Goal: Task Accomplishment & Management: Complete application form

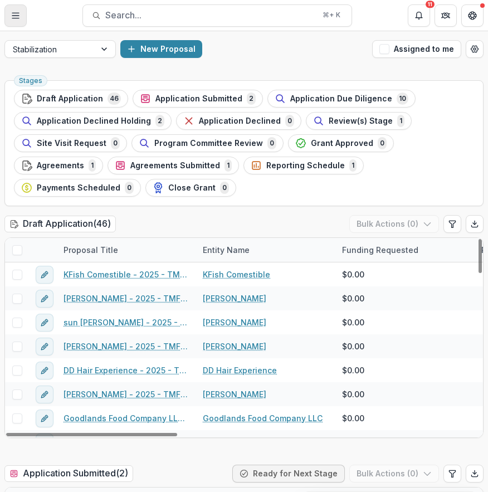
click at [15, 13] on line "Toggle Menu" at bounding box center [15, 13] width 7 height 0
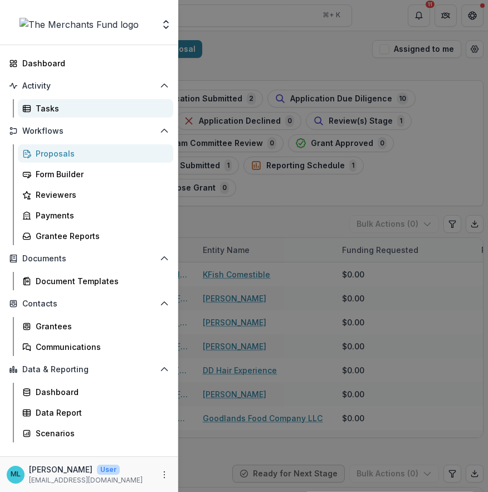
click at [141, 110] on div "Tasks" at bounding box center [100, 109] width 129 height 12
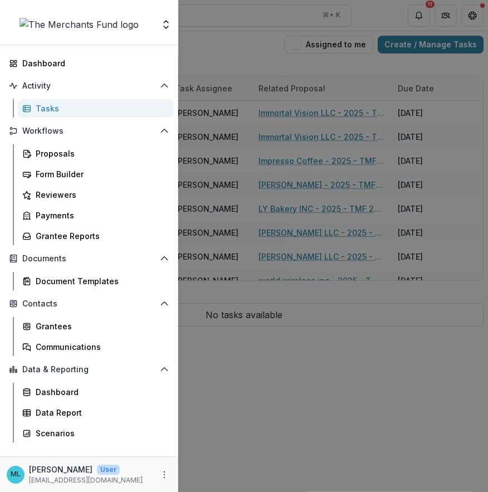
click at [377, 51] on div "Team Settings Dashboard Activity Tasks Workflows Proposals Form Builder Reviewe…" at bounding box center [244, 246] width 488 height 492
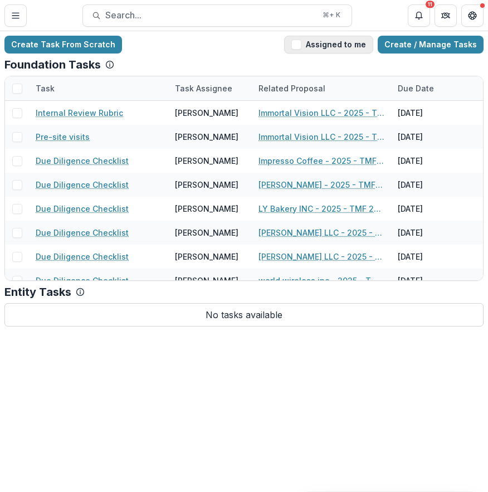
click at [340, 51] on button "Assigned to me" at bounding box center [328, 45] width 89 height 18
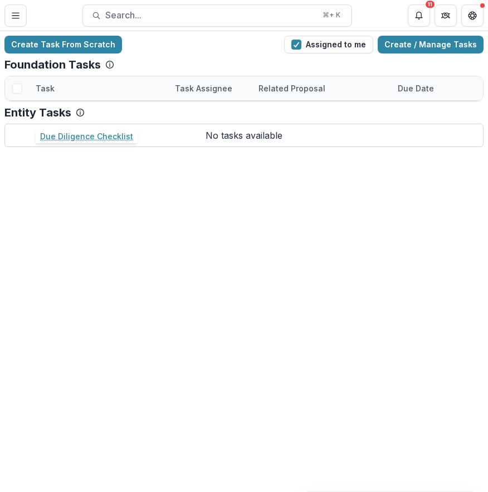
click at [91, 117] on link "Due Diligence Checklist" at bounding box center [82, 113] width 93 height 12
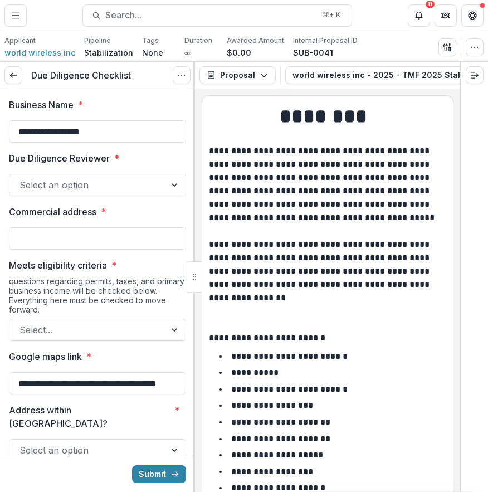
drag, startPoint x: 117, startPoint y: 129, endPoint x: -3, endPoint y: 124, distance: 120.4
click at [0, 124] on html "**********" at bounding box center [244, 246] width 488 height 492
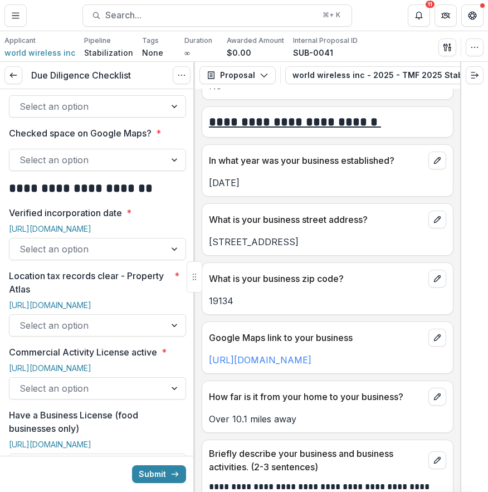
scroll to position [637, 0]
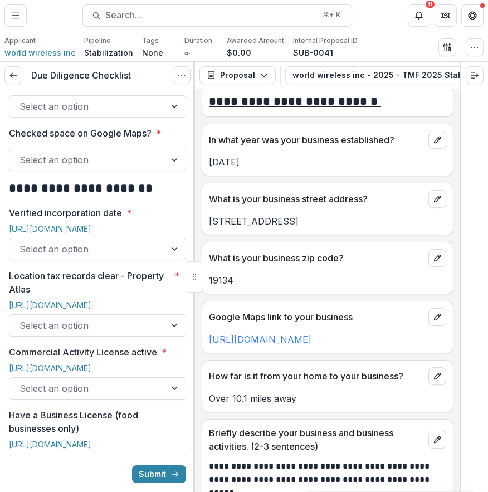
drag, startPoint x: 206, startPoint y: 223, endPoint x: 336, endPoint y: 230, distance: 131.1
click at [336, 228] on div "[STREET_ADDRESS]" at bounding box center [327, 220] width 251 height 13
copy p "[STREET_ADDRESS]"
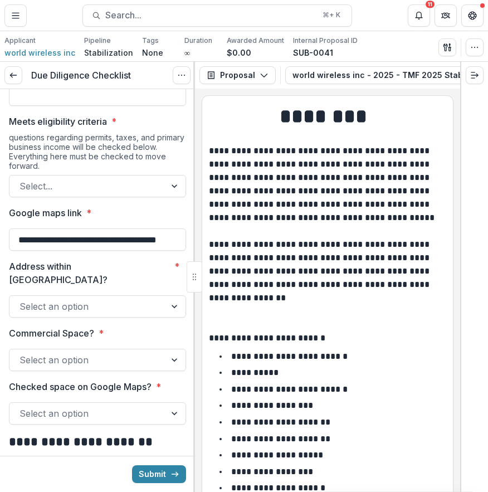
scroll to position [0, 0]
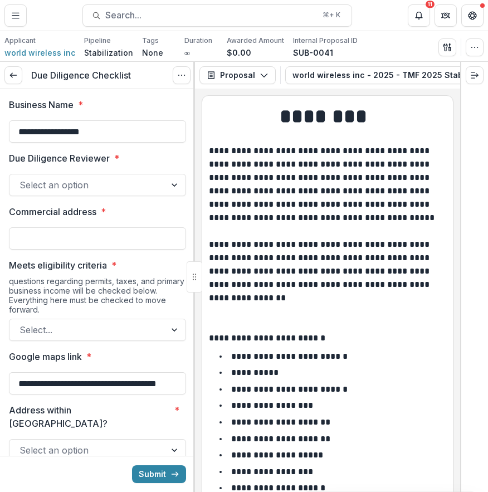
click at [115, 189] on div at bounding box center [87, 185] width 136 height 16
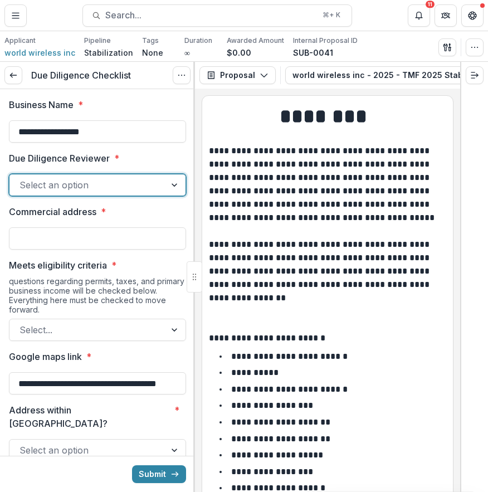
click at [115, 189] on div at bounding box center [87, 185] width 136 height 16
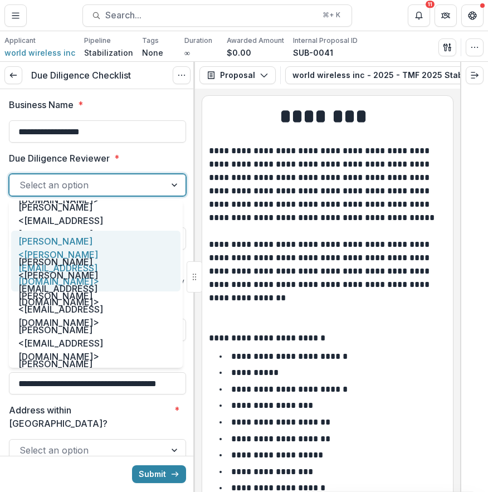
scroll to position [57, 0]
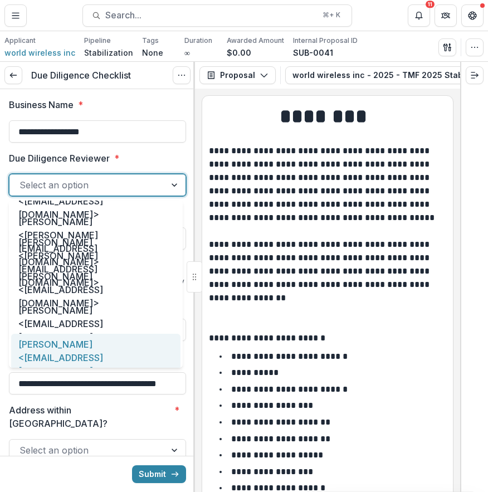
click at [86, 347] on div "[PERSON_NAME] <[EMAIL_ADDRESS][DOMAIN_NAME]>" at bounding box center [95, 357] width 169 height 47
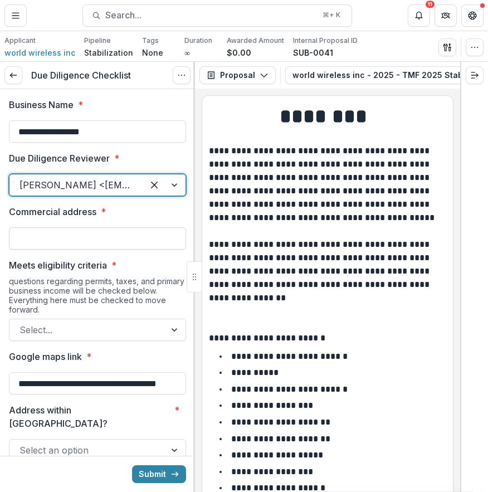
click at [119, 231] on input "Commercial address *" at bounding box center [97, 238] width 177 height 22
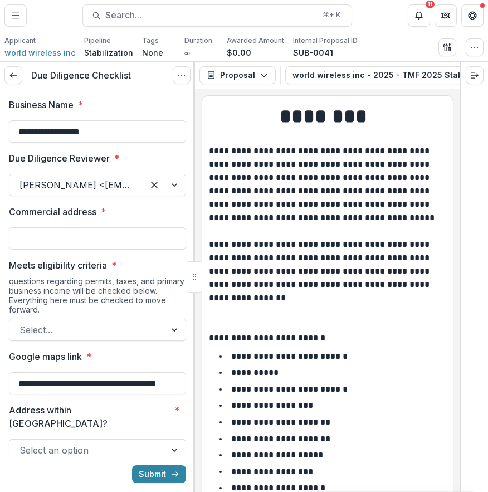
paste input "**********"
type input "**********"
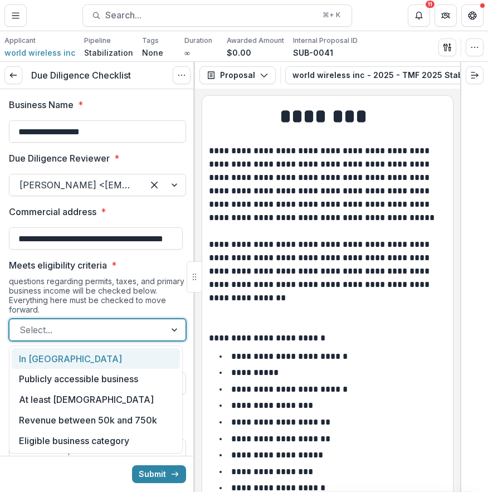
click at [123, 333] on div at bounding box center [87, 330] width 136 height 16
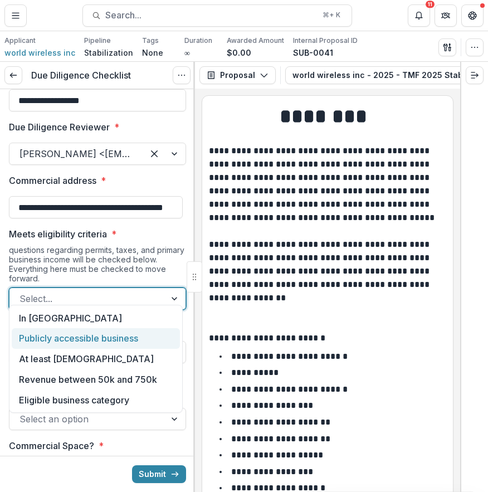
scroll to position [42, 0]
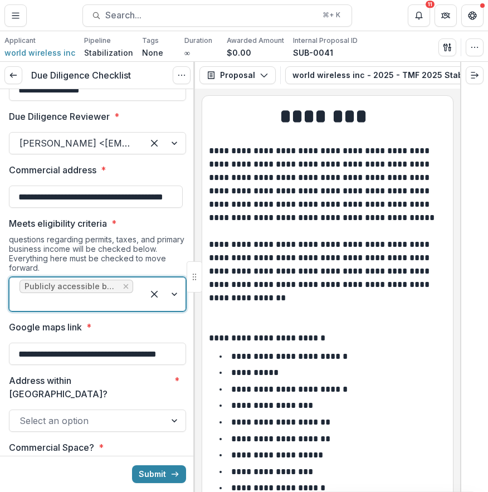
click at [118, 306] on div at bounding box center [76, 302] width 114 height 16
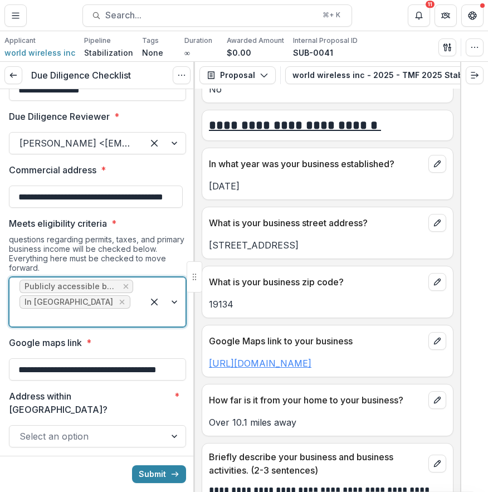
scroll to position [614, 0]
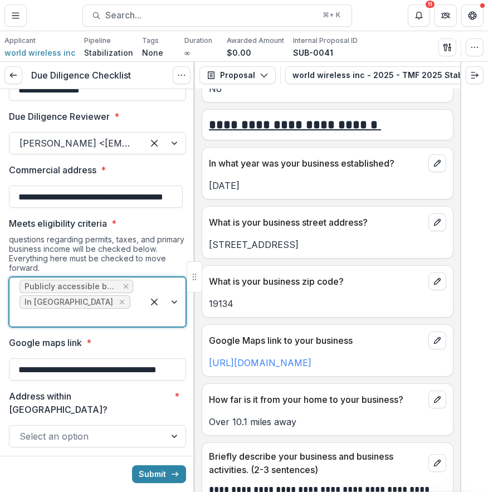
click at [139, 304] on div "Publicly accessible business In [GEOGRAPHIC_DATA]" at bounding box center [76, 301] width 134 height 49
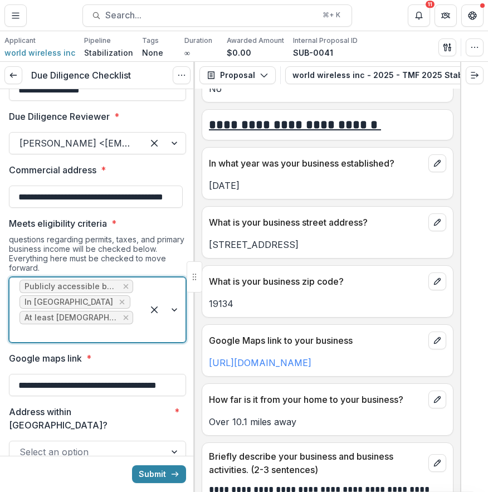
click at [135, 313] on div "Publicly accessible business In [GEOGRAPHIC_DATA] At least [DEMOGRAPHIC_DATA]" at bounding box center [76, 309] width 134 height 65
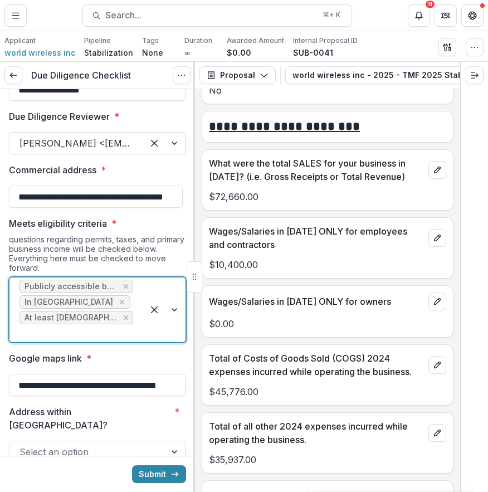
scroll to position [3494, 0]
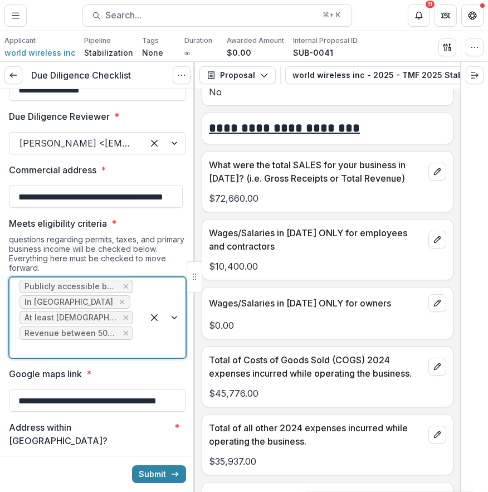
click at [137, 327] on div "Publicly accessible business In [GEOGRAPHIC_DATA] At least [DEMOGRAPHIC_DATA] R…" at bounding box center [76, 317] width 134 height 80
click at [144, 344] on div at bounding box center [164, 317] width 42 height 80
click at [143, 347] on div at bounding box center [164, 317] width 42 height 80
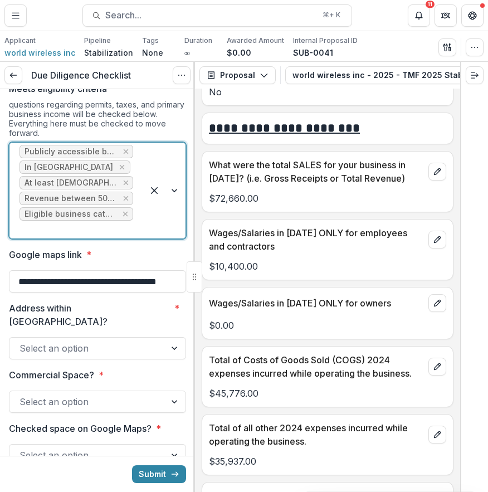
scroll to position [200, 0]
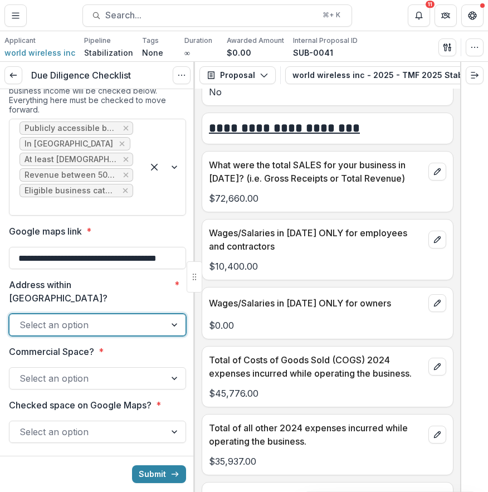
click at [169, 314] on div at bounding box center [175, 324] width 20 height 21
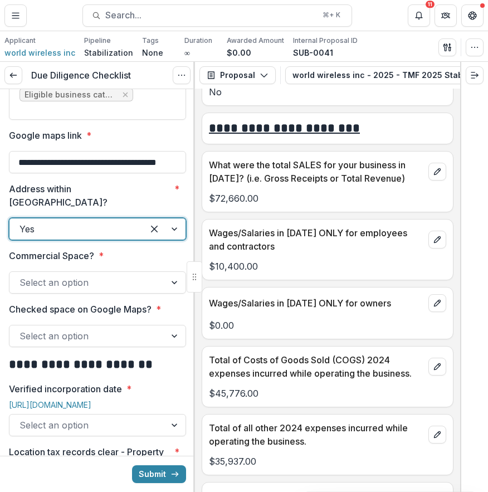
scroll to position [298, 0]
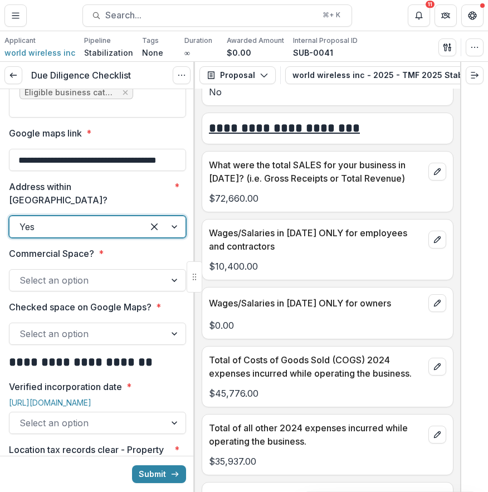
click at [157, 271] on div "Select an option" at bounding box center [87, 280] width 156 height 18
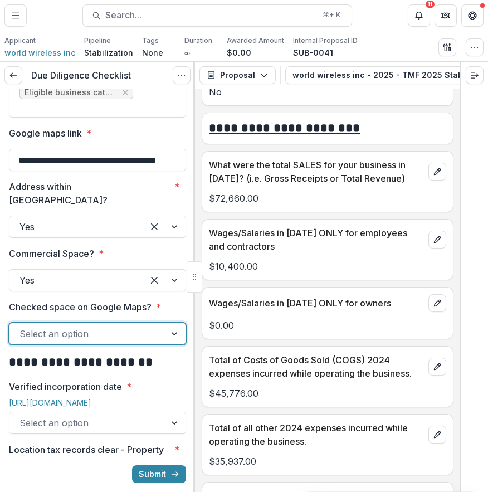
click at [149, 323] on div "Select an option" at bounding box center [97, 334] width 177 height 22
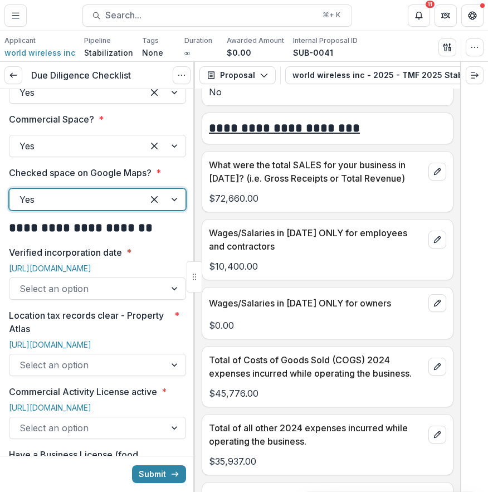
scroll to position [443, 0]
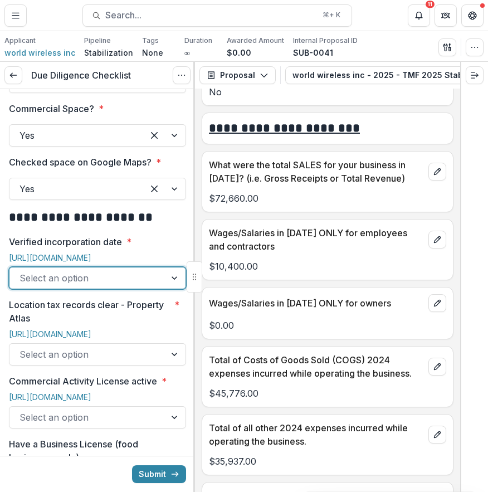
click at [149, 271] on div at bounding box center [87, 278] width 136 height 16
click at [138, 239] on div "Verified incorporation date * [URL][DOMAIN_NAME] Yes, 1 of 2. 2 results availab…" at bounding box center [97, 262] width 177 height 54
click at [91, 253] on link "[URL][DOMAIN_NAME]" at bounding box center [50, 257] width 82 height 9
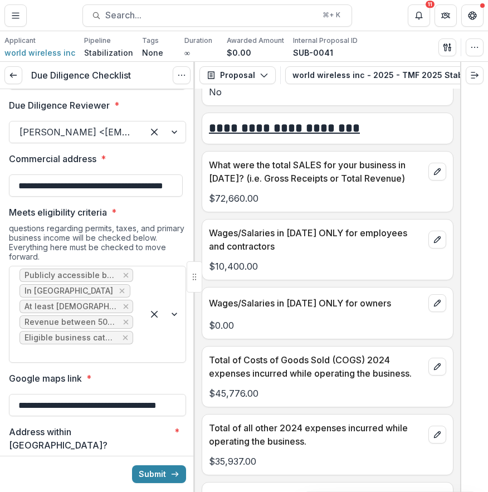
scroll to position [0, 0]
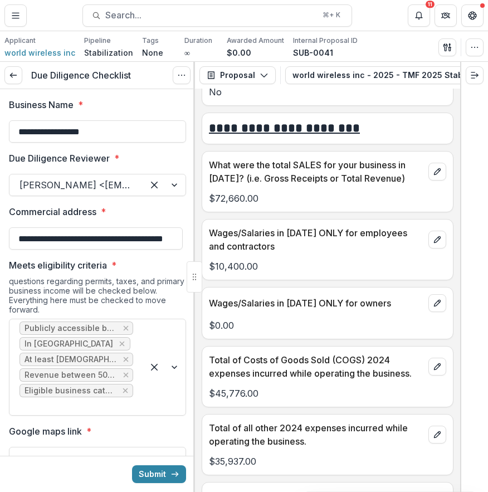
drag, startPoint x: 108, startPoint y: 133, endPoint x: -3, endPoint y: 132, distance: 111.4
click at [0, 132] on html "**********" at bounding box center [244, 246] width 488 height 492
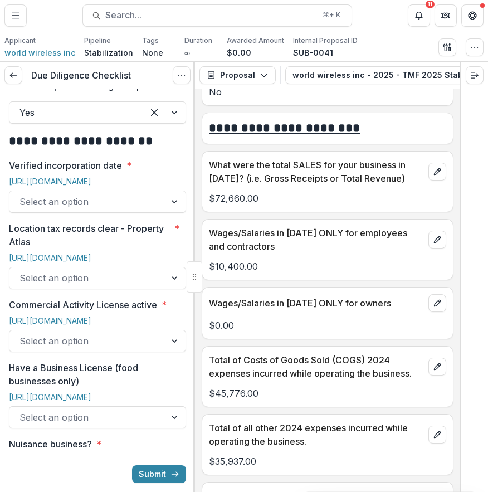
scroll to position [513, 0]
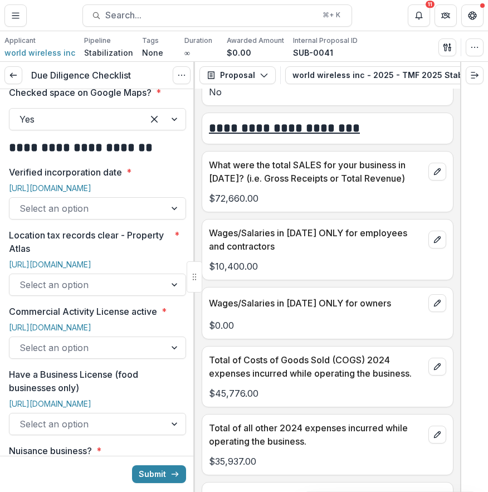
click at [165, 198] on div at bounding box center [175, 208] width 20 height 21
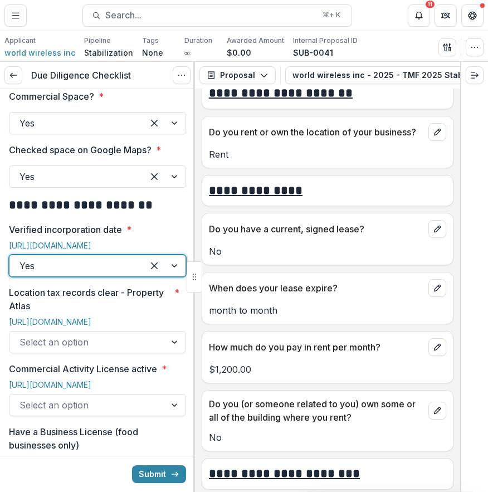
scroll to position [3167, 0]
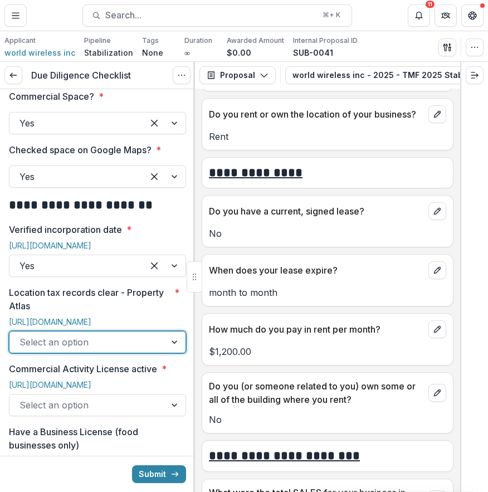
click at [142, 334] on div at bounding box center [87, 342] width 136 height 16
click at [308, 227] on p "No" at bounding box center [327, 233] width 237 height 13
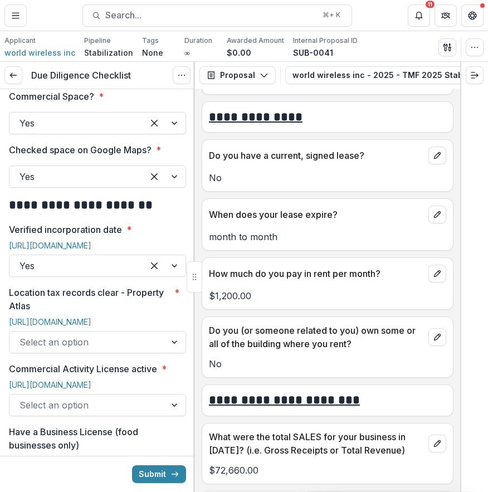
scroll to position [3223, 0]
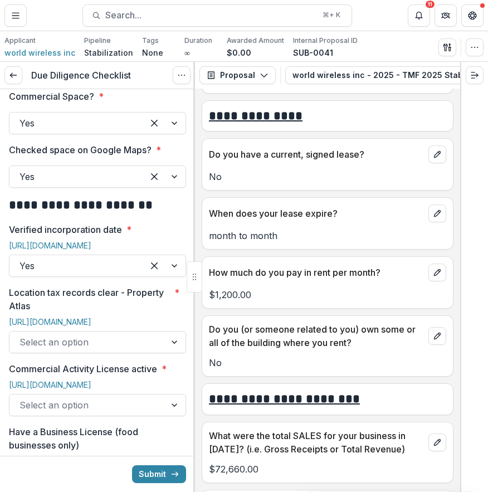
click at [369, 171] on p "No" at bounding box center [327, 176] width 237 height 13
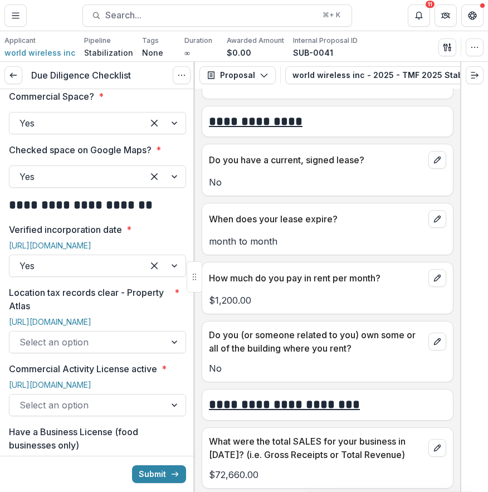
scroll to position [3221, 0]
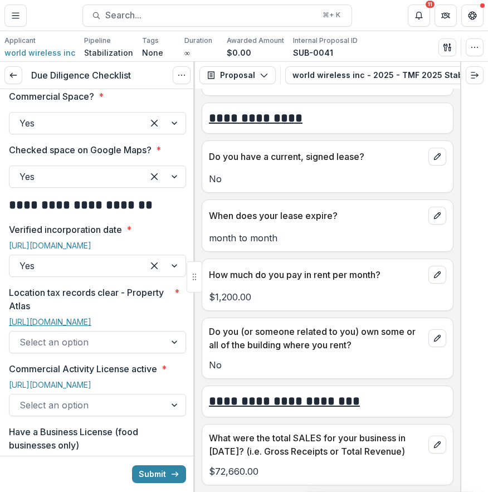
click at [88, 317] on link "[URL][DOMAIN_NAME]" at bounding box center [50, 321] width 82 height 9
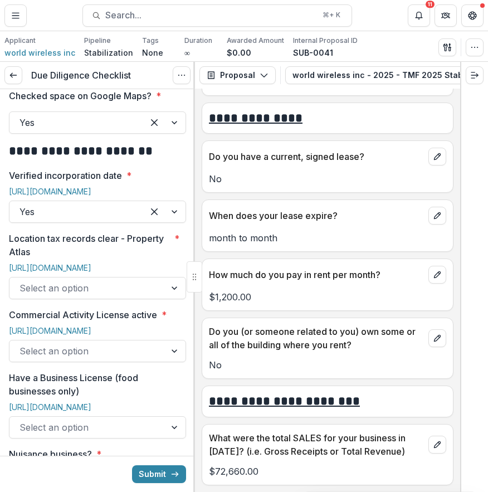
scroll to position [513, 0]
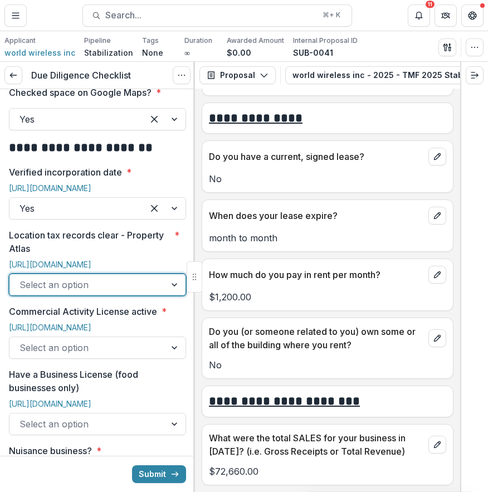
click at [153, 276] on div "Select an option" at bounding box center [87, 285] width 156 height 18
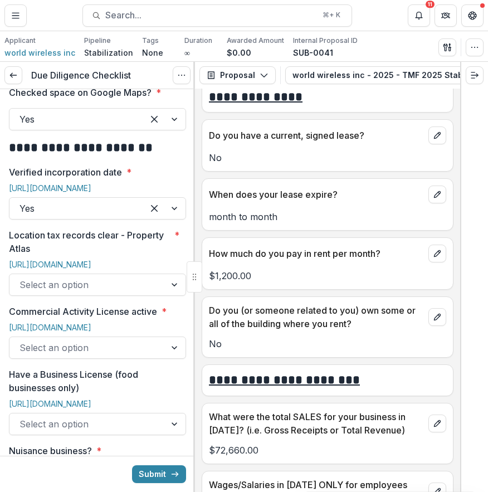
scroll to position [3243, 0]
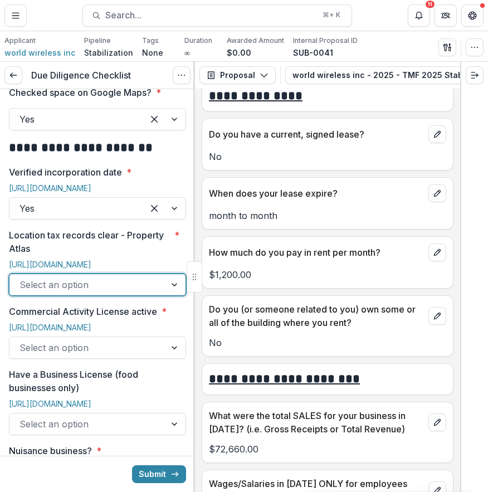
click at [154, 276] on div "Select an option" at bounding box center [87, 285] width 156 height 18
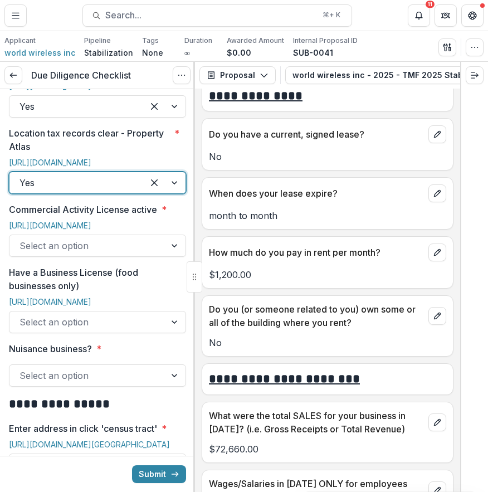
scroll to position [625, 0]
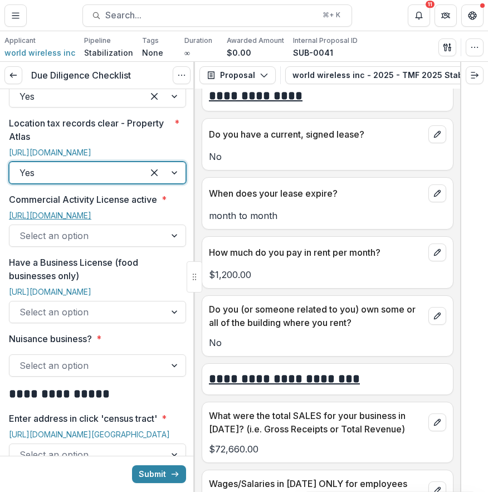
click at [91, 211] on link "[URL][DOMAIN_NAME]" at bounding box center [50, 215] width 82 height 9
click at [145, 243] on div at bounding box center [87, 236] width 136 height 16
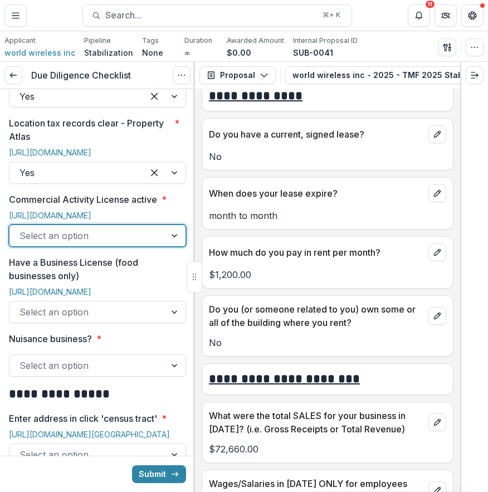
click at [145, 243] on div at bounding box center [87, 236] width 136 height 16
click at [152, 245] on div "Select an option" at bounding box center [87, 236] width 156 height 18
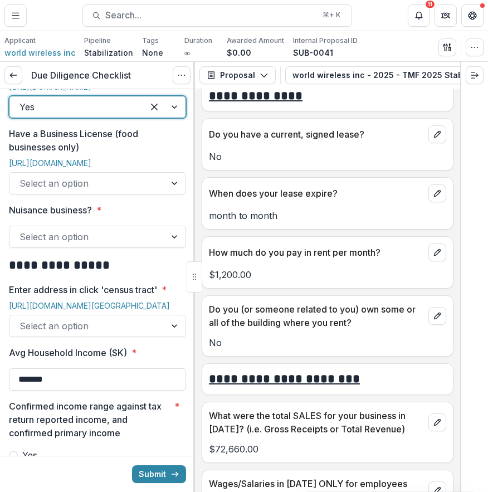
scroll to position [755, 0]
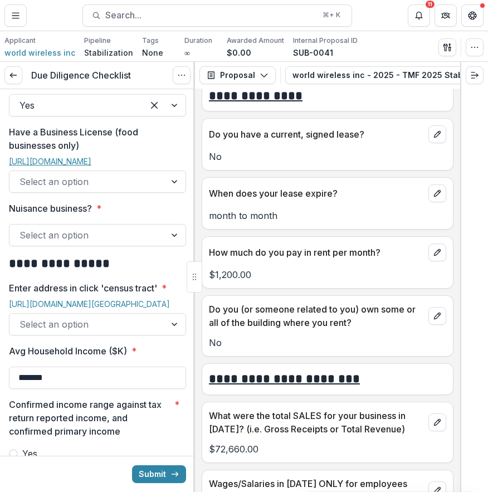
click at [91, 166] on link "[URL][DOMAIN_NAME]" at bounding box center [50, 161] width 82 height 9
click at [106, 193] on div "Select an option" at bounding box center [97, 181] width 177 height 22
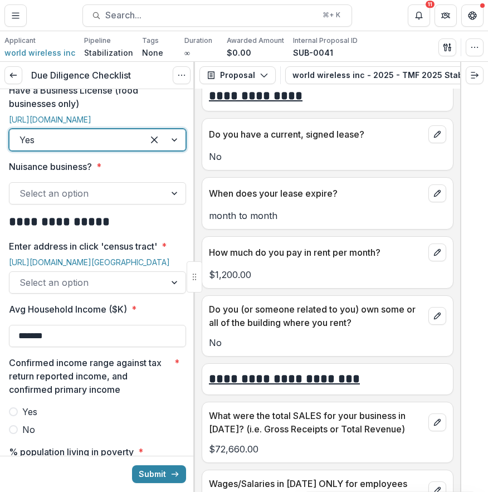
scroll to position [800, 0]
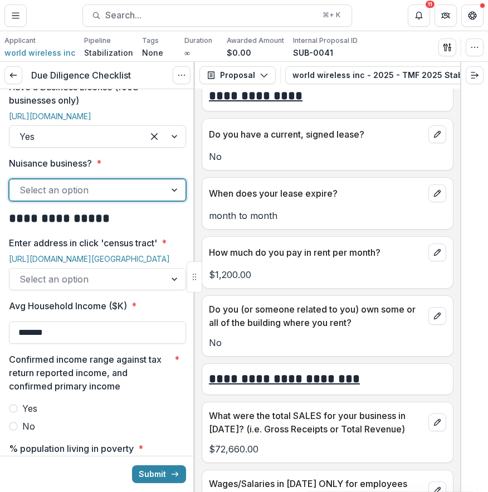
click at [100, 198] on div at bounding box center [87, 190] width 136 height 16
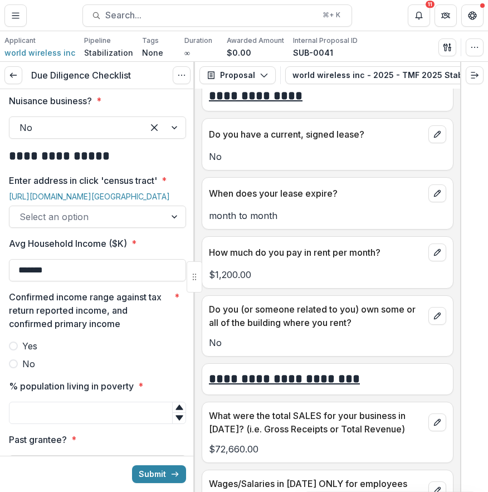
scroll to position [865, 0]
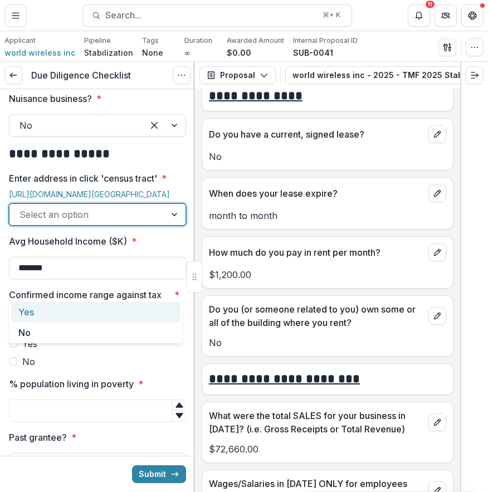
click at [119, 222] on div at bounding box center [87, 215] width 136 height 16
click at [125, 203] on div "[URL][DOMAIN_NAME][GEOGRAPHIC_DATA]" at bounding box center [97, 196] width 177 height 14
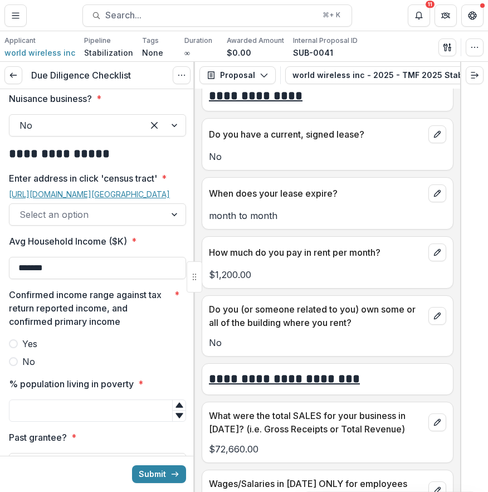
click at [129, 199] on link "[URL][DOMAIN_NAME][GEOGRAPHIC_DATA]" at bounding box center [89, 193] width 161 height 9
drag, startPoint x: 138, startPoint y: 336, endPoint x: -3, endPoint y: 334, distance: 141.0
click at [0, 334] on html "**********" at bounding box center [244, 246] width 488 height 492
type input "*******"
click at [132, 465] on button "Submit" at bounding box center [159, 474] width 54 height 18
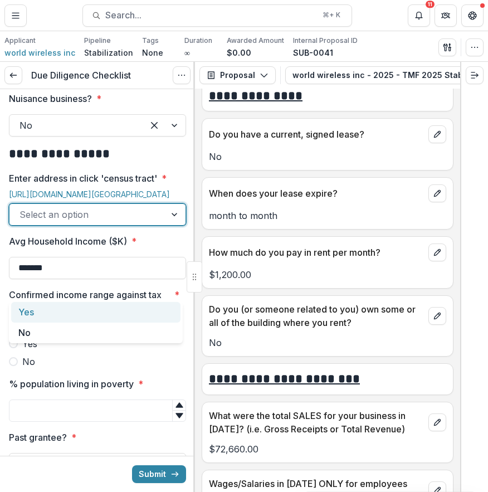
click at [140, 222] on div at bounding box center [87, 215] width 136 height 16
click at [174, 312] on div "Yes" at bounding box center [95, 312] width 169 height 21
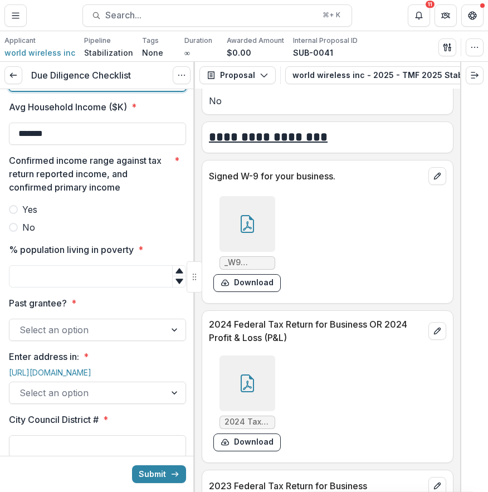
scroll to position [4792, 0]
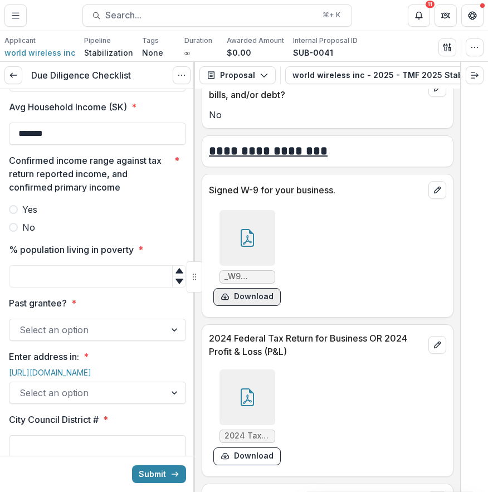
click at [257, 288] on button "Download" at bounding box center [246, 297] width 67 height 18
click at [252, 388] on icon at bounding box center [247, 397] width 13 height 18
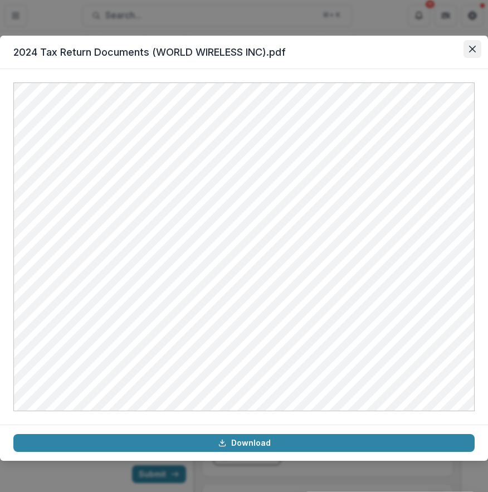
click at [476, 45] on button "Close" at bounding box center [473, 49] width 18 height 18
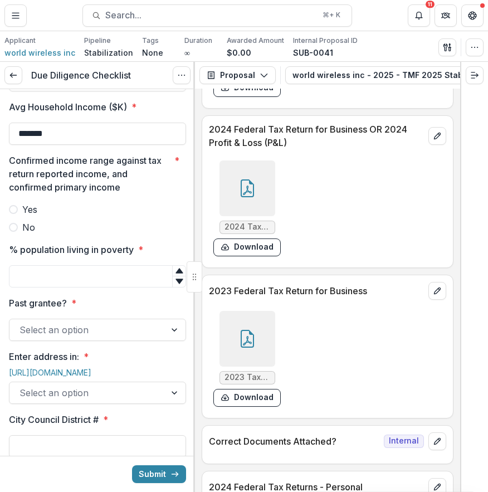
scroll to position [5022, 0]
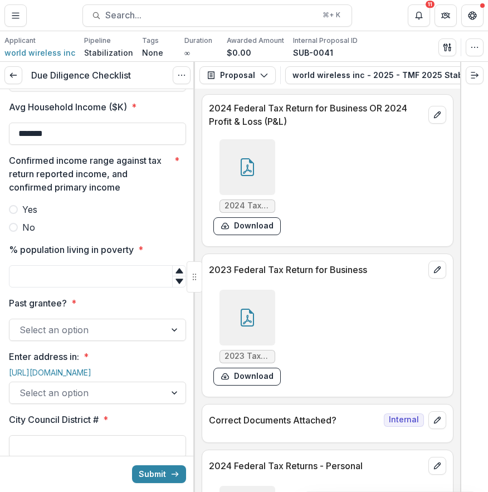
click at [260, 301] on div at bounding box center [247, 318] width 56 height 56
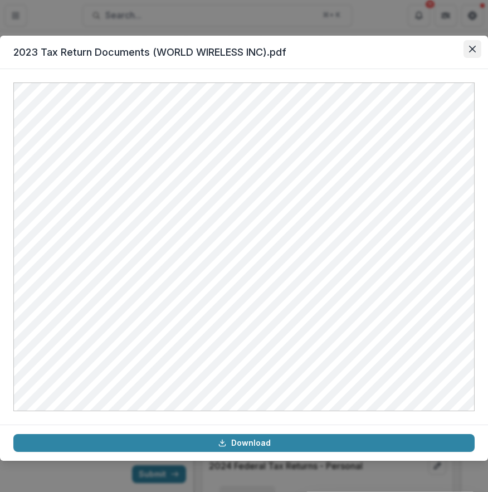
click at [476, 50] on button "Close" at bounding box center [473, 49] width 18 height 18
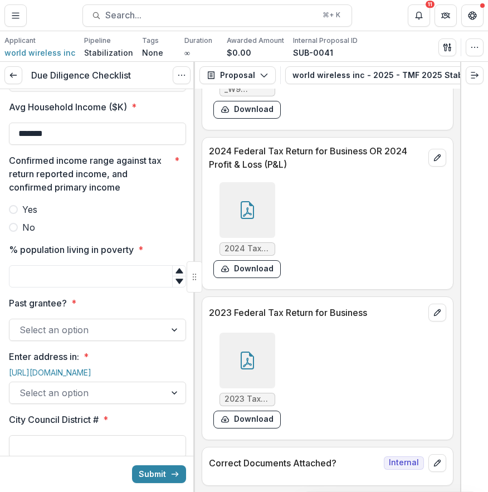
scroll to position [4972, 0]
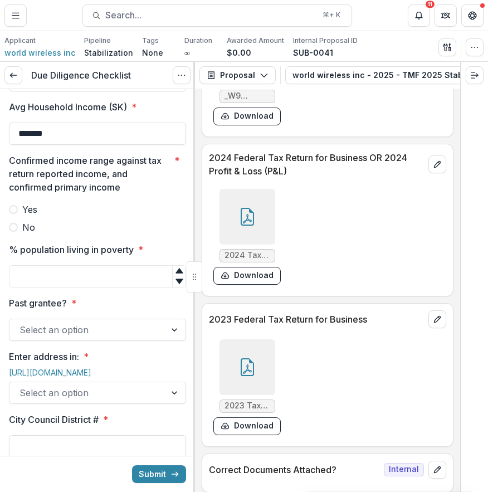
click at [257, 222] on div at bounding box center [247, 217] width 56 height 56
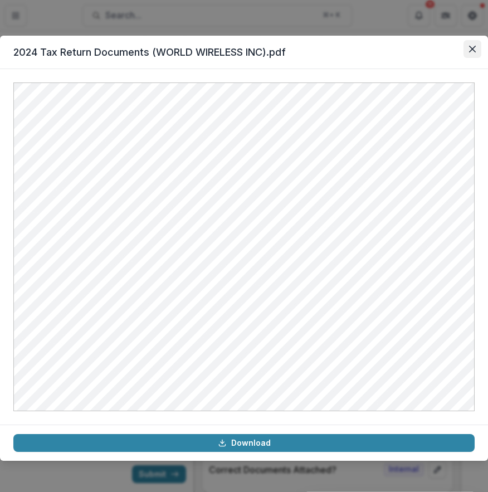
click at [471, 43] on button "Close" at bounding box center [473, 49] width 18 height 18
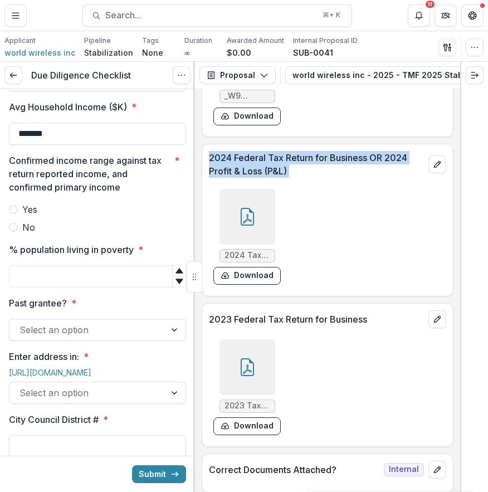
drag, startPoint x: 209, startPoint y: 140, endPoint x: 309, endPoint y: 177, distance: 106.1
click at [309, 177] on div "2024 Federal Tax Return for Business OR 2024 Profit & Loss (P&L) 2024 Tax Retur…" at bounding box center [328, 220] width 252 height 153
copy div "2024 Federal Tax Return for Business OR 2024 Profit & Loss (P&L)"
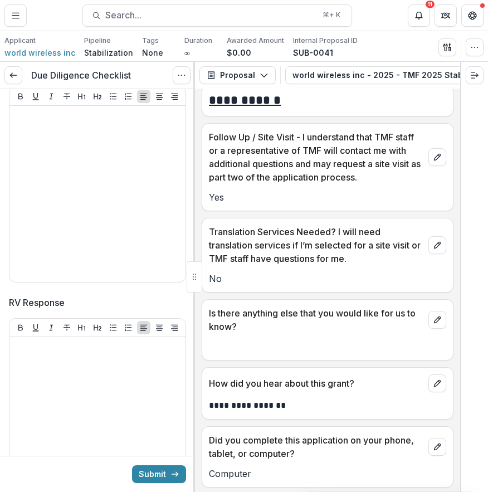
scroll to position [6691, 0]
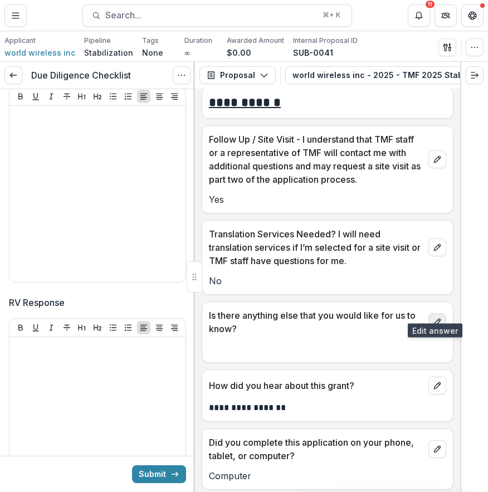
click at [434, 318] on icon "edit" at bounding box center [437, 322] width 9 height 9
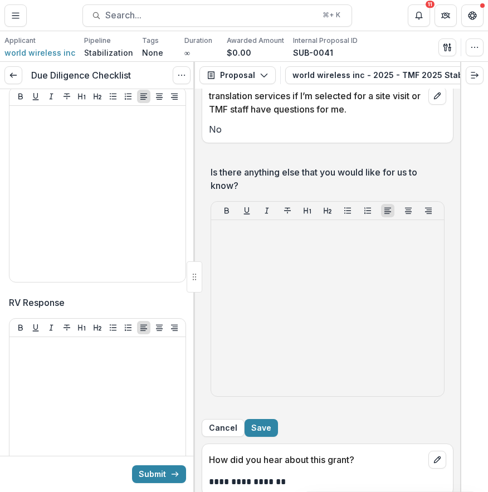
scroll to position [6850, 0]
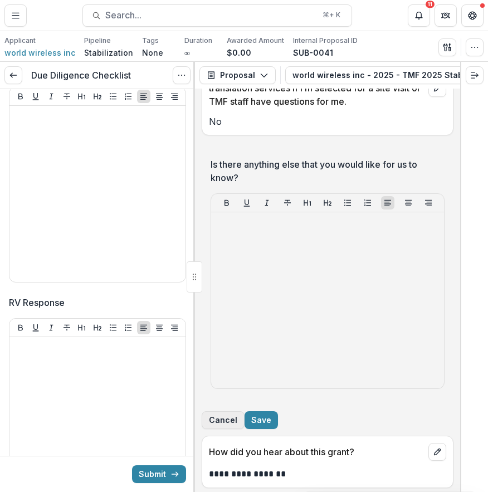
click at [245, 418] on button "Cancel" at bounding box center [223, 420] width 43 height 18
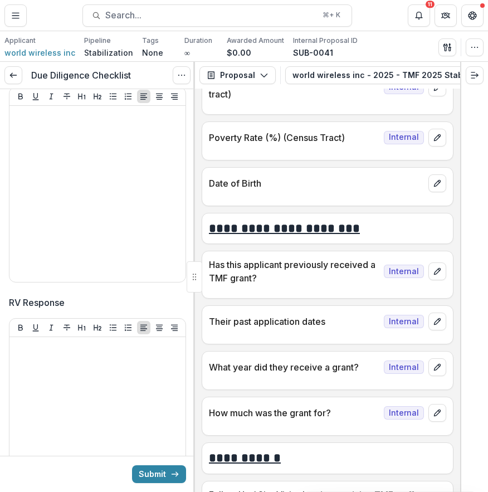
scroll to position [6289, 0]
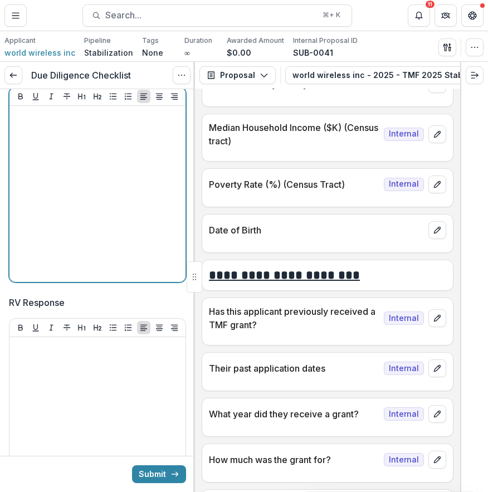
click at [116, 233] on div at bounding box center [97, 193] width 167 height 167
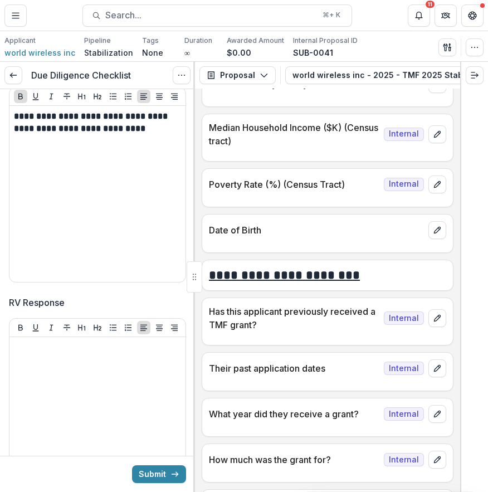
drag, startPoint x: 11, startPoint y: 192, endPoint x: 139, endPoint y: 213, distance: 129.3
click at [138, 213] on div "**********" at bounding box center [97, 194] width 176 height 176
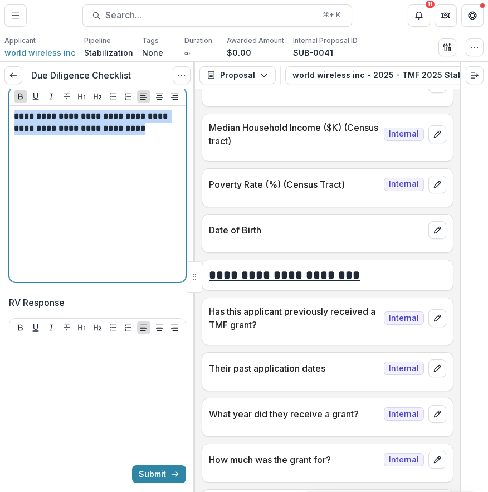
drag, startPoint x: 178, startPoint y: 198, endPoint x: -3, endPoint y: 185, distance: 182.1
click at [0, 185] on html "**********" at bounding box center [244, 246] width 488 height 492
click at [17, 101] on icon "Bold" at bounding box center [20, 96] width 9 height 9
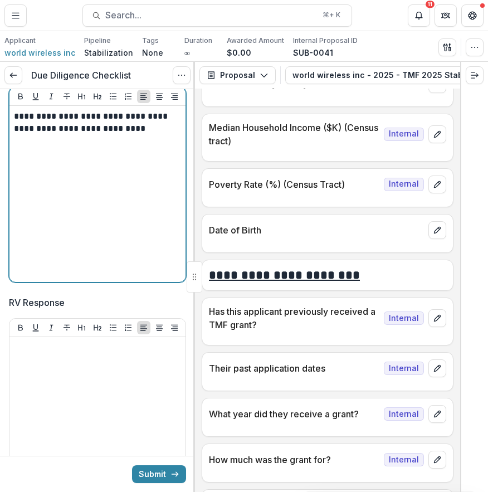
click at [23, 135] on p "**********" at bounding box center [96, 122] width 164 height 25
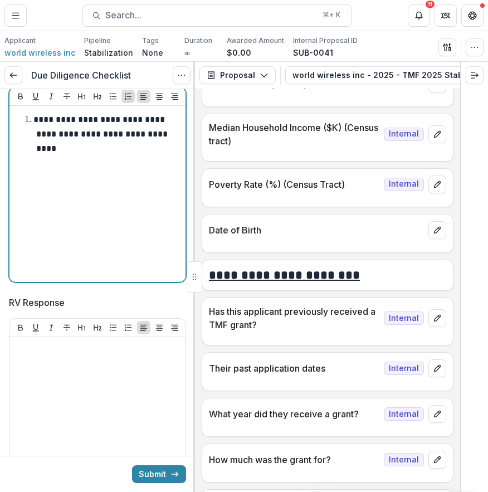
click at [80, 155] on li "**********" at bounding box center [104, 134] width 154 height 43
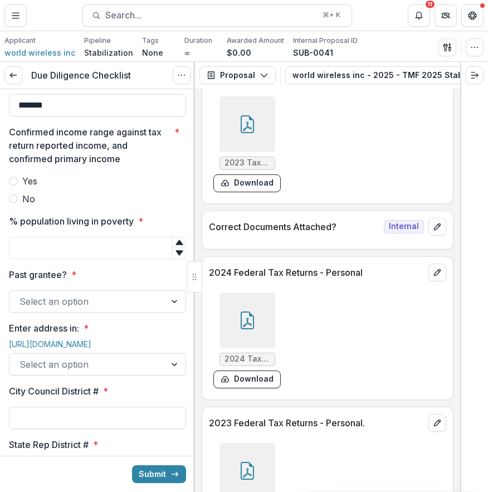
scroll to position [5221, 0]
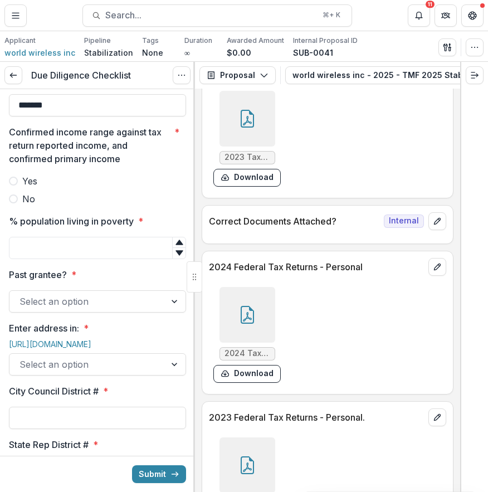
click at [244, 316] on div at bounding box center [247, 315] width 56 height 56
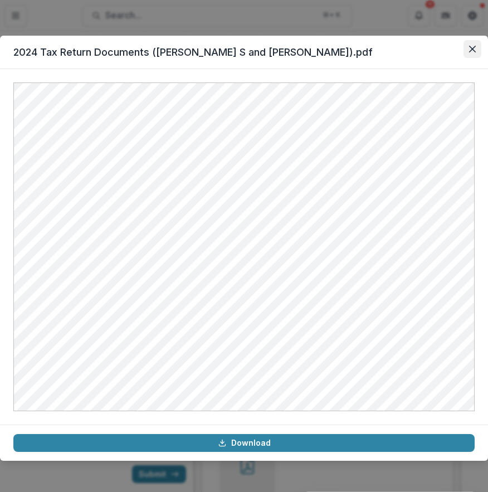
click at [466, 55] on button "Close" at bounding box center [473, 49] width 18 height 18
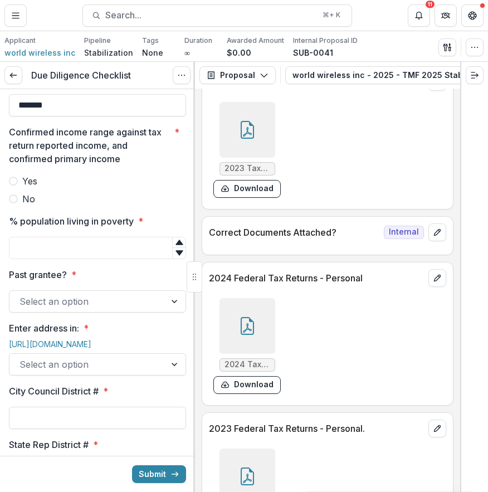
scroll to position [5207, 0]
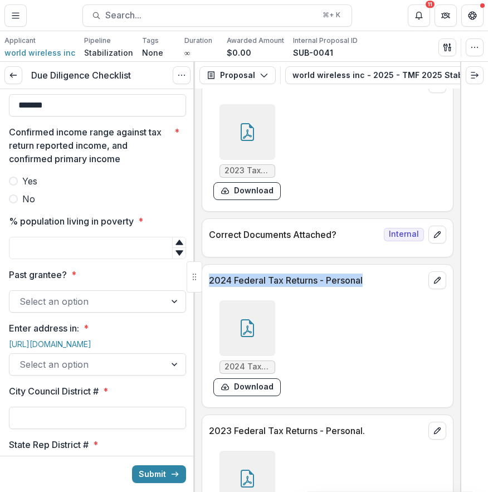
drag, startPoint x: 208, startPoint y: 265, endPoint x: 403, endPoint y: 269, distance: 195.6
click at [403, 269] on div "2024 Federal Tax Returns - Personal" at bounding box center [327, 277] width 251 height 25
copy p "2024 Federal Tax Returns - Personal"
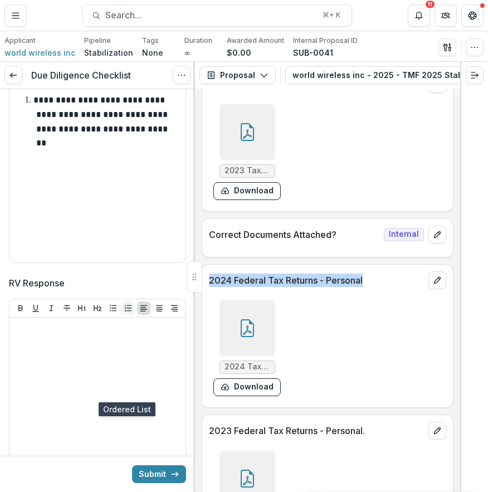
scroll to position [2372, 0]
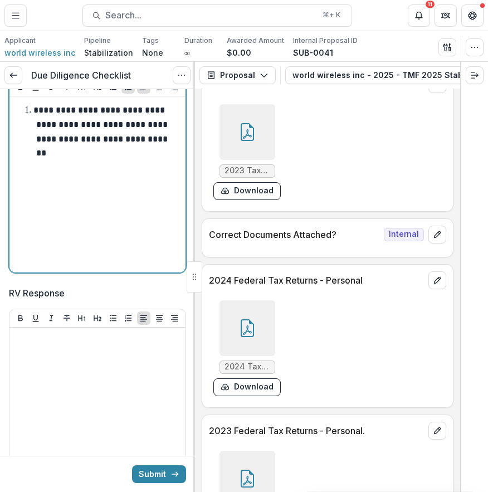
click at [114, 160] on li "**********" at bounding box center [104, 131] width 154 height 57
click at [136, 189] on p at bounding box center [97, 177] width 167 height 25
click at [90, 235] on div "**********" at bounding box center [97, 184] width 167 height 167
click at [79, 160] on li "**********" at bounding box center [104, 131] width 154 height 57
click at [90, 157] on p "**********" at bounding box center [101, 131] width 136 height 51
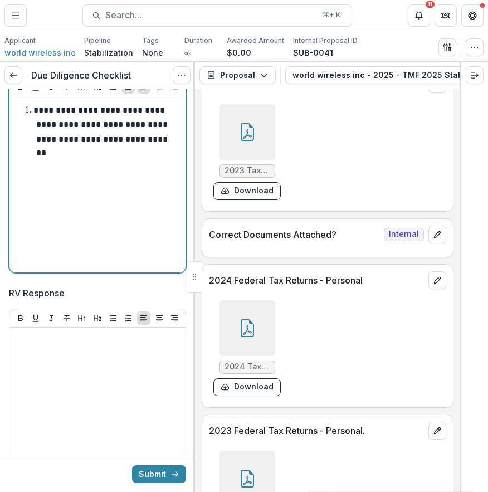
click at [59, 157] on p "**********" at bounding box center [101, 131] width 136 height 51
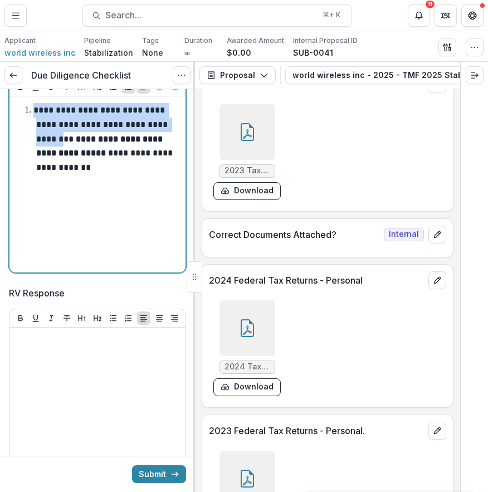
drag, startPoint x: 37, startPoint y: 179, endPoint x: 64, endPoint y: 211, distance: 42.3
click at [64, 171] on p "**********" at bounding box center [104, 138] width 142 height 65
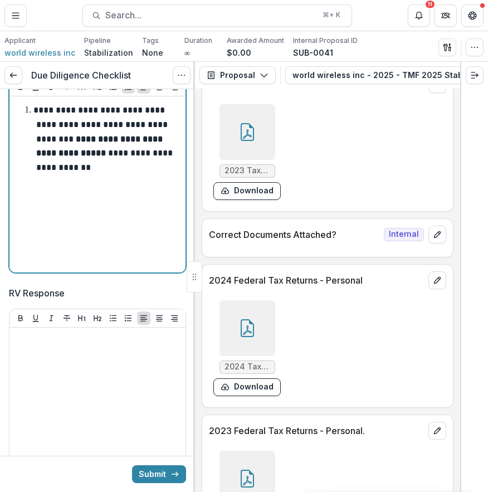
click at [80, 158] on strong "**********" at bounding box center [100, 146] width 129 height 23
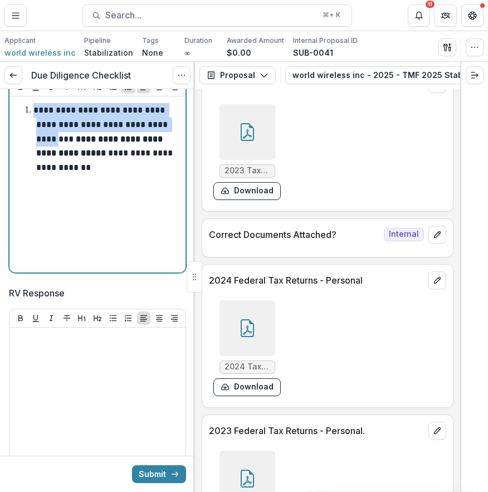
drag, startPoint x: 61, startPoint y: 209, endPoint x: 37, endPoint y: 175, distance: 41.9
click at [37, 174] on li "**********" at bounding box center [104, 138] width 154 height 71
click at [19, 91] on icon "Bold" at bounding box center [20, 86] width 9 height 9
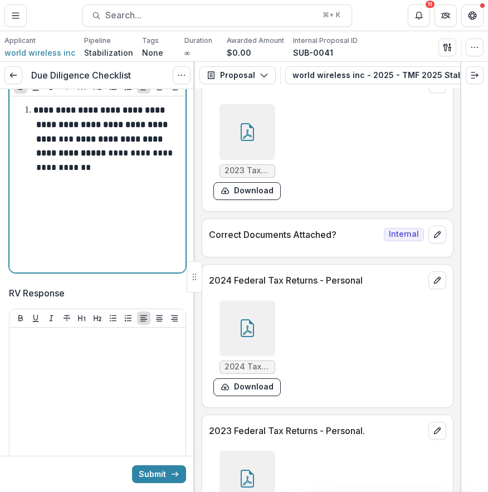
click at [158, 268] on div "**********" at bounding box center [97, 184] width 167 height 167
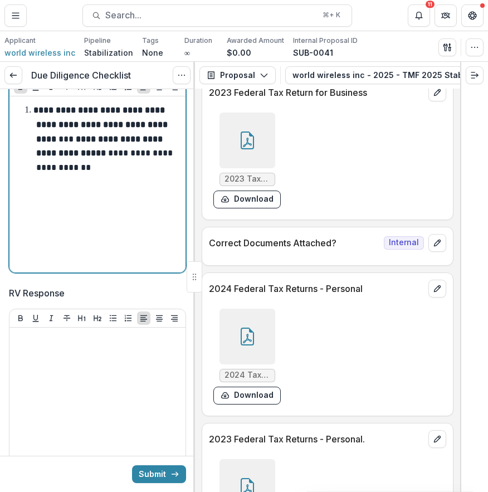
scroll to position [5203, 0]
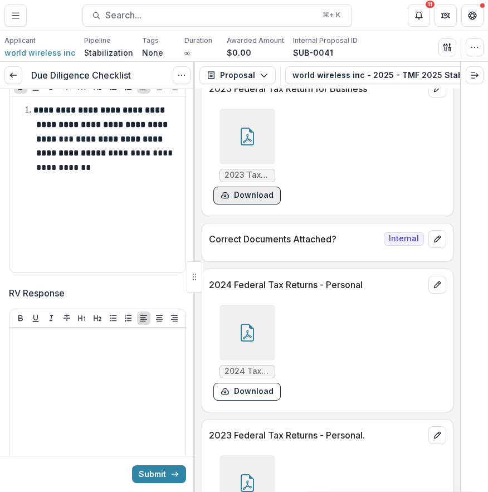
click at [257, 187] on button "Download" at bounding box center [246, 196] width 67 height 18
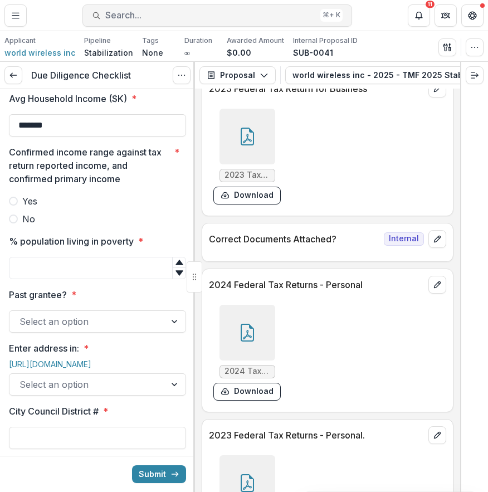
scroll to position [1012, 0]
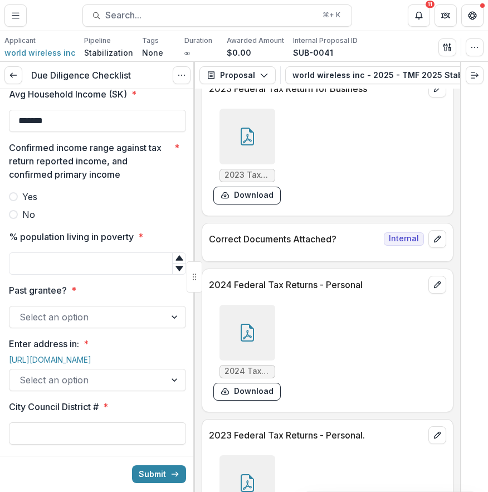
click at [20, 221] on label "No" at bounding box center [97, 214] width 177 height 13
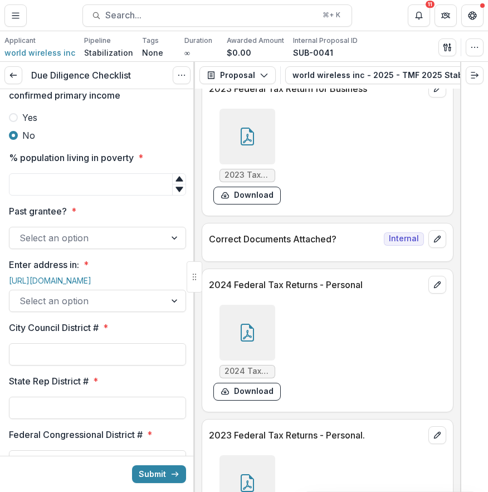
scroll to position [1109, 0]
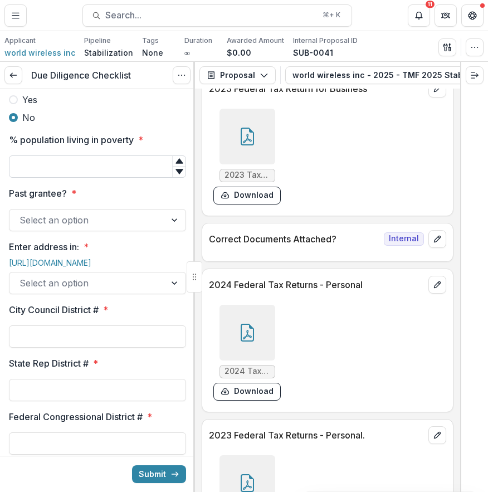
click at [46, 178] on input "% population living in poverty *" at bounding box center [97, 166] width 177 height 22
type input "**"
click at [132, 465] on button "Submit" at bounding box center [159, 474] width 54 height 18
click at [134, 291] on div at bounding box center [87, 283] width 136 height 16
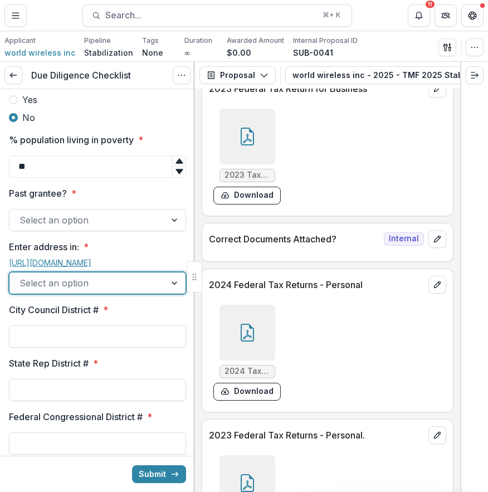
click at [86, 267] on link "[URL][DOMAIN_NAME]" at bounding box center [50, 262] width 82 height 9
click at [94, 228] on div at bounding box center [87, 220] width 136 height 16
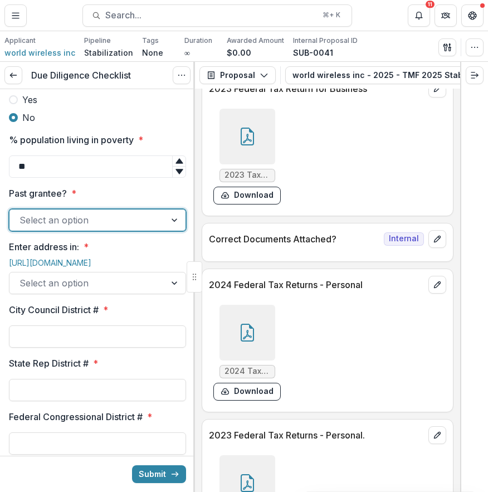
click at [128, 228] on div at bounding box center [87, 220] width 136 height 16
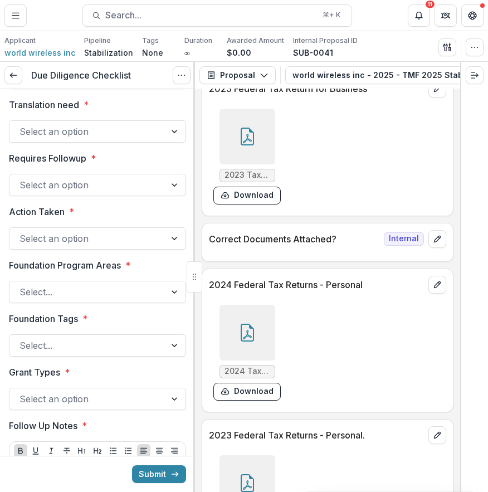
scroll to position [2001, 0]
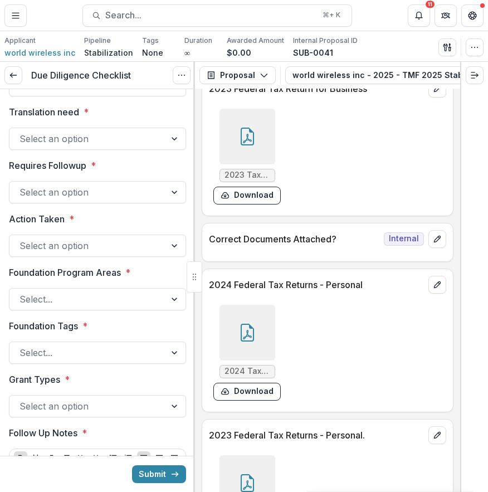
click at [159, 201] on div "Select an option" at bounding box center [87, 192] width 156 height 18
click at [173, 203] on div at bounding box center [175, 192] width 20 height 21
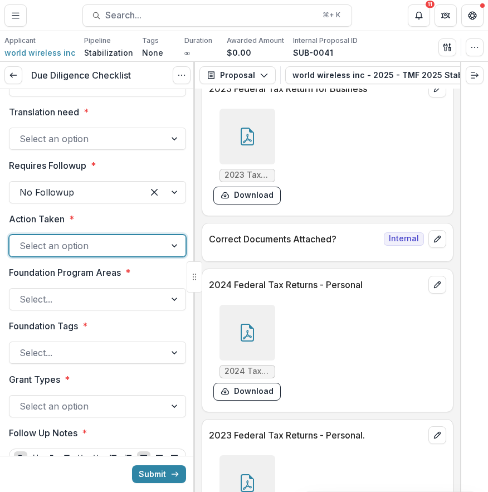
click at [165, 256] on div at bounding box center [175, 245] width 20 height 21
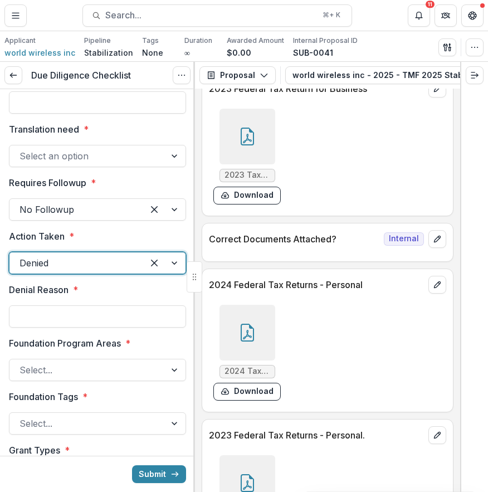
scroll to position [1991, 0]
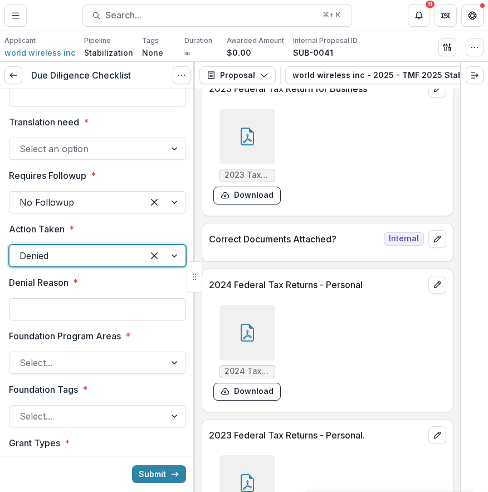
click at [140, 320] on input "Denial Reason *" at bounding box center [97, 309] width 177 height 22
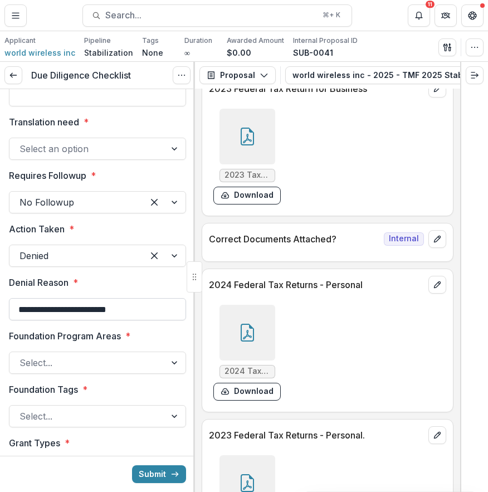
click at [43, 320] on input "**********" at bounding box center [97, 309] width 177 height 22
drag, startPoint x: 53, startPoint y: 380, endPoint x: 47, endPoint y: 380, distance: 6.1
click at [48, 320] on input "**********" at bounding box center [97, 309] width 177 height 22
drag, startPoint x: 57, startPoint y: 380, endPoint x: 10, endPoint y: 380, distance: 46.8
click at [10, 320] on input "**********" at bounding box center [97, 309] width 177 height 22
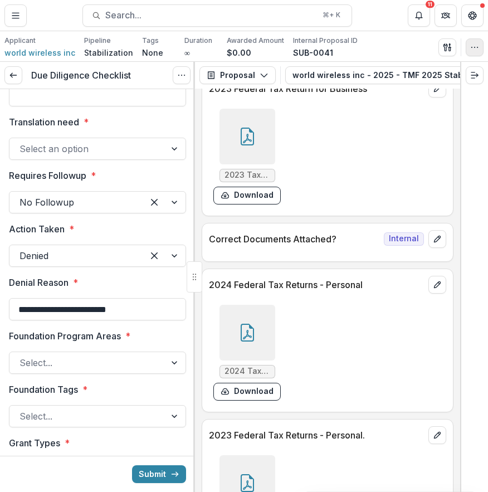
paste input "text"
type input "**********"
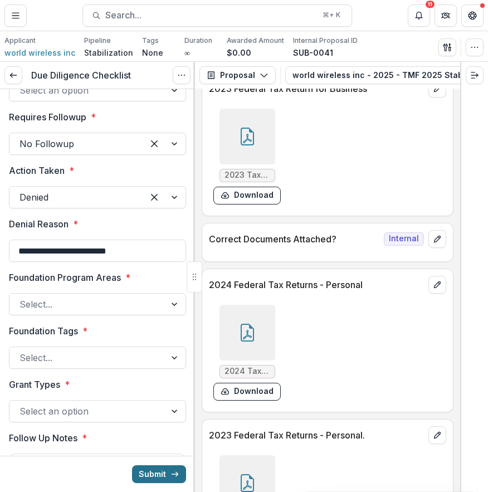
click at [165, 472] on button "Submit" at bounding box center [159, 474] width 54 height 18
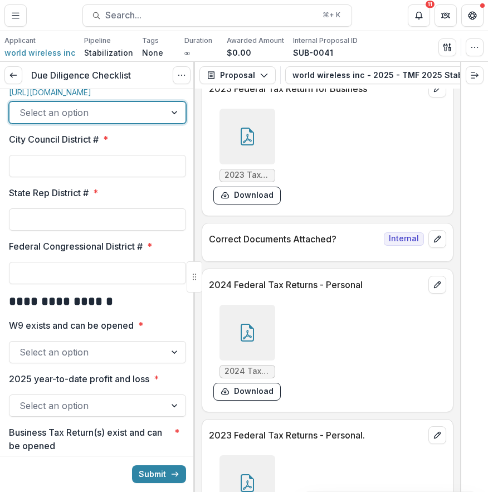
scroll to position [1272, 0]
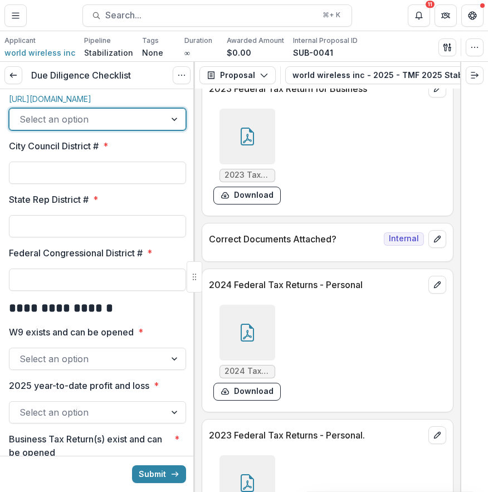
click at [165, 130] on div at bounding box center [175, 119] width 20 height 21
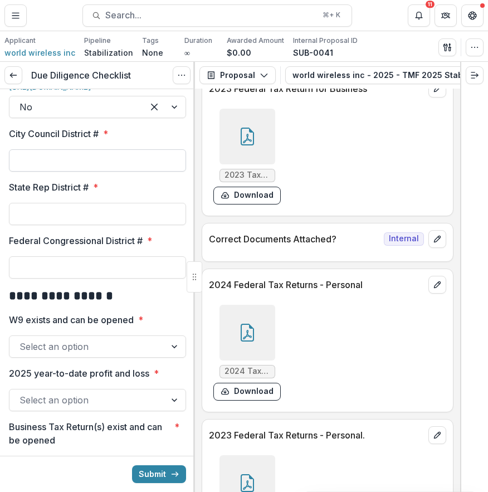
click at [145, 172] on input "City Council District # *" at bounding box center [97, 160] width 177 height 22
type input "*"
click at [118, 225] on input "State Rep District # *" at bounding box center [97, 214] width 177 height 22
type input "*"
click at [99, 279] on input "Federal Congressional District # *" at bounding box center [97, 267] width 177 height 22
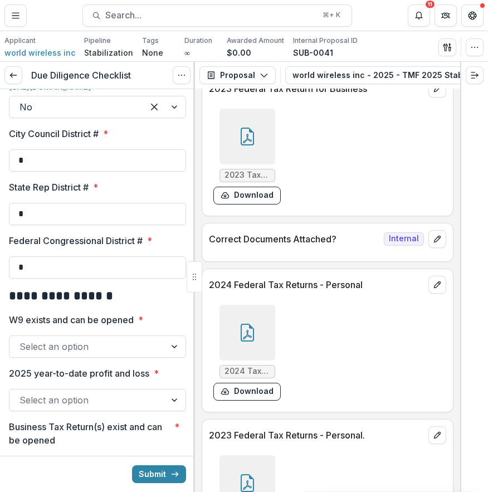
type input "*"
click at [61, 354] on div at bounding box center [87, 347] width 136 height 16
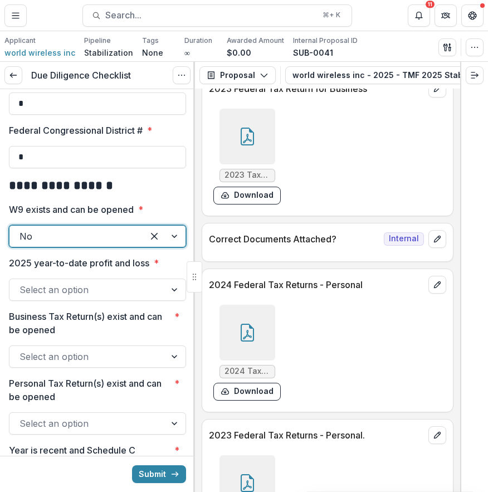
scroll to position [1398, 0]
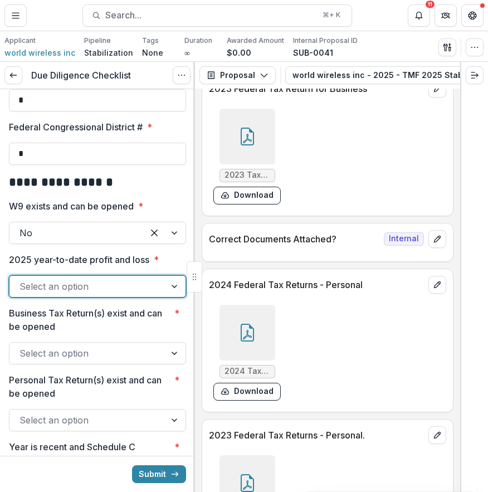
click at [107, 295] on div "Select an option" at bounding box center [87, 286] width 156 height 18
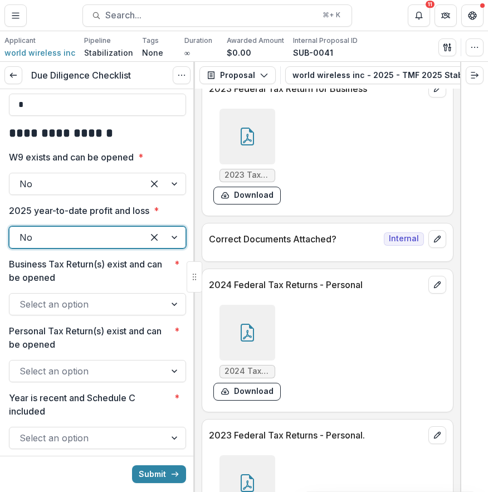
scroll to position [1476, 0]
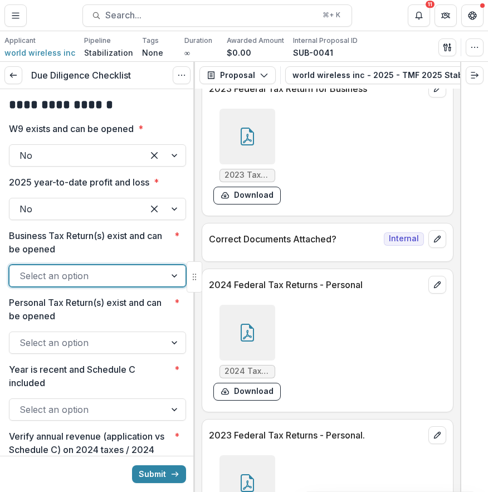
click at [114, 284] on div at bounding box center [87, 276] width 136 height 16
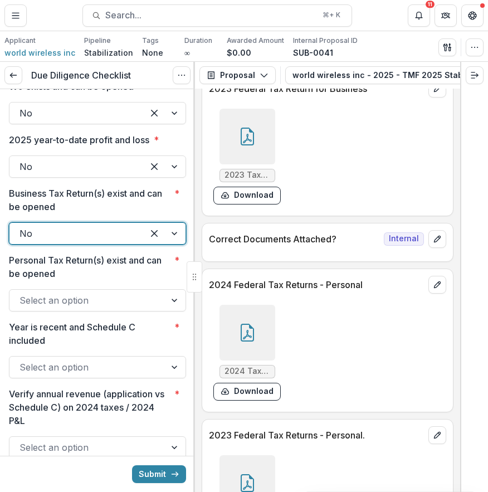
scroll to position [1544, 0]
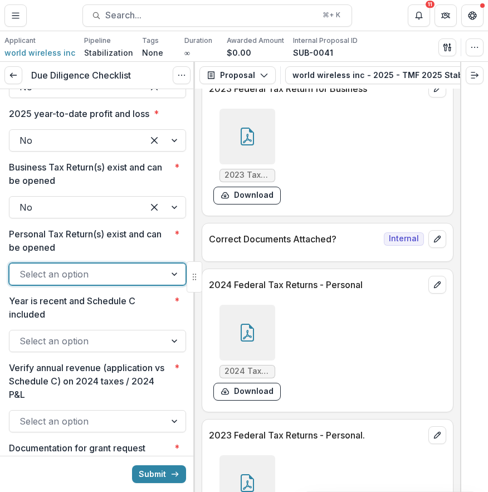
click at [120, 282] on div at bounding box center [87, 274] width 136 height 16
click at [115, 352] on div "Select an option" at bounding box center [97, 341] width 177 height 22
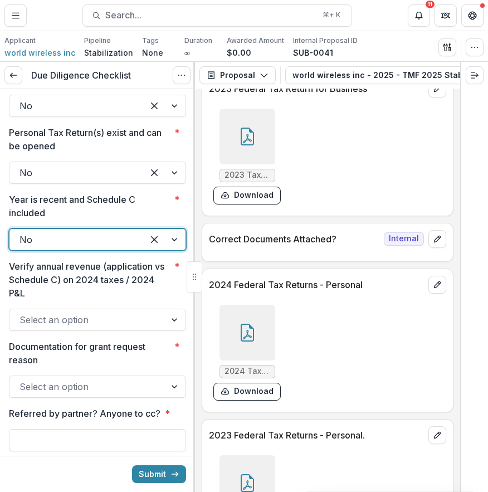
scroll to position [1674, 0]
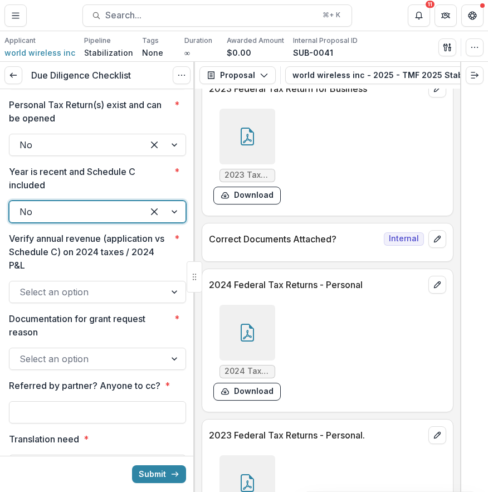
click at [129, 300] on div at bounding box center [87, 292] width 136 height 16
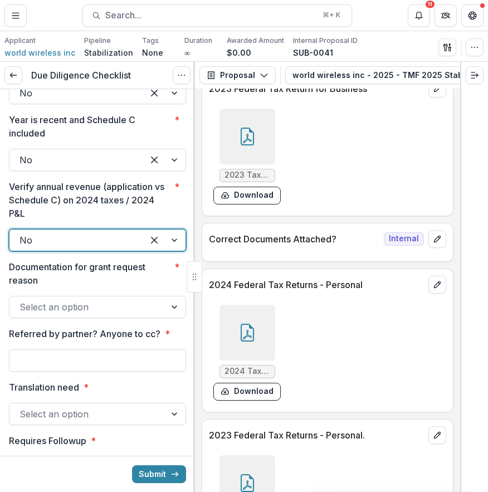
scroll to position [1744, 0]
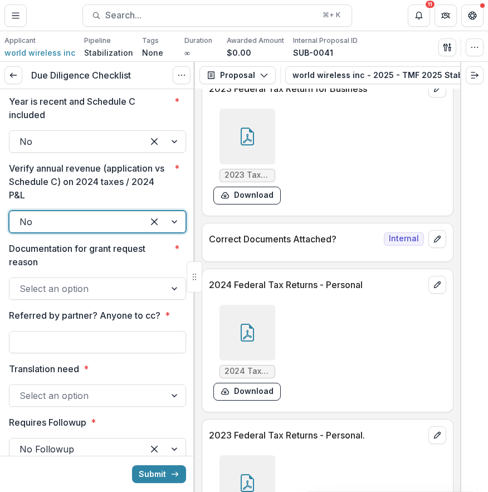
click at [132, 296] on div at bounding box center [87, 289] width 136 height 16
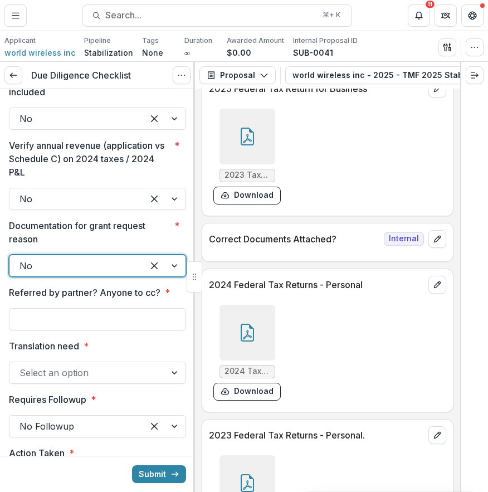
scroll to position [1767, 0]
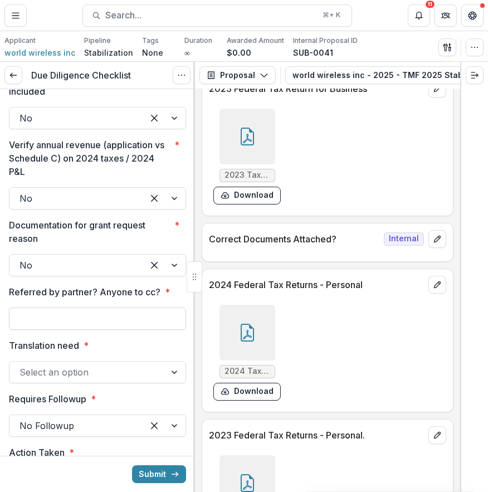
click at [131, 330] on input "Referred by partner? Anyone to cc? *" at bounding box center [97, 319] width 177 height 22
type input "**"
click at [132, 465] on button "Submit" at bounding box center [159, 474] width 54 height 18
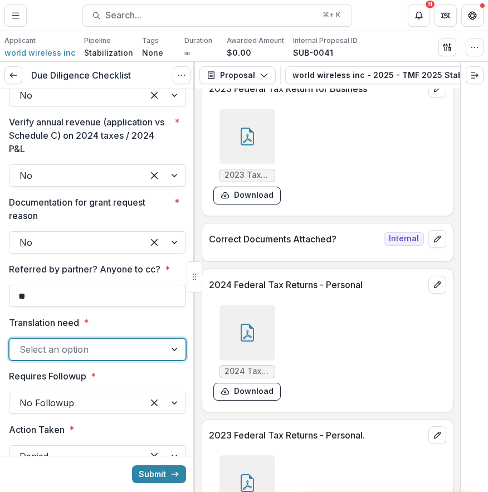
scroll to position [1806, 0]
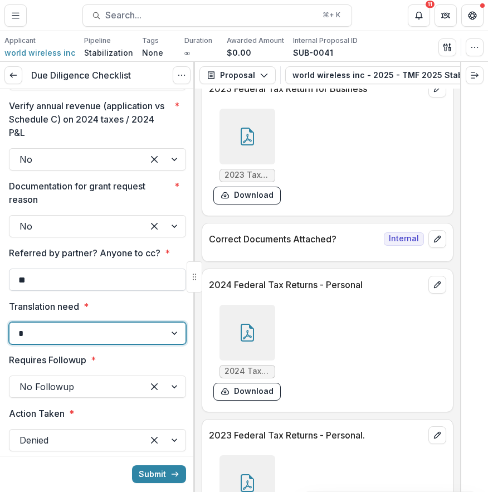
type input "**"
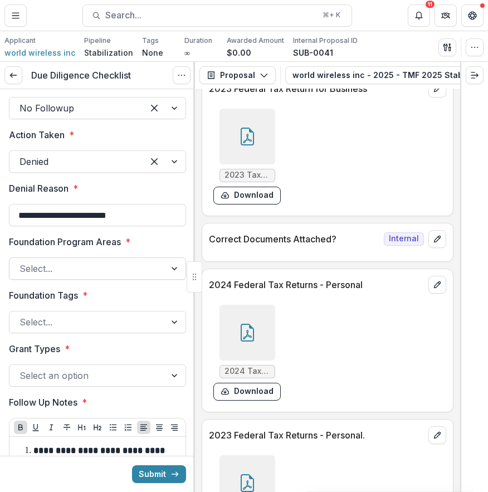
scroll to position [2085, 0]
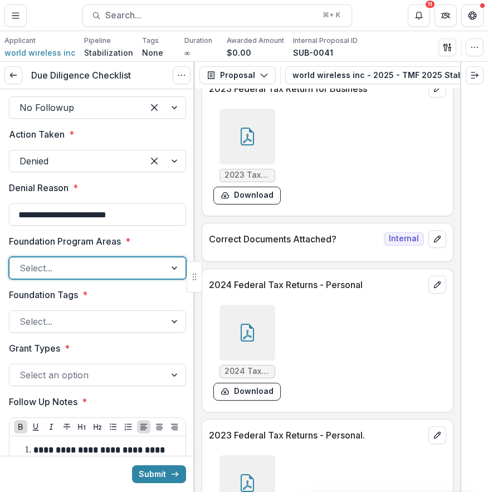
click at [131, 279] on div "Select..." at bounding box center [97, 268] width 177 height 22
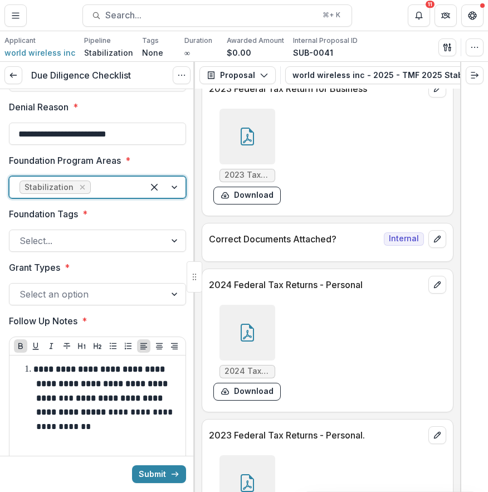
scroll to position [2183, 0]
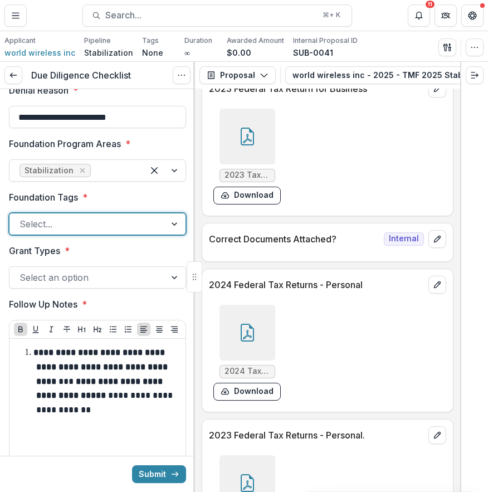
click at [133, 232] on div at bounding box center [87, 224] width 136 height 16
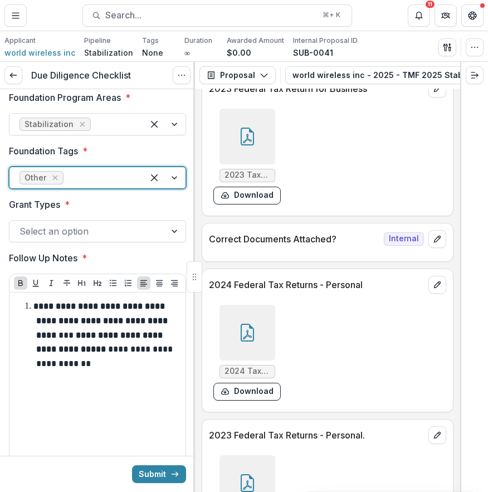
scroll to position [2257, 0]
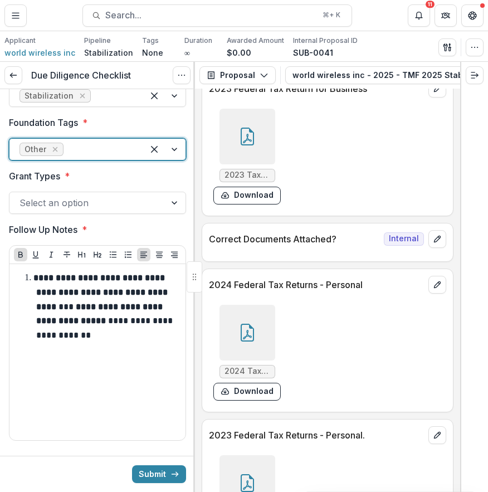
click at [152, 214] on div "Select an option" at bounding box center [97, 203] width 177 height 22
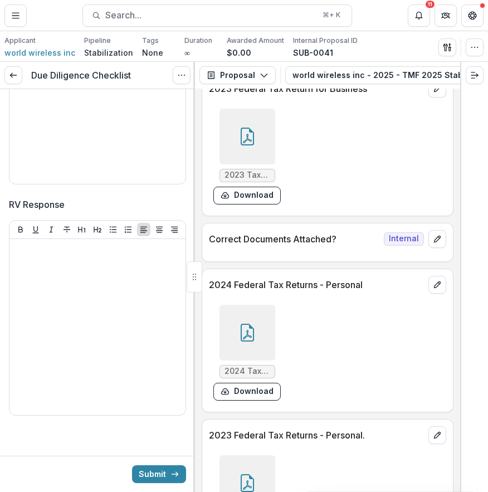
scroll to position [2586, 0]
click at [152, 472] on button "Submit" at bounding box center [159, 474] width 54 height 18
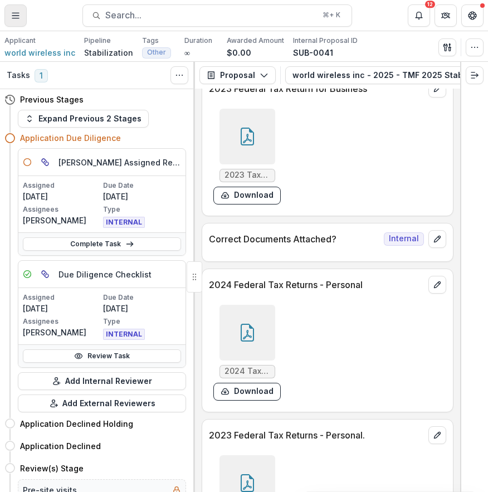
click at [18, 14] on icon "Toggle Menu" at bounding box center [15, 15] width 9 height 9
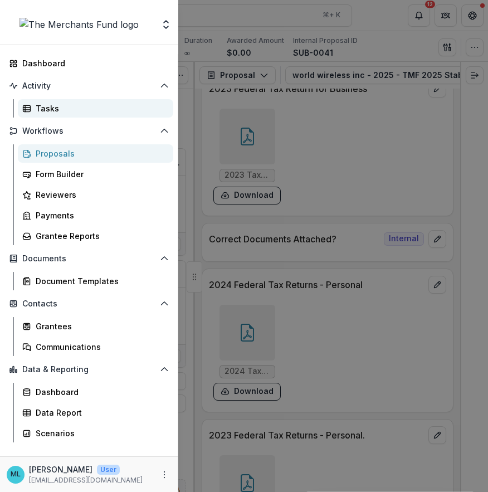
click at [86, 106] on div "Tasks" at bounding box center [100, 109] width 129 height 12
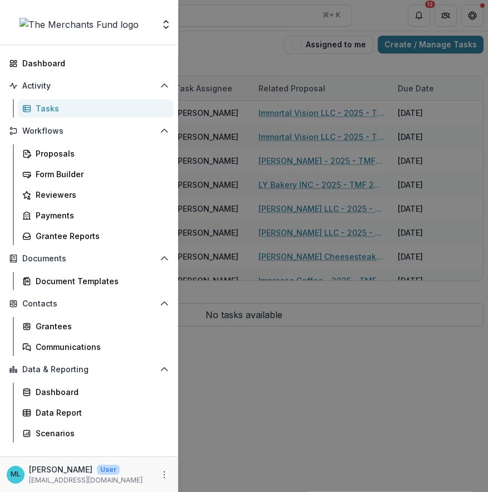
click at [315, 121] on div "Team Settings Dashboard Activity Tasks Workflows Proposals Form Builder Reviewe…" at bounding box center [244, 246] width 488 height 492
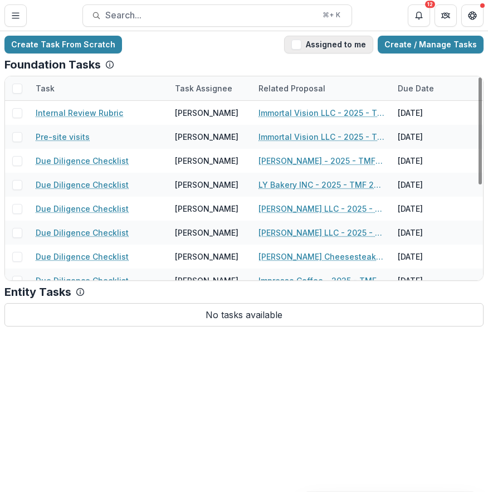
click at [343, 42] on button "Assigned to me" at bounding box center [328, 45] width 89 height 18
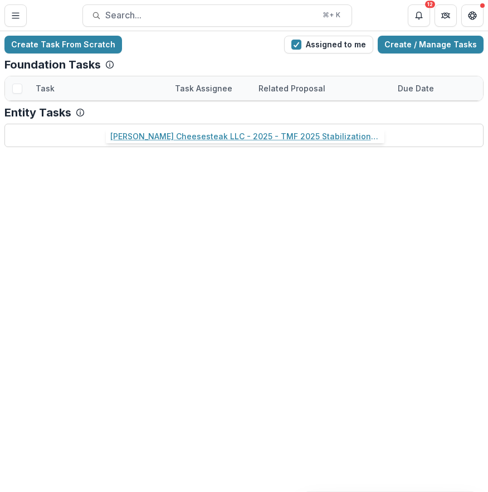
click at [311, 114] on link "[PERSON_NAME] Cheesesteak LLC - 2025 - TMF 2025 Stabilization Grant Program" at bounding box center [321, 113] width 126 height 12
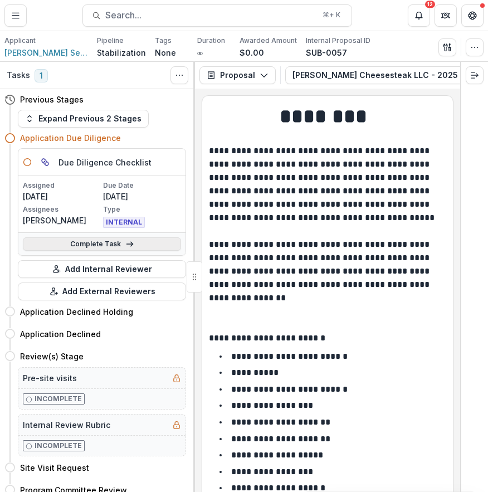
click at [90, 242] on link "Complete Task" at bounding box center [102, 243] width 158 height 13
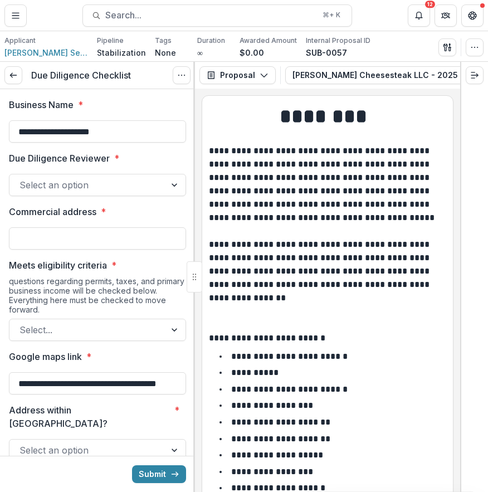
scroll to position [30, 0]
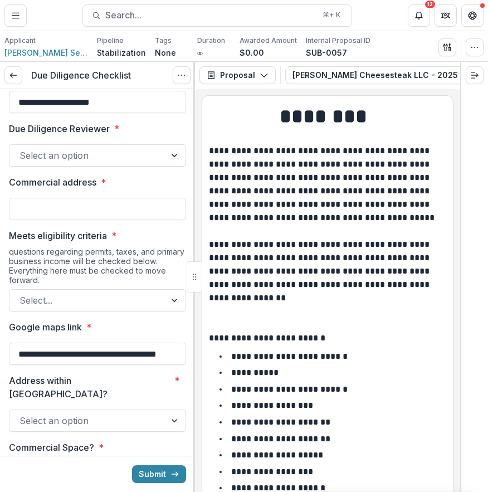
click at [121, 165] on div "Select an option" at bounding box center [97, 155] width 177 height 22
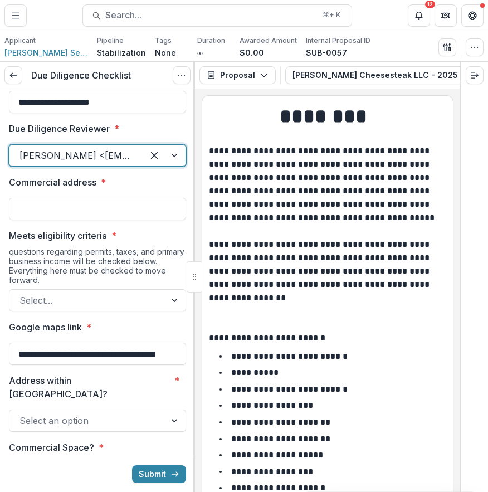
scroll to position [0, 0]
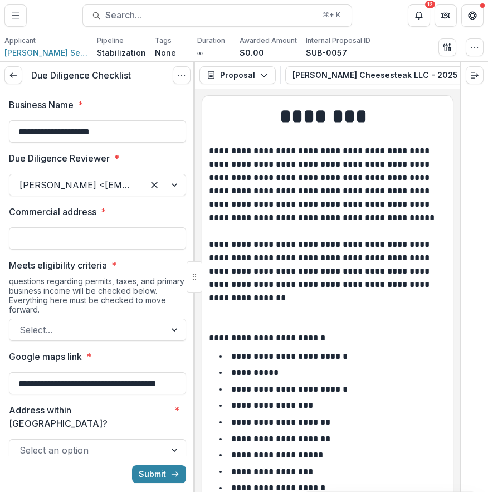
drag, startPoint x: 131, startPoint y: 133, endPoint x: -3, endPoint y: 135, distance: 134.8
click at [0, 135] on html "**********" at bounding box center [244, 246] width 488 height 492
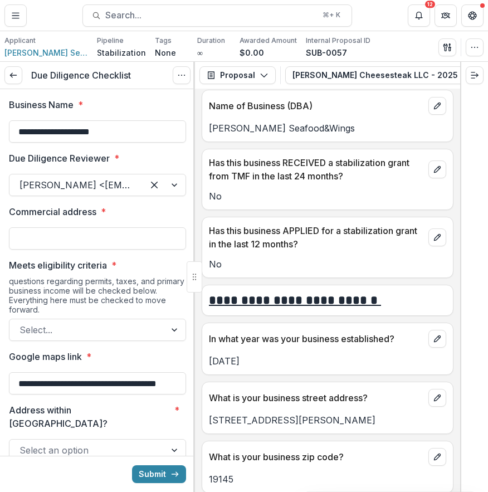
scroll to position [420, 0]
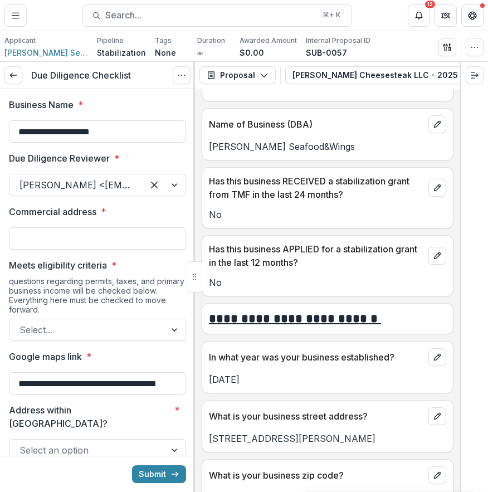
click at [164, 219] on div "Commercial address *" at bounding box center [97, 227] width 177 height 45
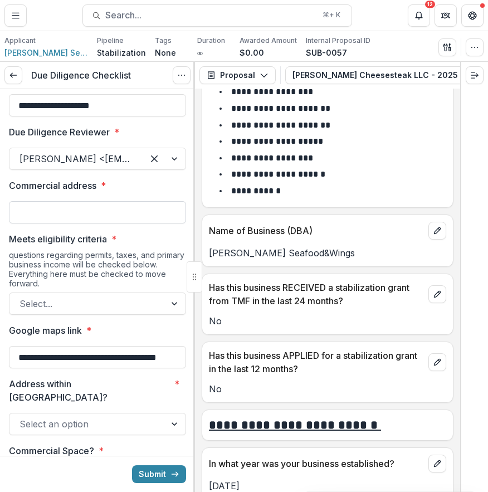
scroll to position [0, 0]
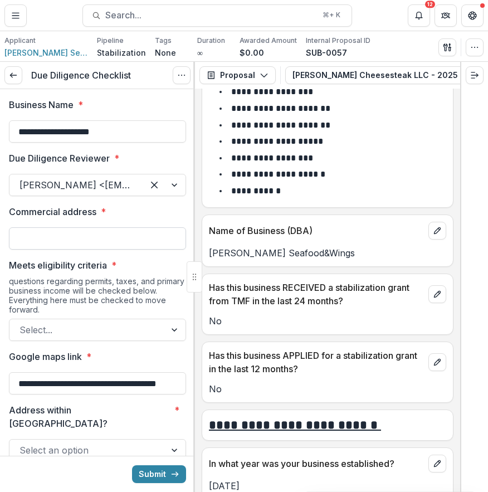
click at [148, 228] on input "Commercial address *" at bounding box center [97, 238] width 177 height 22
paste input "**********"
type input "**********"
click at [146, 329] on div at bounding box center [87, 330] width 136 height 16
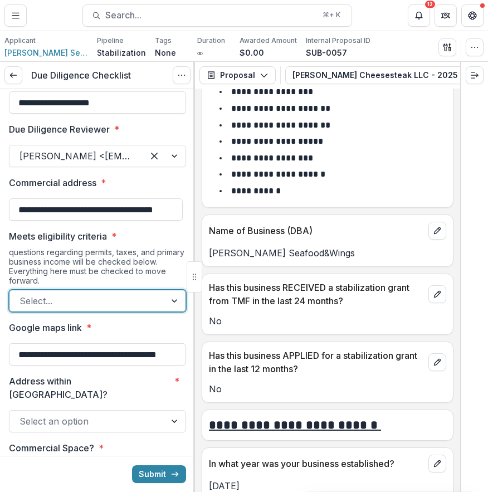
scroll to position [30, 0]
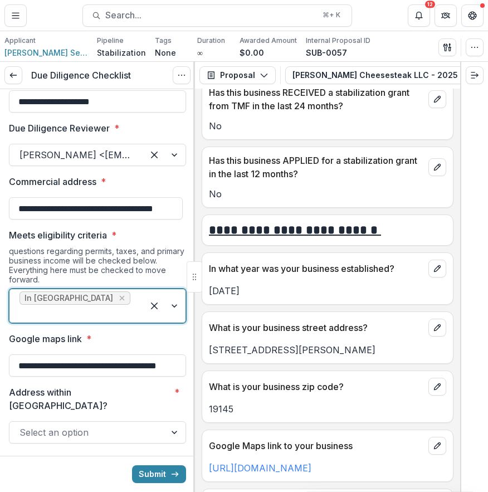
scroll to position [515, 0]
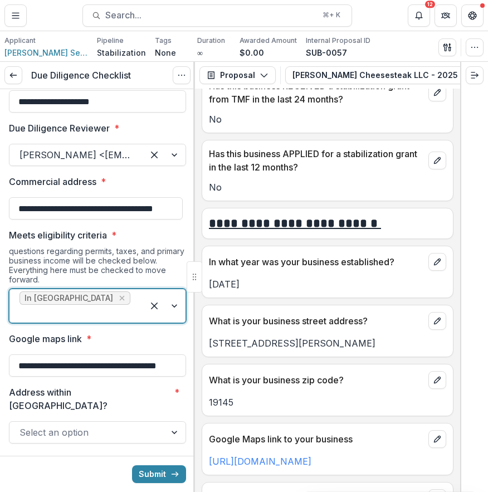
click at [121, 306] on div at bounding box center [76, 314] width 114 height 16
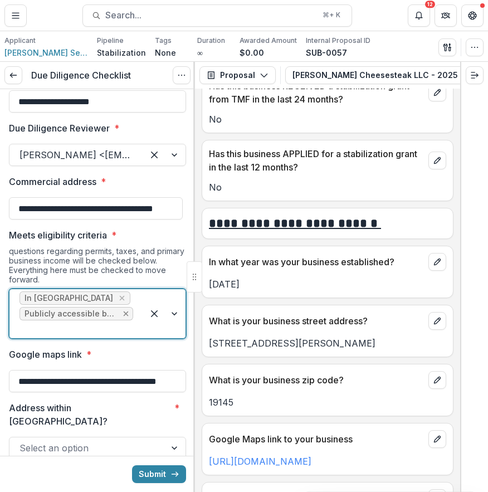
click at [123, 309] on icon "Remove Publicly accessible business" at bounding box center [125, 313] width 9 height 9
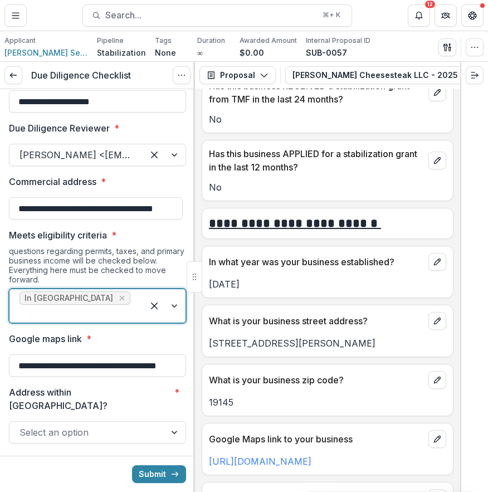
click at [109, 306] on div at bounding box center [76, 314] width 114 height 16
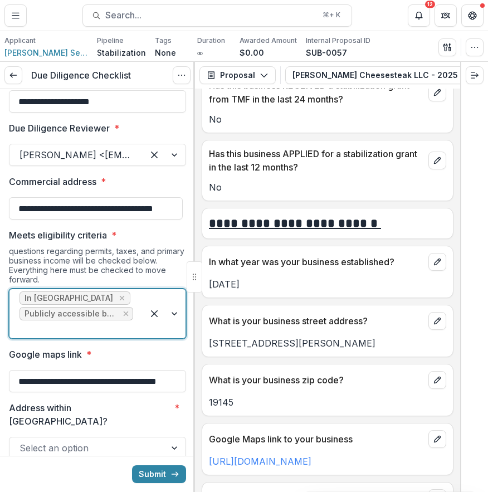
click at [126, 336] on div at bounding box center [76, 329] width 114 height 16
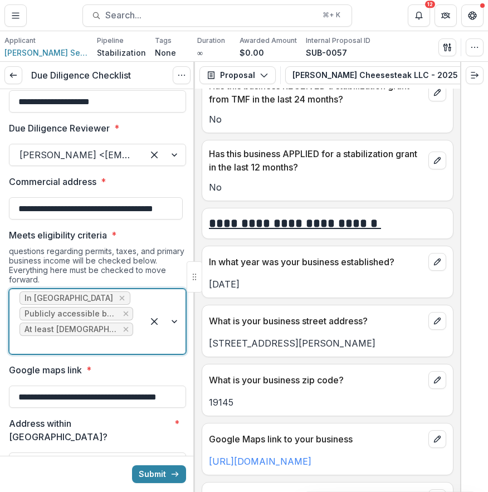
click at [136, 333] on div "In [GEOGRAPHIC_DATA] Publicly accessible business At least [DEMOGRAPHIC_DATA]" at bounding box center [76, 321] width 134 height 65
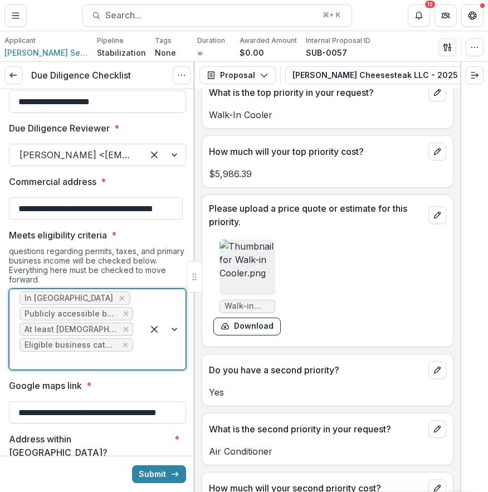
scroll to position [2889, 0]
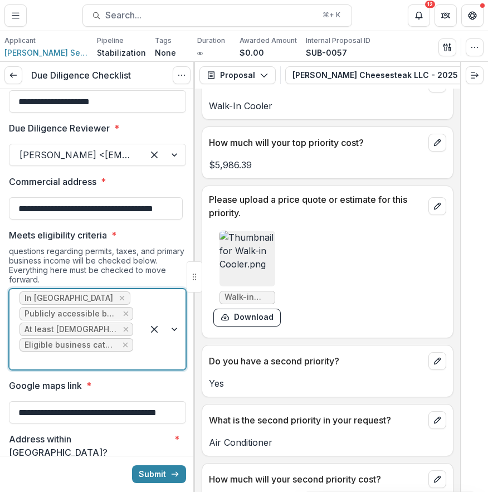
click at [247, 246] on img at bounding box center [247, 259] width 56 height 56
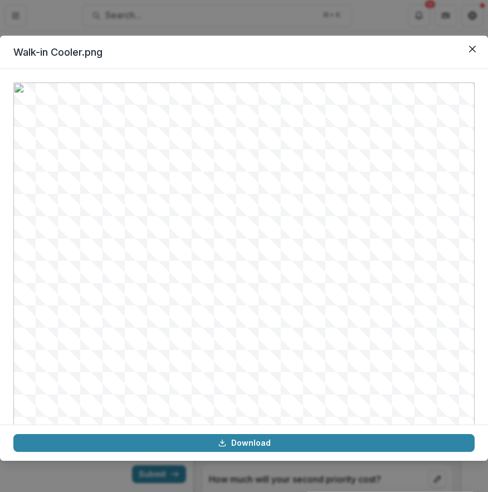
scroll to position [114, 0]
click at [344, 11] on div "Walk-in Cooler.png Download" at bounding box center [244, 246] width 488 height 492
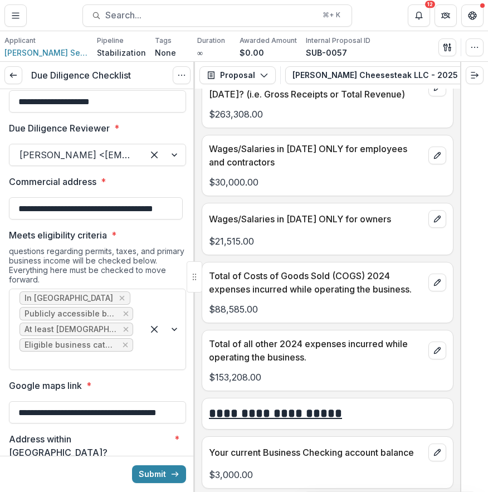
scroll to position [4064, 0]
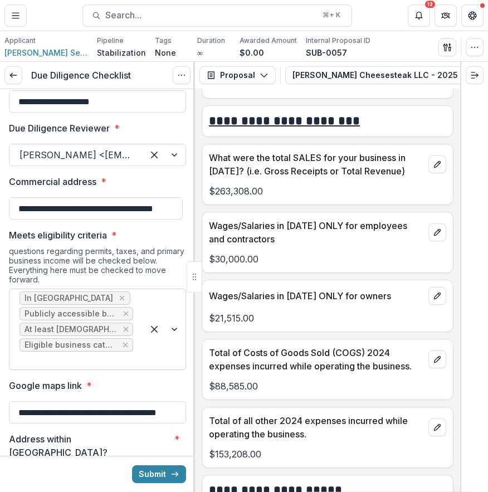
click at [113, 354] on div at bounding box center [76, 361] width 114 height 16
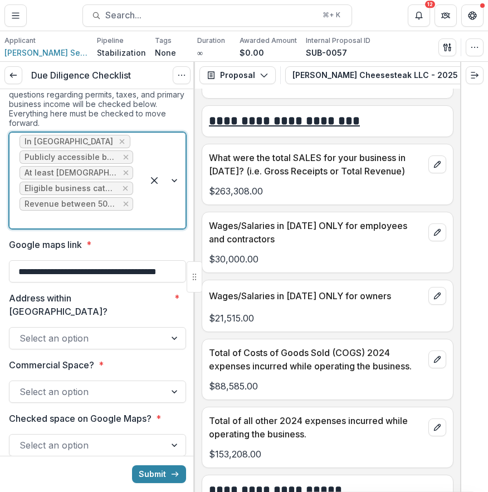
scroll to position [201, 0]
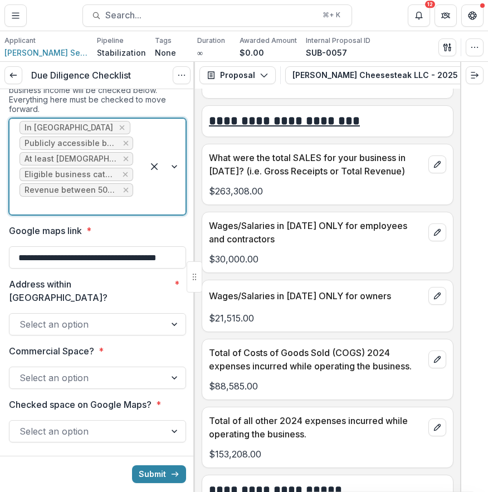
click at [120, 316] on div at bounding box center [87, 324] width 136 height 16
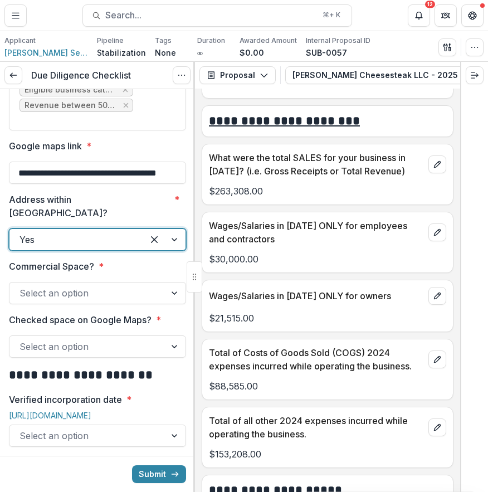
scroll to position [294, 0]
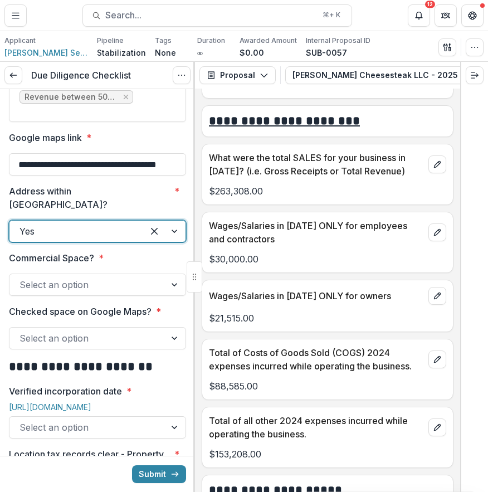
click at [149, 277] on div at bounding box center [87, 285] width 136 height 16
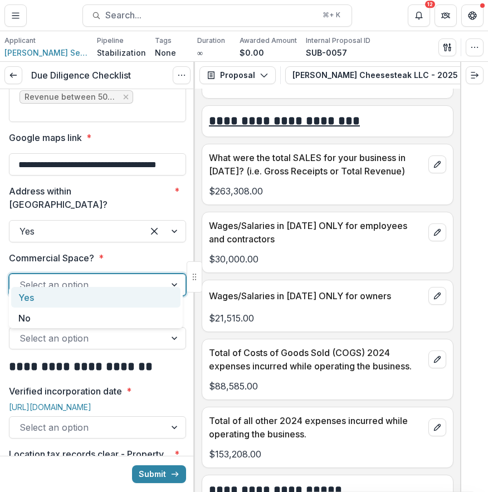
click at [128, 298] on div "Yes" at bounding box center [95, 297] width 169 height 21
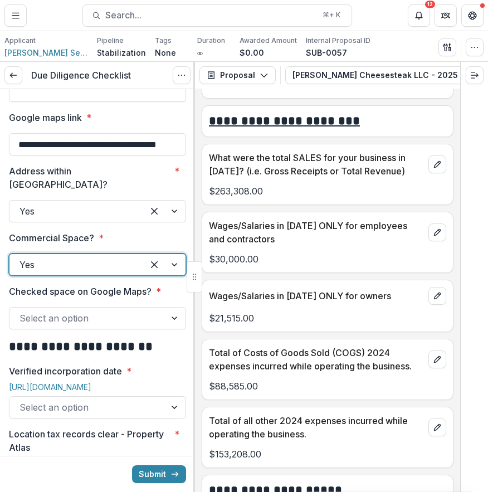
scroll to position [319, 0]
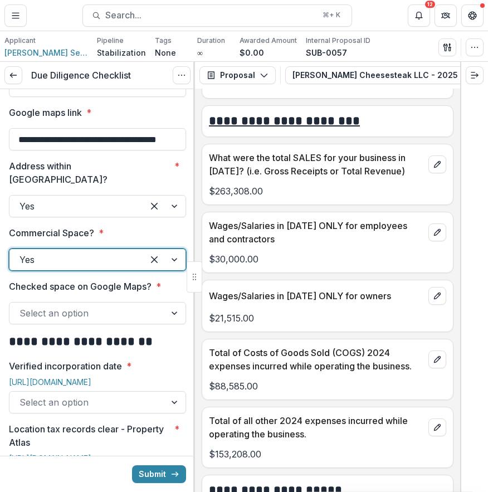
click at [132, 305] on div at bounding box center [87, 313] width 136 height 16
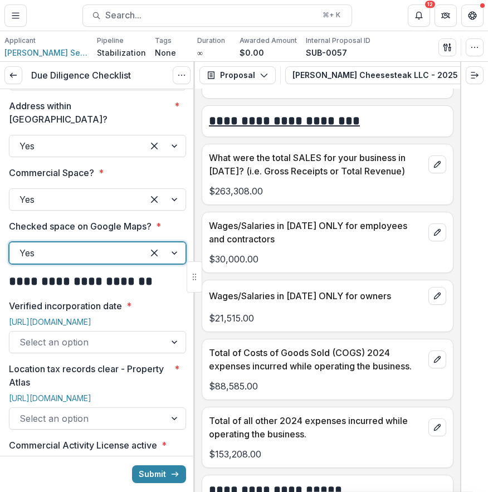
scroll to position [394, 0]
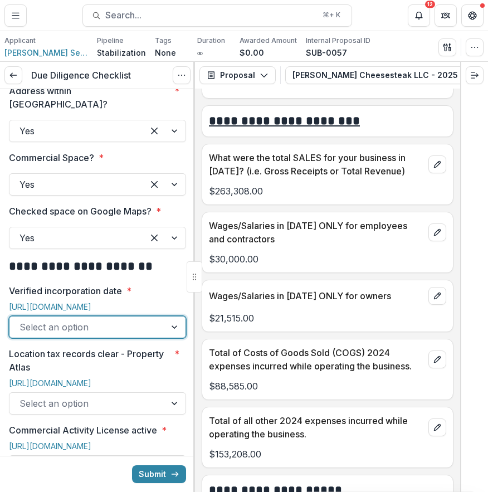
click at [131, 319] on div at bounding box center [87, 327] width 136 height 16
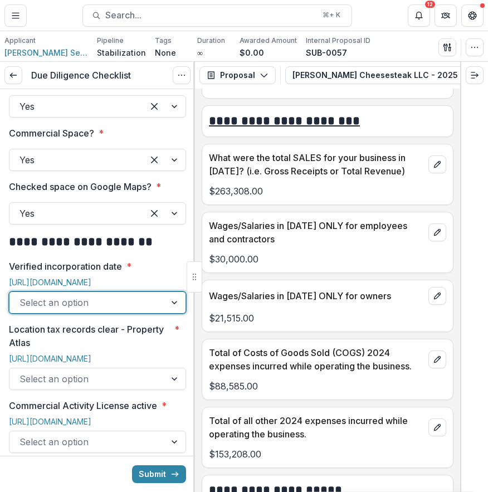
scroll to position [430, 0]
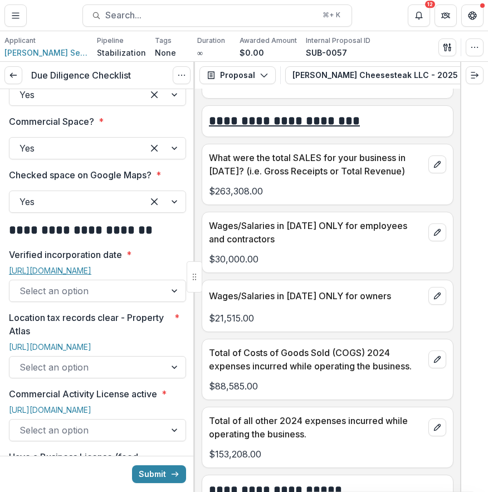
click at [91, 266] on link "[URL][DOMAIN_NAME]" at bounding box center [50, 270] width 82 height 9
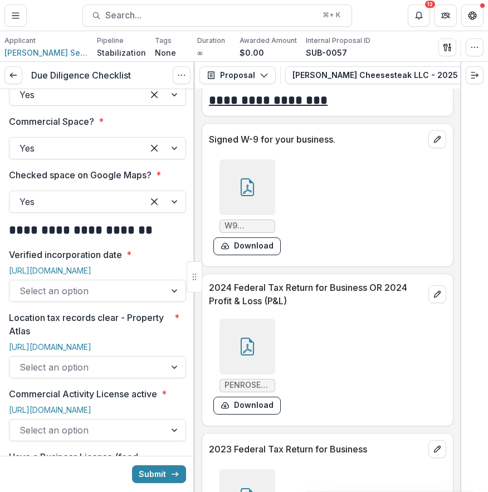
scroll to position [5570, 0]
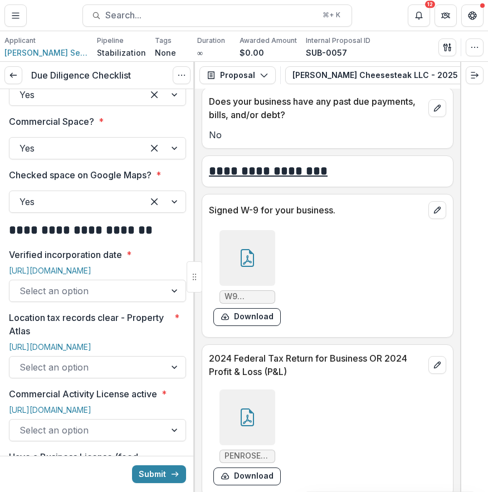
click at [254, 417] on div at bounding box center [247, 417] width 56 height 56
click at [254, 417] on section "PENROSE_2024 (1).pdf Loading... Download" at bounding box center [244, 249] width 468 height 408
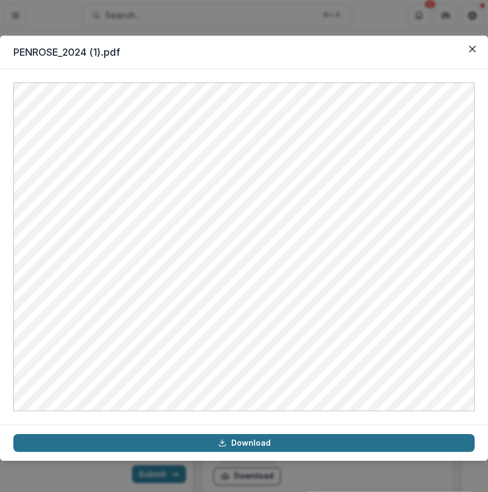
click at [290, 443] on link "Download" at bounding box center [243, 443] width 461 height 18
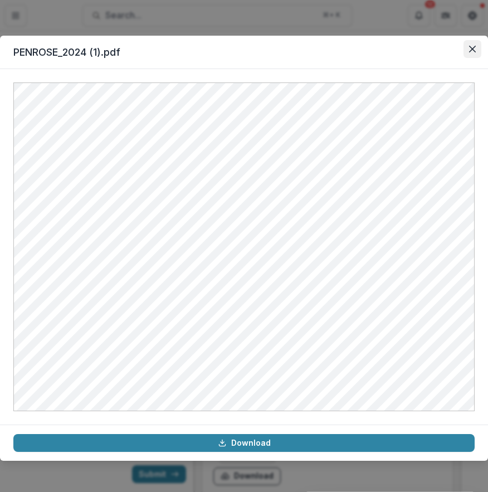
click at [476, 47] on button "Close" at bounding box center [473, 49] width 18 height 18
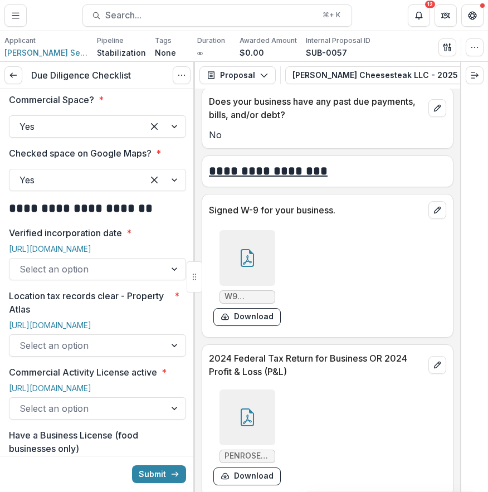
scroll to position [452, 0]
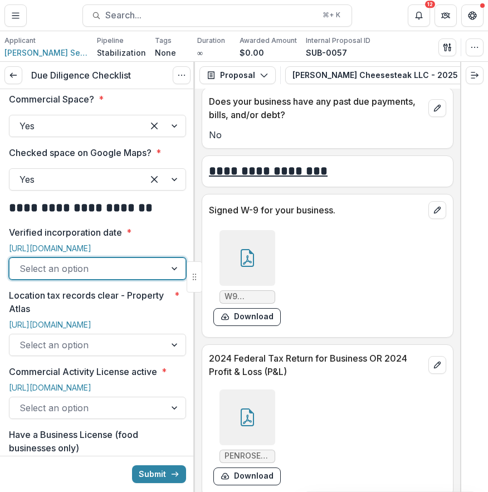
click at [116, 261] on div at bounding box center [87, 269] width 136 height 16
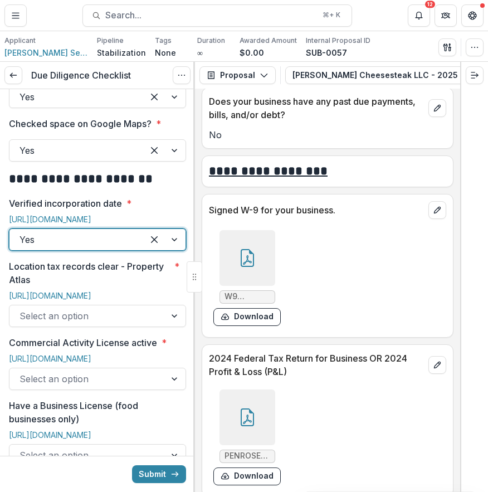
scroll to position [491, 0]
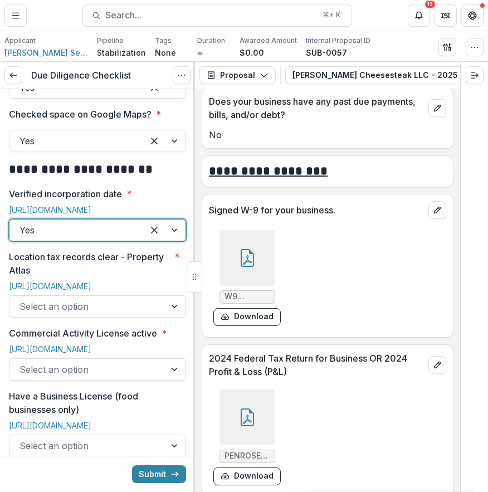
click at [99, 299] on div at bounding box center [87, 307] width 136 height 16
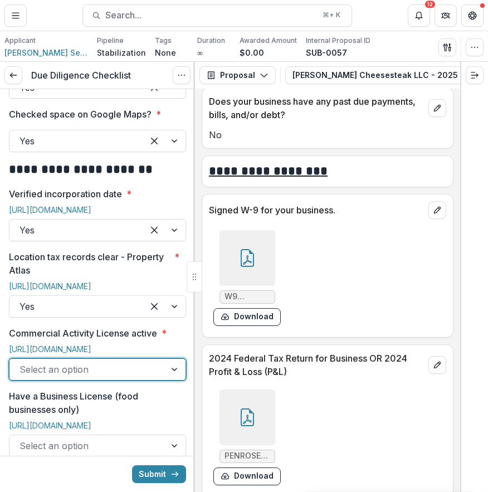
click at [157, 378] on div "Select an option" at bounding box center [87, 369] width 156 height 18
click at [365, 304] on div "W9 [PERSON_NAME].pdf Download" at bounding box center [327, 278] width 237 height 105
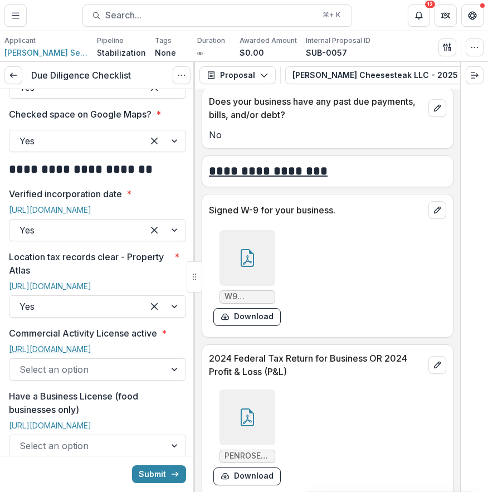
click at [91, 350] on link "[URL][DOMAIN_NAME]" at bounding box center [50, 348] width 82 height 9
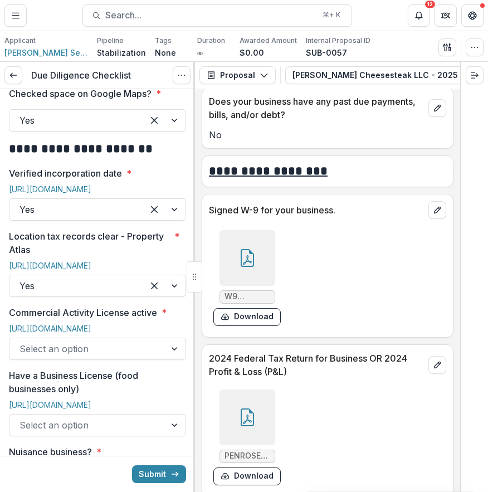
scroll to position [516, 0]
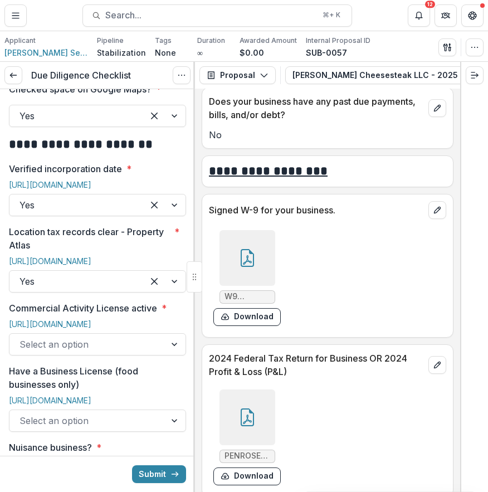
click at [85, 352] on div at bounding box center [87, 344] width 136 height 16
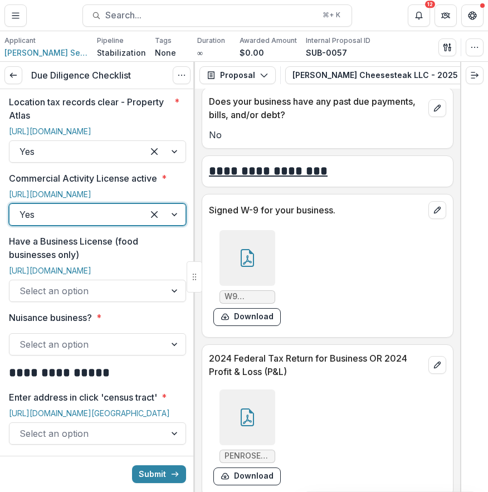
scroll to position [669, 0]
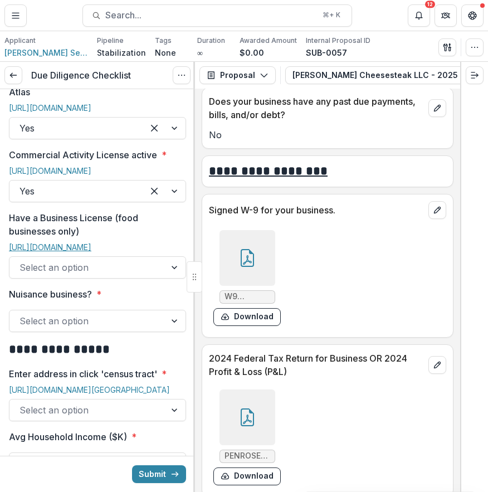
click at [91, 252] on link "[URL][DOMAIN_NAME]" at bounding box center [50, 246] width 82 height 9
click at [108, 275] on div at bounding box center [87, 268] width 136 height 16
click at [117, 279] on div "Select an option" at bounding box center [97, 267] width 177 height 22
drag, startPoint x: 87, startPoint y: 347, endPoint x: 86, endPoint y: 333, distance: 14.0
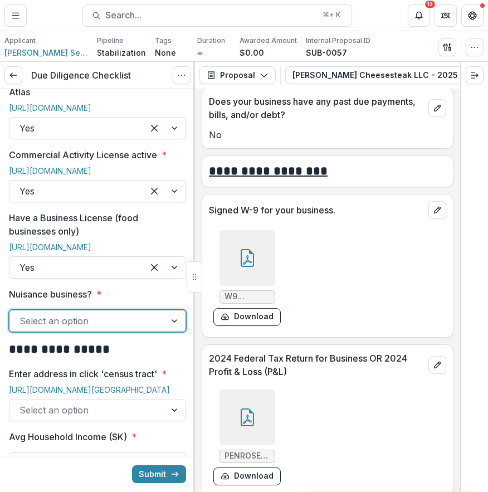
click at [100, 329] on div at bounding box center [87, 321] width 136 height 16
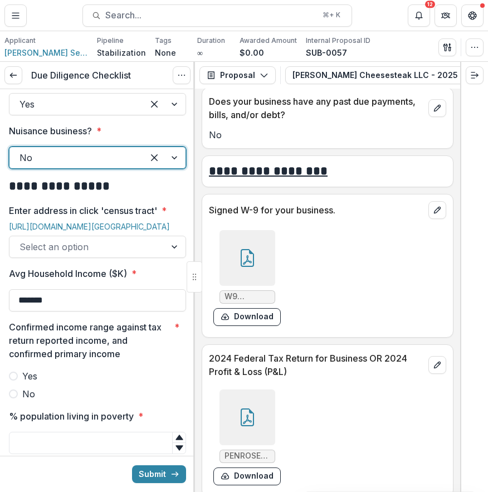
scroll to position [855, 0]
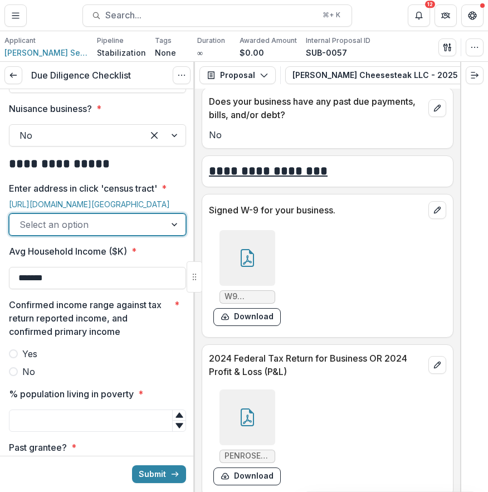
click at [150, 232] on div at bounding box center [87, 225] width 136 height 16
click at [104, 209] on link "[URL][DOMAIN_NAME][GEOGRAPHIC_DATA]" at bounding box center [89, 203] width 161 height 9
click at [83, 289] on input "*******" at bounding box center [97, 278] width 177 height 22
click at [109, 232] on div at bounding box center [87, 225] width 136 height 16
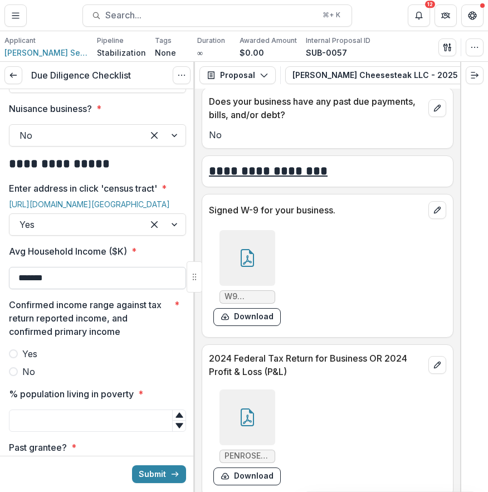
click at [97, 289] on input "*******" at bounding box center [97, 278] width 177 height 22
drag, startPoint x: 97, startPoint y: 351, endPoint x: 14, endPoint y: 350, distance: 83.6
click at [14, 289] on input "*******" at bounding box center [97, 278] width 177 height 22
type input "********"
click at [132, 465] on button "Submit" at bounding box center [159, 474] width 54 height 18
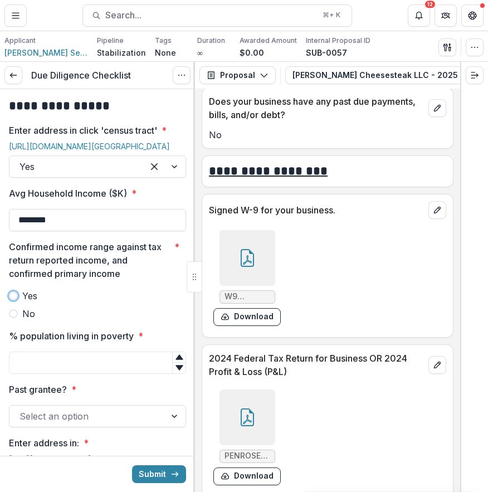
scroll to position [949, 0]
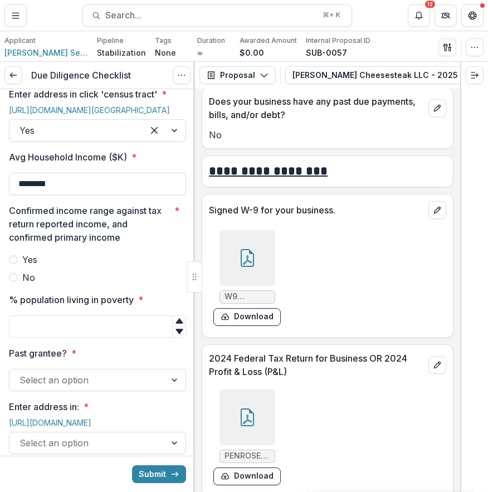
click at [162, 266] on label "Yes" at bounding box center [97, 259] width 177 height 13
click at [91, 338] on input "% population living in poverty *" at bounding box center [97, 326] width 177 height 22
type input "*"
click at [132, 465] on button "Submit" at bounding box center [159, 474] width 54 height 18
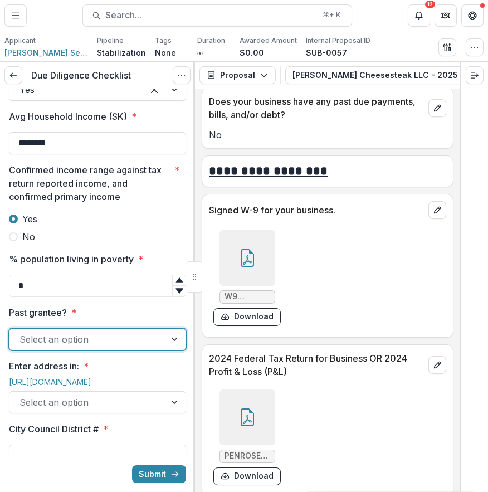
scroll to position [1048, 0]
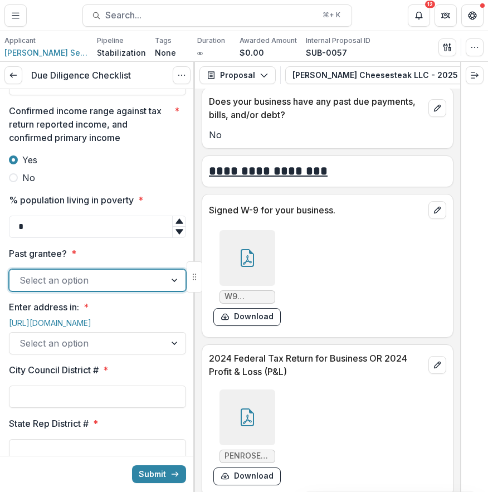
click at [152, 288] on div at bounding box center [87, 280] width 136 height 16
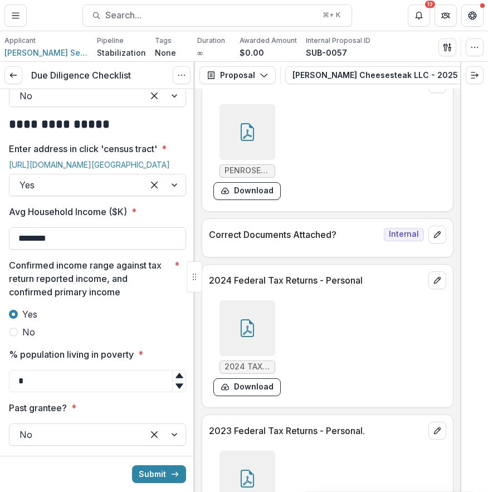
scroll to position [6032, 0]
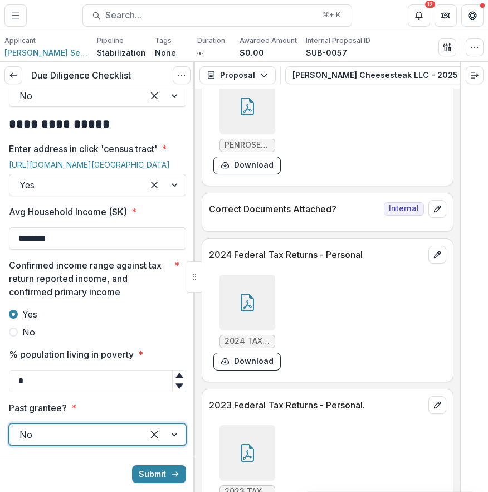
click at [241, 294] on icon at bounding box center [247, 303] width 18 height 18
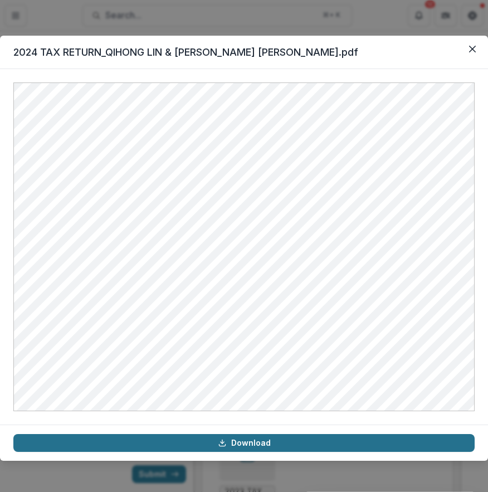
click at [297, 446] on link "Download" at bounding box center [243, 443] width 461 height 18
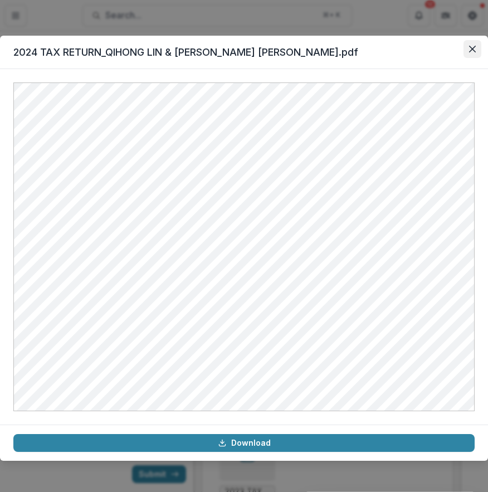
click at [475, 53] on button "Close" at bounding box center [473, 49] width 18 height 18
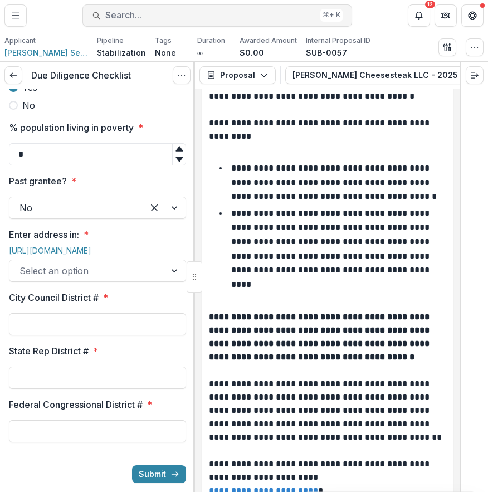
scroll to position [1130, 0]
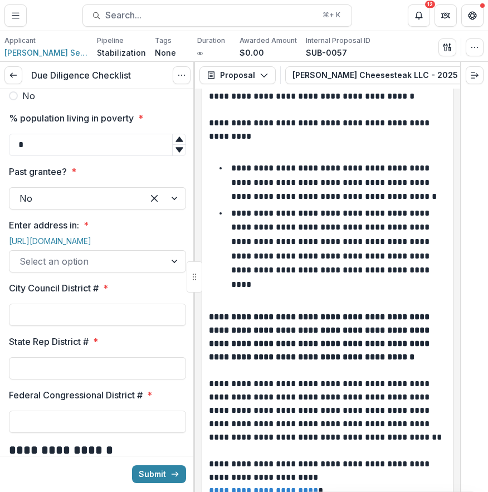
click at [150, 269] on div at bounding box center [87, 261] width 136 height 16
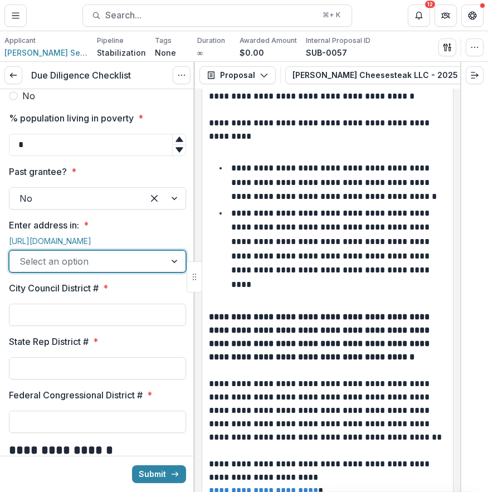
click at [150, 269] on div at bounding box center [87, 261] width 136 height 16
click at [148, 269] on div at bounding box center [87, 261] width 136 height 16
click at [91, 246] on link "[URL][DOMAIN_NAME]" at bounding box center [50, 240] width 82 height 9
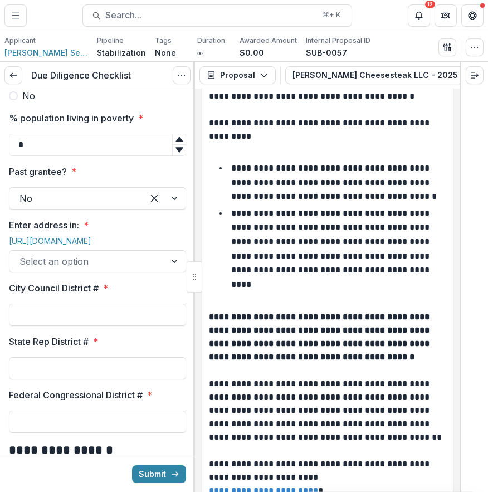
click at [108, 269] on div at bounding box center [87, 261] width 136 height 16
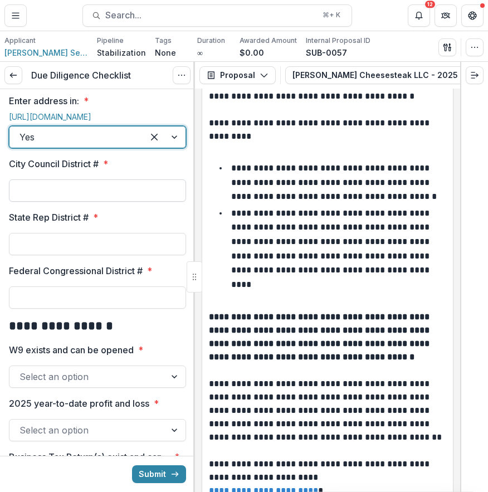
scroll to position [1267, 0]
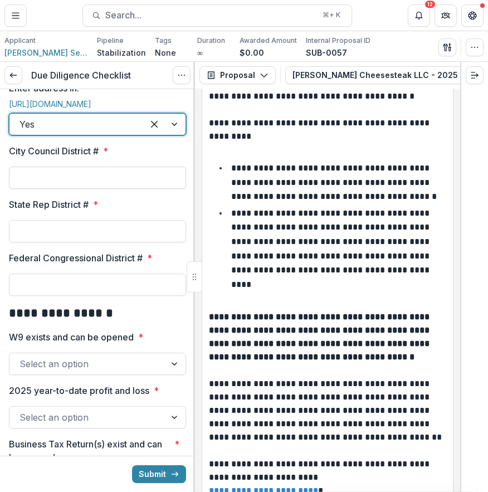
click at [109, 189] on input "City Council District # *" at bounding box center [97, 178] width 177 height 22
type input "*"
click at [101, 242] on input "State Rep District # *" at bounding box center [97, 231] width 177 height 22
click at [117, 242] on input "State Rep District # *" at bounding box center [97, 231] width 177 height 22
type input "***"
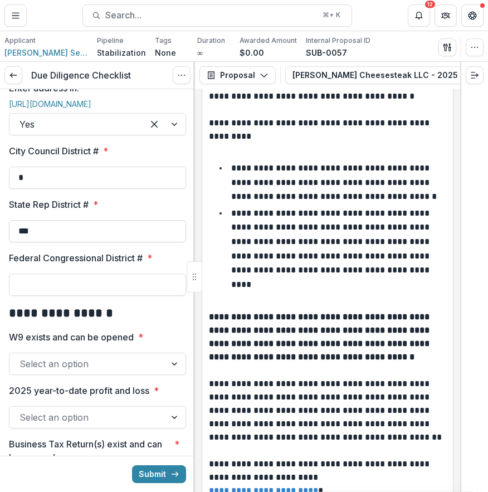
click at [132, 465] on button "Submit" at bounding box center [159, 474] width 54 height 18
type input "*"
click at [109, 296] on input "*" at bounding box center [97, 285] width 177 height 22
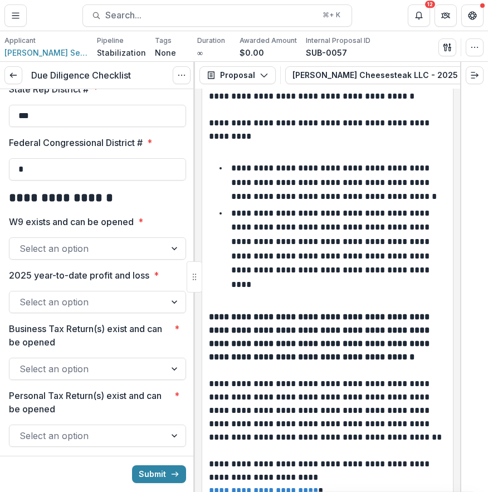
scroll to position [1388, 0]
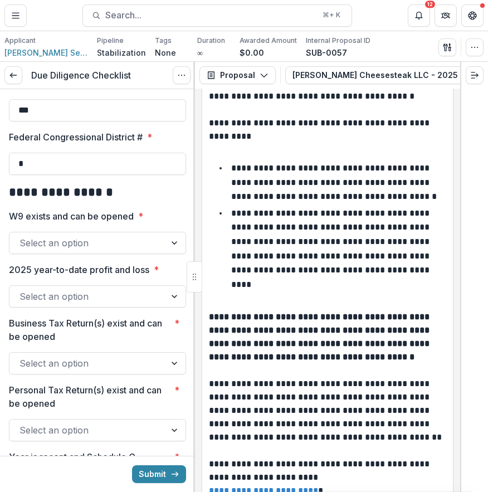
type input "*"
click at [138, 328] on div "**********" at bounding box center [97, 105] width 177 height 2809
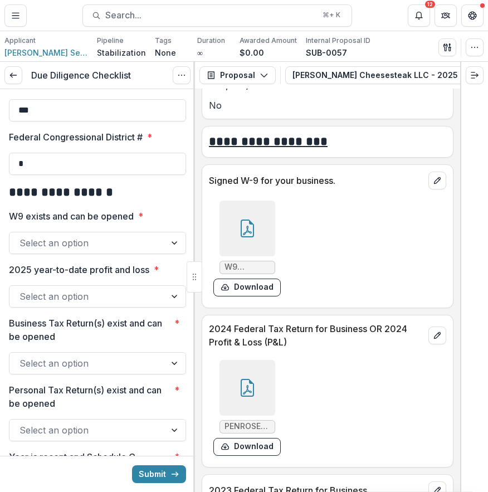
scroll to position [5601, 0]
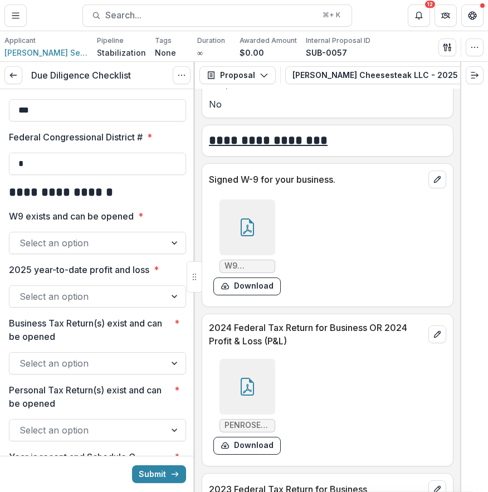
click at [251, 218] on icon at bounding box center [247, 227] width 18 height 18
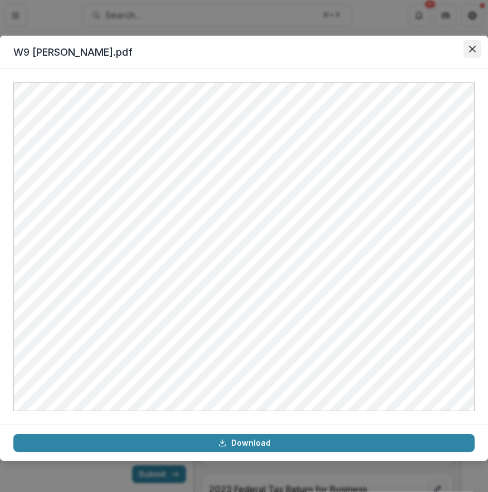
click at [469, 50] on icon "Close" at bounding box center [472, 49] width 7 height 7
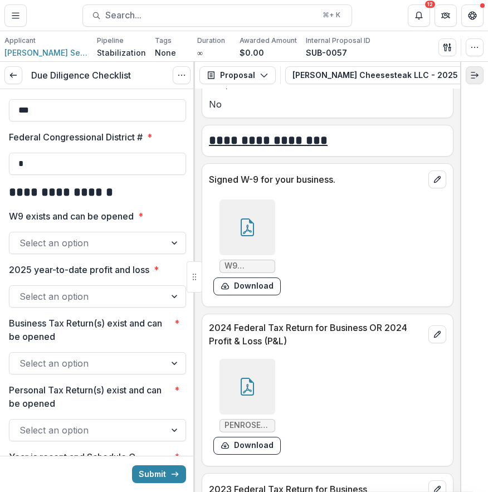
click at [474, 77] on icon "Expand right" at bounding box center [474, 75] width 9 height 9
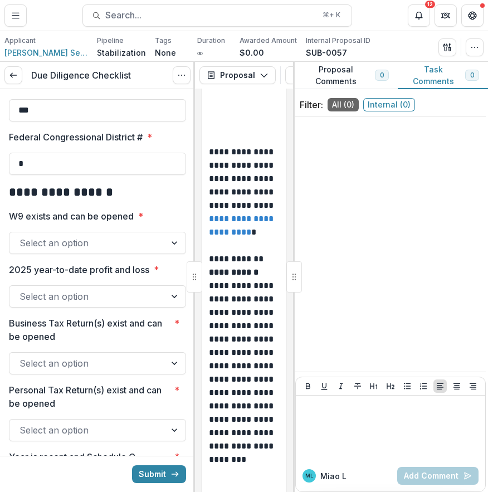
scroll to position [12235, 0]
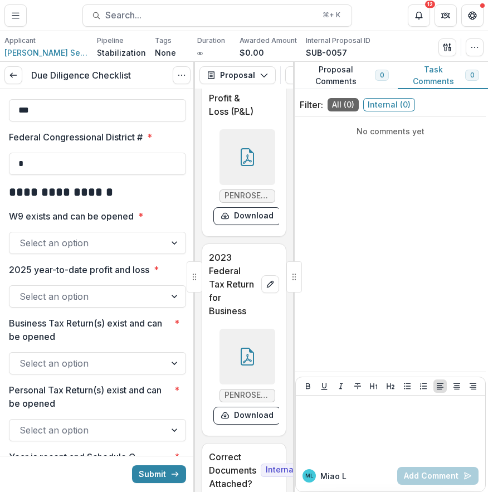
click at [422, 185] on div "No comments yet" at bounding box center [390, 244] width 191 height 246
click at [365, 419] on div at bounding box center [390, 428] width 181 height 56
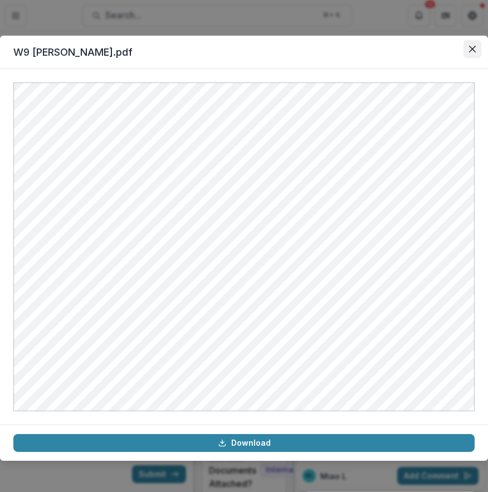
click at [468, 52] on button "Close" at bounding box center [473, 49] width 18 height 18
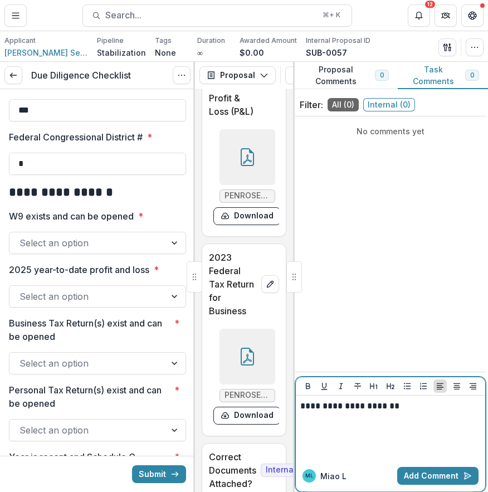
click at [418, 420] on div "**********" at bounding box center [390, 428] width 181 height 56
click at [442, 408] on p "**********" at bounding box center [390, 406] width 181 height 12
click at [424, 409] on p "**********" at bounding box center [390, 406] width 181 height 12
click at [427, 426] on div "**********" at bounding box center [390, 428] width 181 height 56
click at [463, 410] on p "**********" at bounding box center [390, 406] width 181 height 12
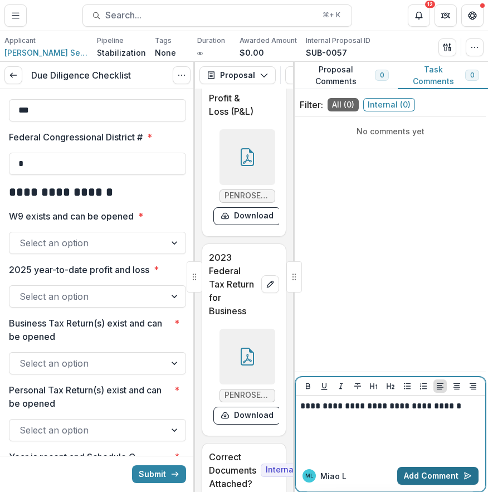
click at [445, 478] on button "Add Comment" at bounding box center [437, 476] width 81 height 18
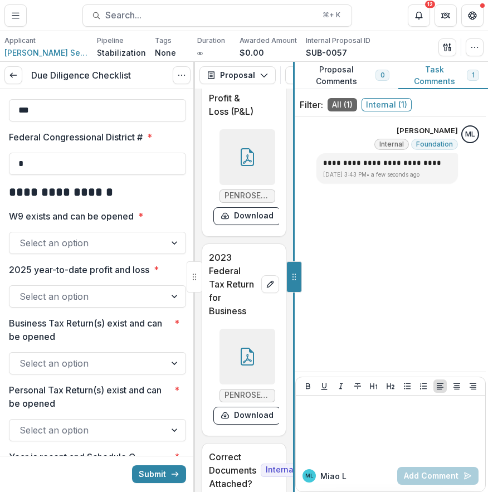
scroll to position [5601, 0]
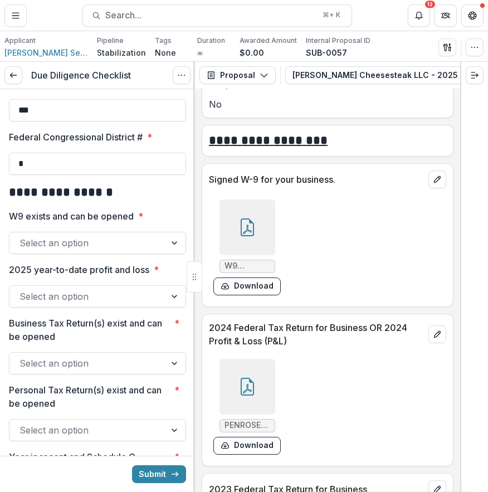
click at [161, 232] on div at bounding box center [97, 229] width 177 height 4
click at [159, 252] on div "Select an option" at bounding box center [87, 243] width 156 height 18
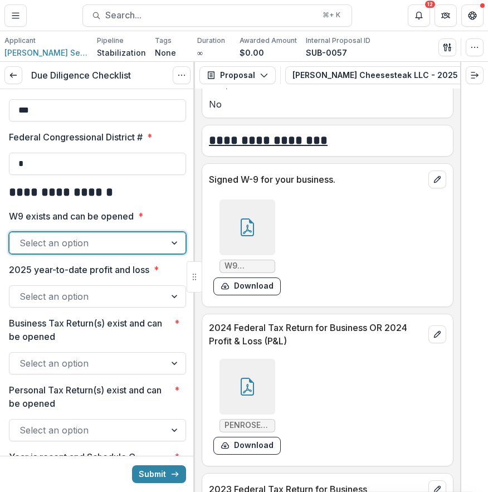
click at [139, 304] on div at bounding box center [87, 297] width 136 height 16
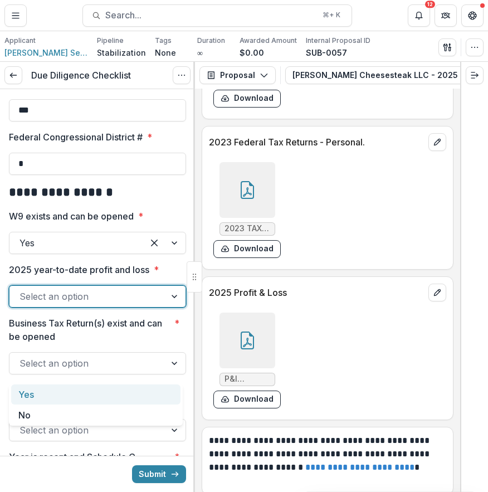
scroll to position [6374, 0]
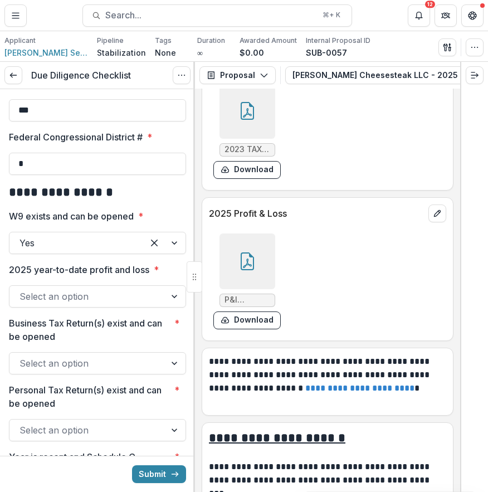
click at [262, 267] on div at bounding box center [247, 261] width 56 height 56
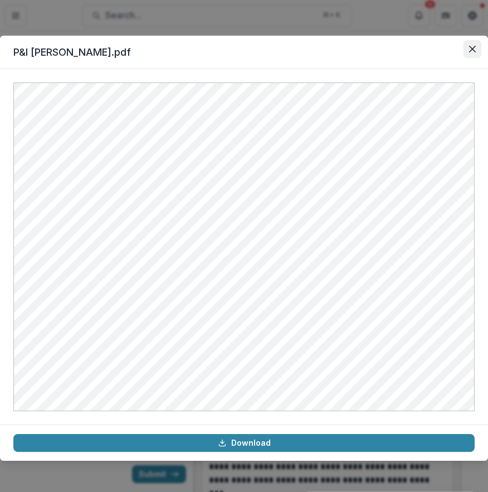
click at [471, 46] on icon "Close" at bounding box center [472, 49] width 7 height 7
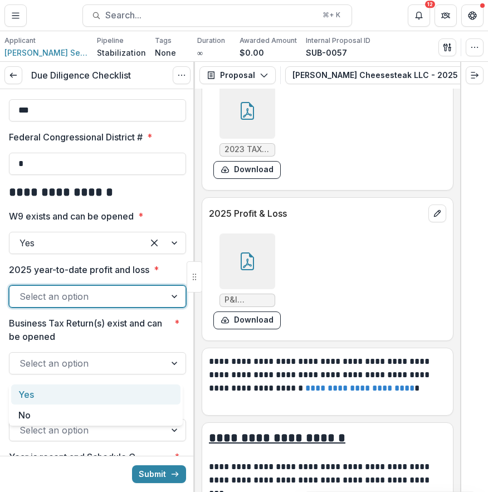
click at [157, 305] on div "Select an option" at bounding box center [87, 296] width 156 height 18
click at [150, 391] on div "Yes" at bounding box center [95, 394] width 169 height 21
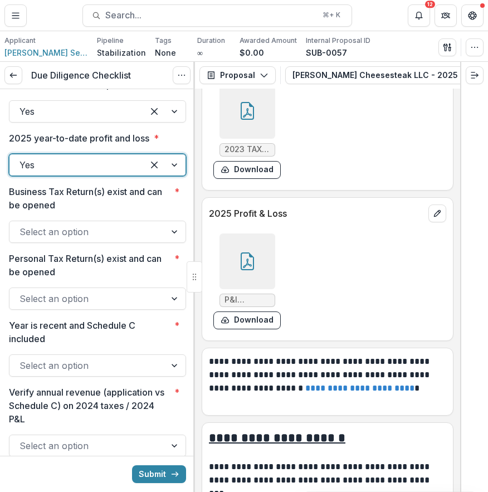
scroll to position [1543, 0]
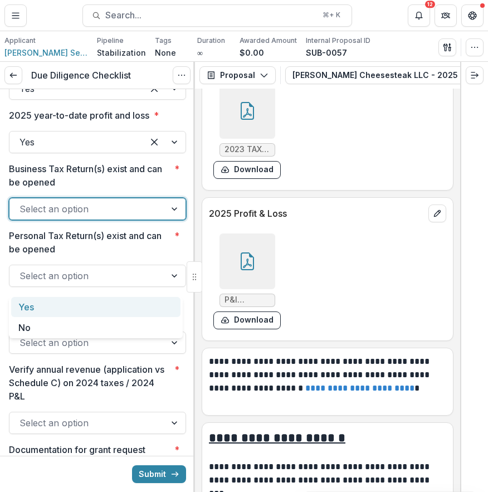
click at [144, 217] on div at bounding box center [87, 209] width 136 height 16
click at [158, 301] on div "Yes" at bounding box center [95, 307] width 169 height 21
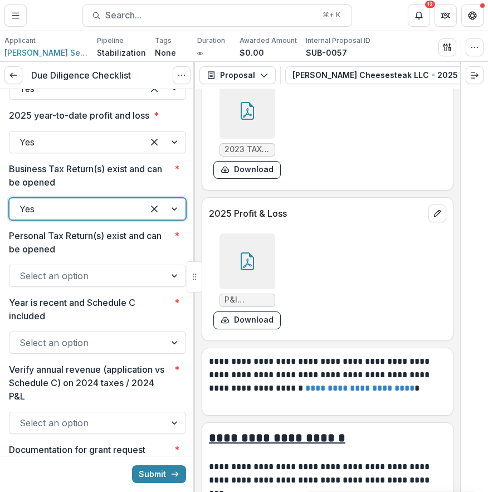
click at [155, 285] on div "Select an option" at bounding box center [87, 276] width 156 height 18
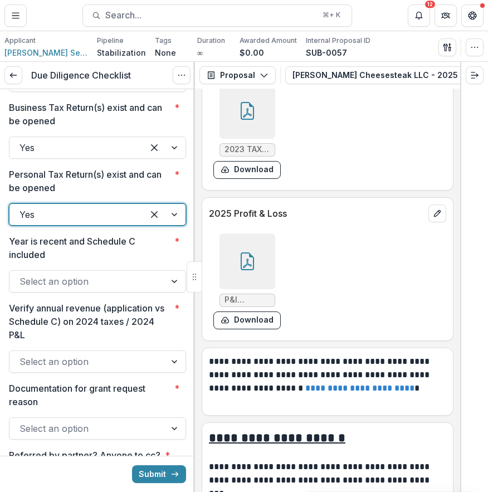
scroll to position [1620, 0]
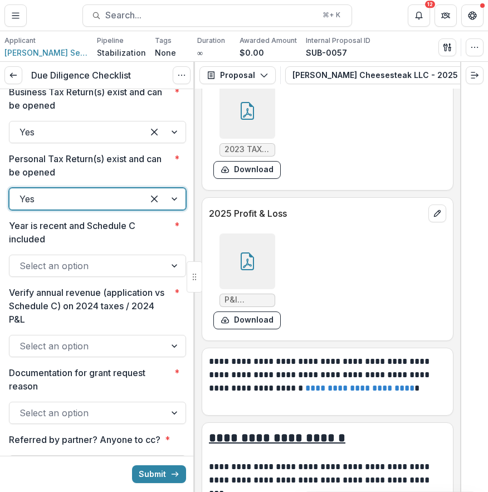
click at [148, 274] on div at bounding box center [87, 266] width 136 height 16
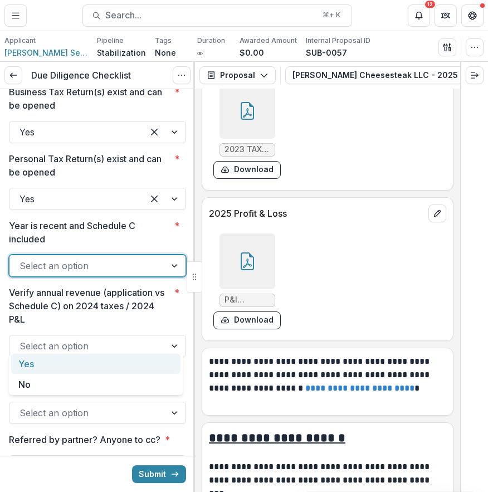
click at [147, 362] on div "Yes" at bounding box center [95, 364] width 169 height 21
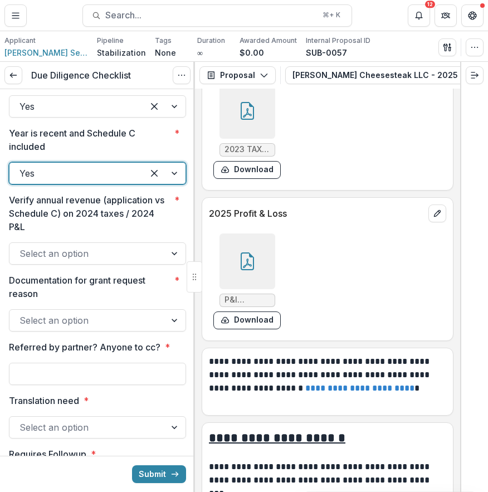
scroll to position [1720, 0]
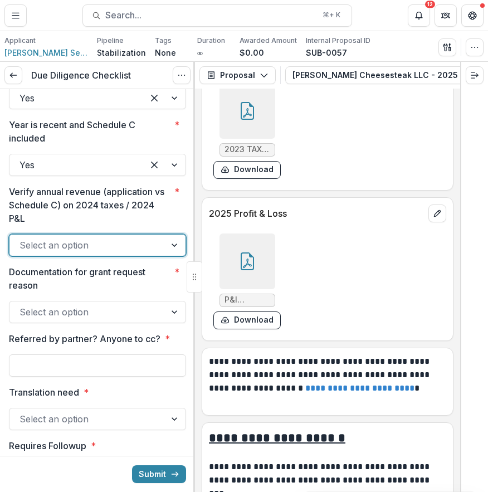
click at [150, 253] on div at bounding box center [87, 245] width 136 height 16
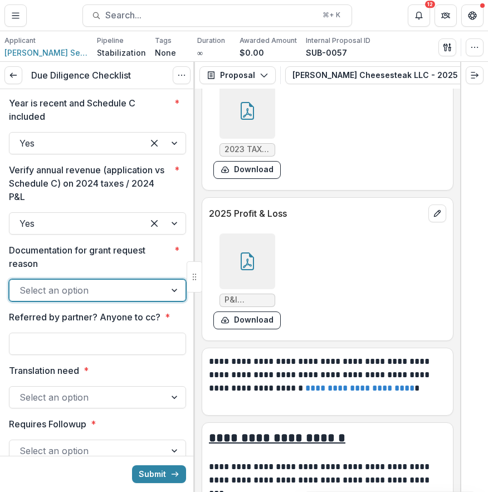
click at [154, 299] on div "Select an option" at bounding box center [87, 290] width 156 height 18
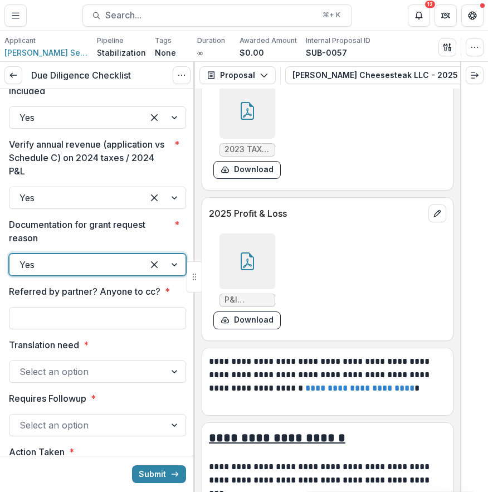
scroll to position [1787, 0]
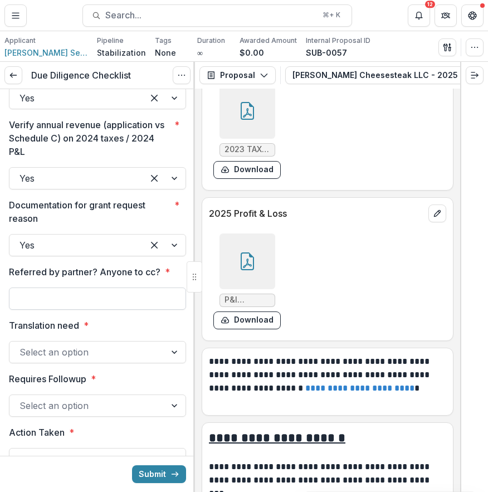
click at [139, 310] on input "Referred by partner? Anyone to cc? *" at bounding box center [97, 298] width 177 height 22
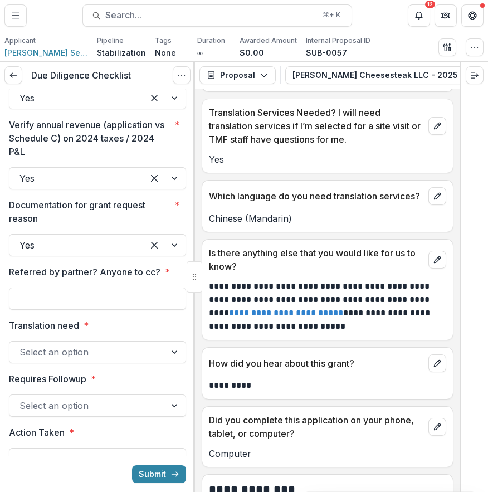
scroll to position [7659, 0]
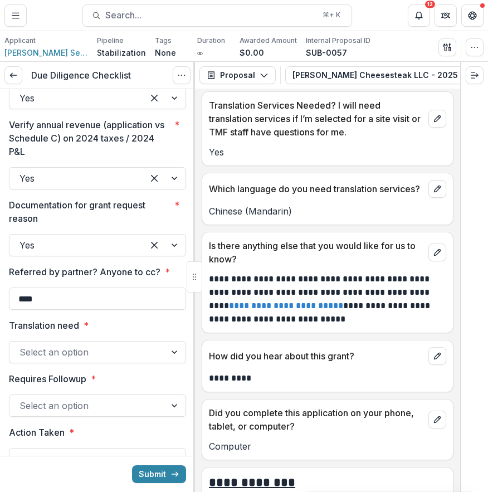
type input "****"
click at [90, 360] on div at bounding box center [87, 352] width 136 height 16
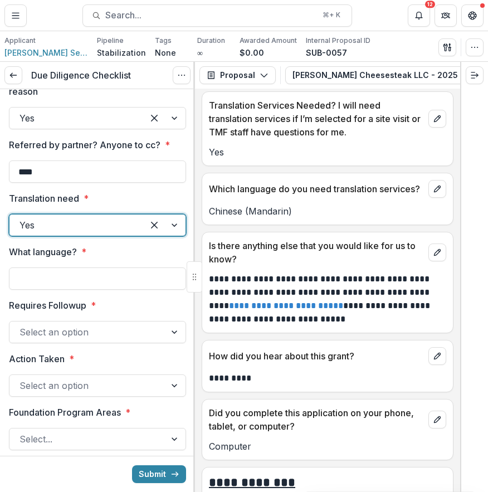
scroll to position [1939, 0]
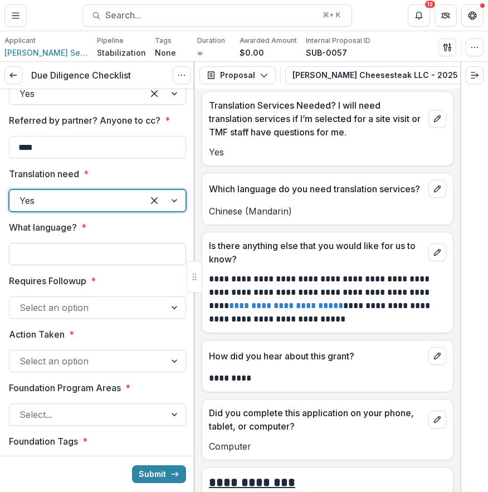
click at [110, 265] on input "What language? *" at bounding box center [97, 254] width 177 height 22
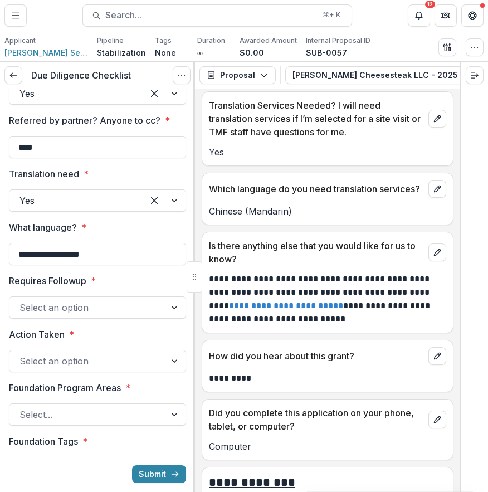
type input "**********"
click at [81, 315] on div at bounding box center [87, 308] width 136 height 16
click at [140, 287] on label "Requires Followup *" at bounding box center [94, 280] width 170 height 13
click at [22, 314] on input "Requires Followup *" at bounding box center [20, 307] width 3 height 13
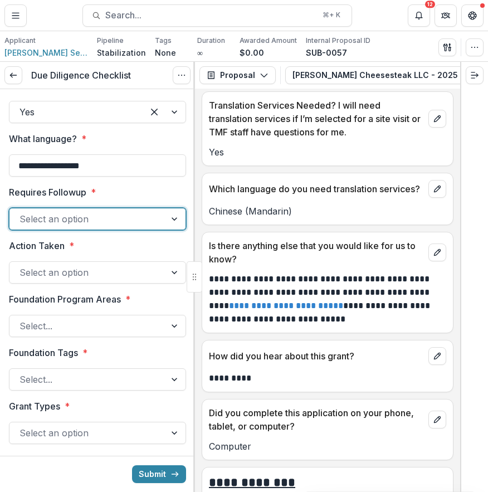
scroll to position [2035, 0]
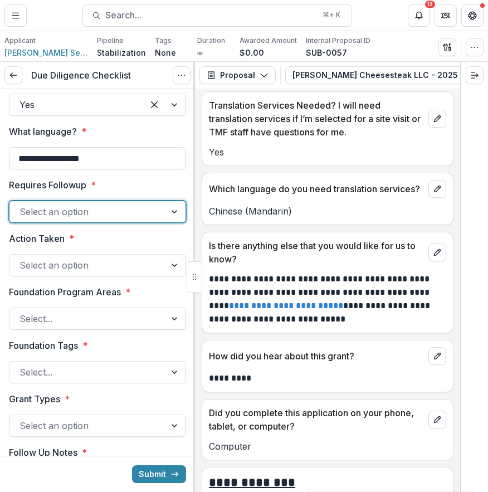
click at [130, 330] on div "Foundation Program Areas * Select..." at bounding box center [97, 307] width 177 height 45
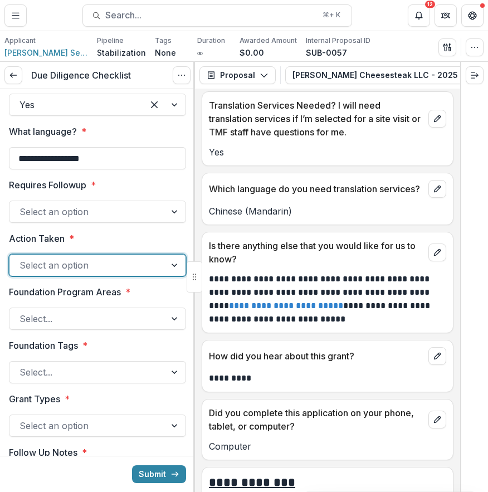
click at [145, 273] on div at bounding box center [87, 265] width 136 height 16
click at [123, 219] on div at bounding box center [87, 212] width 136 height 16
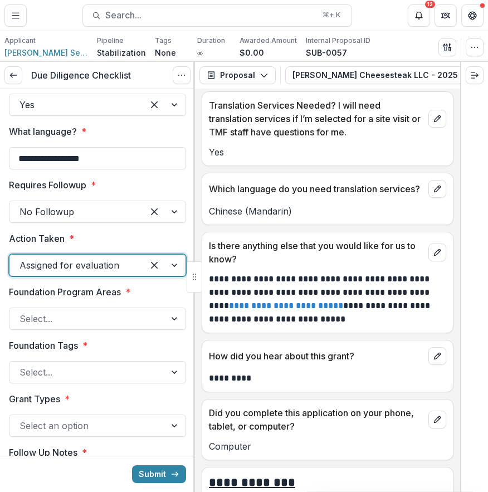
click at [128, 273] on div at bounding box center [76, 265] width 114 height 16
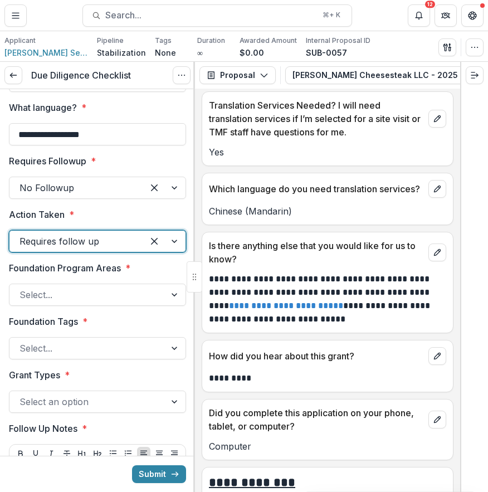
scroll to position [2059, 0]
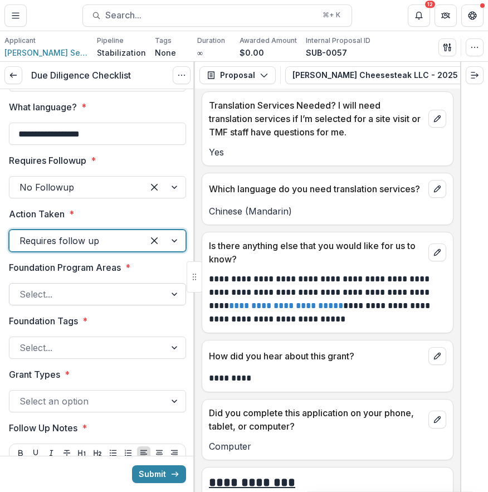
click at [165, 305] on div at bounding box center [175, 294] width 20 height 21
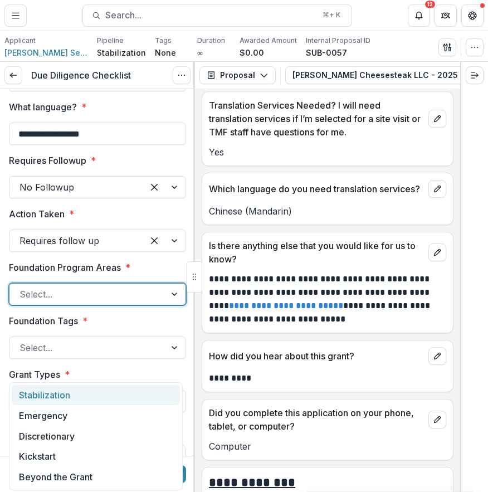
click at [151, 391] on div "Stabilization" at bounding box center [96, 395] width 168 height 21
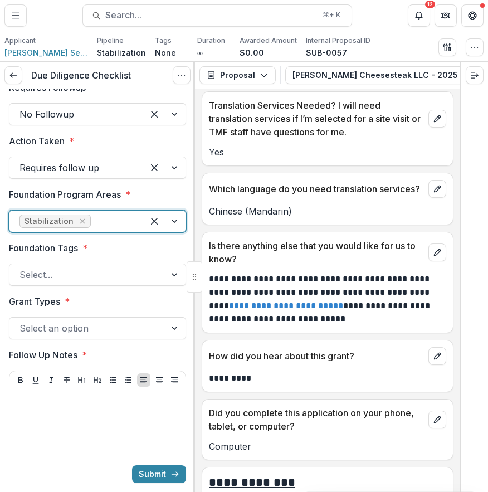
scroll to position [2133, 0]
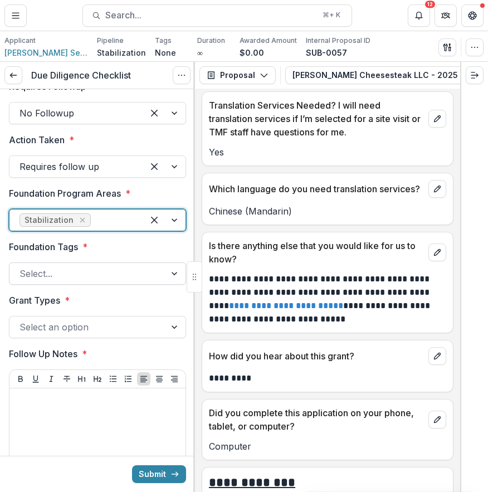
click at [125, 281] on div at bounding box center [87, 274] width 136 height 16
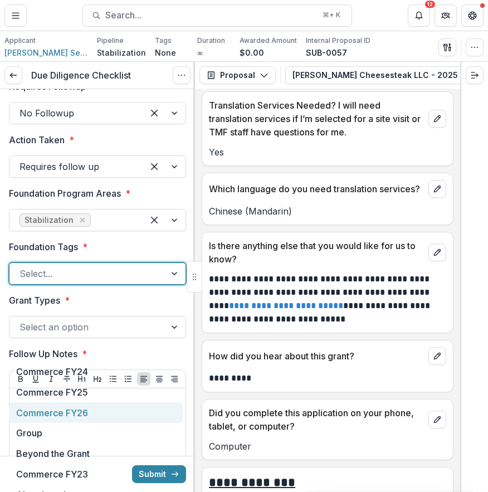
scroll to position [105, 0]
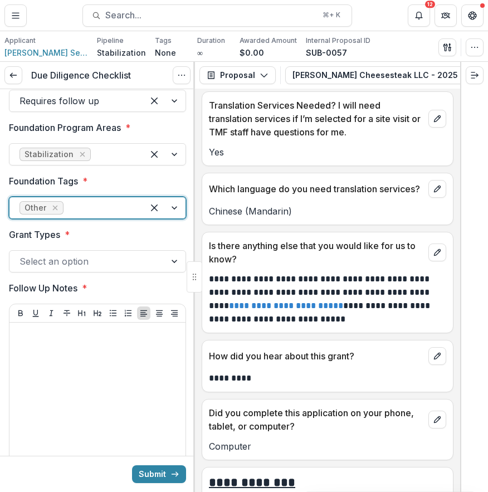
scroll to position [2248, 0]
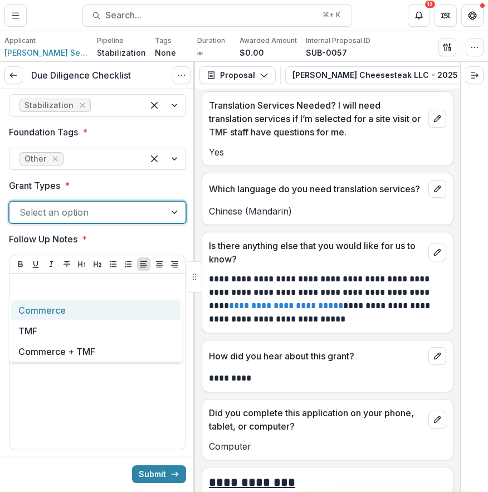
click at [148, 220] on div at bounding box center [87, 212] width 136 height 16
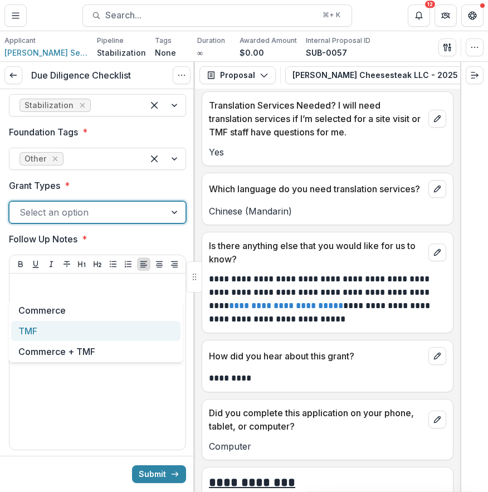
click at [142, 329] on div "TMF" at bounding box center [95, 331] width 169 height 21
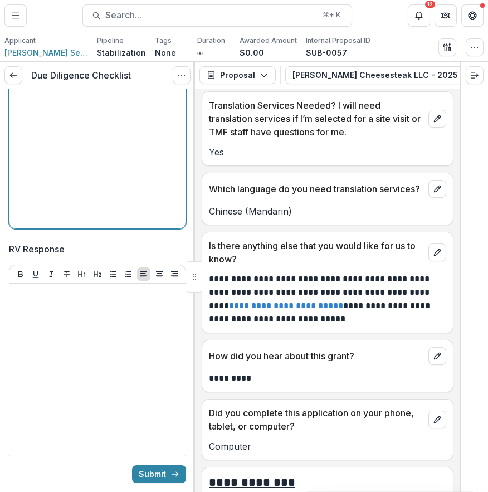
click at [145, 224] on div at bounding box center [97, 140] width 167 height 167
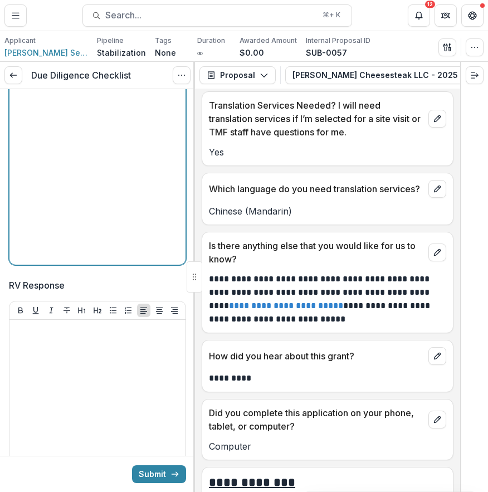
scroll to position [2443, 0]
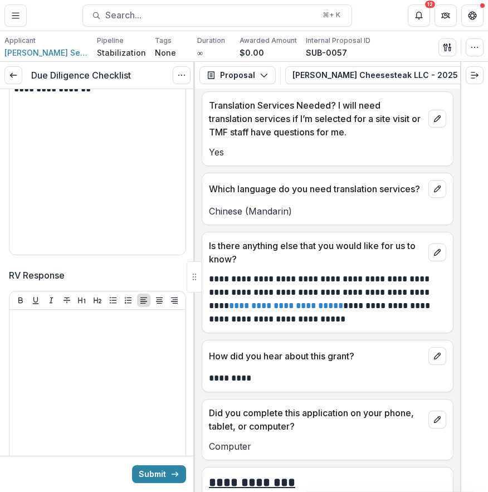
click at [175, 470] on icon "submit" at bounding box center [174, 474] width 9 height 9
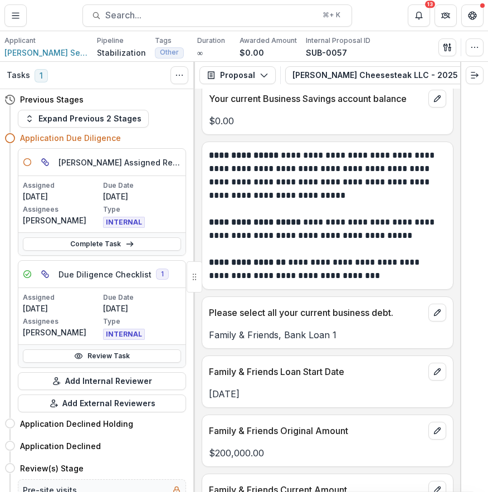
scroll to position [4453, 0]
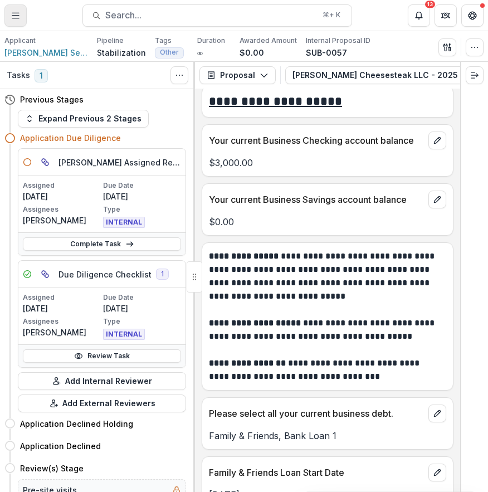
click at [18, 14] on icon "Toggle Menu" at bounding box center [15, 15] width 9 height 9
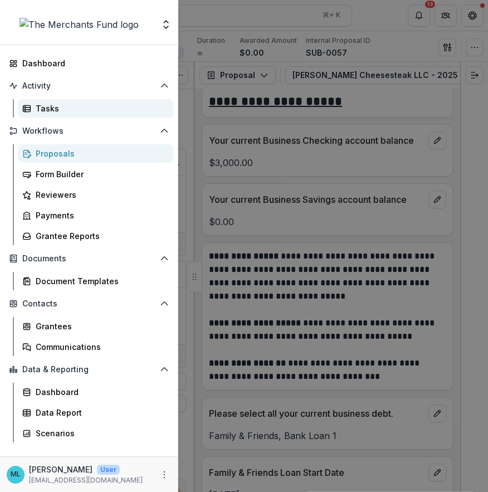
click at [94, 106] on div "Tasks" at bounding box center [100, 109] width 129 height 12
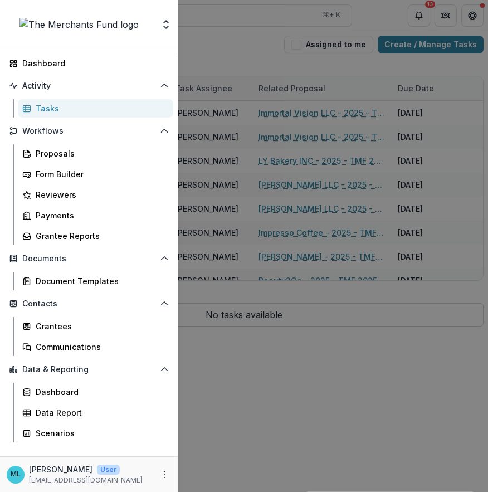
click at [332, 271] on div "Team Settings Dashboard Activity Tasks Workflows Proposals Form Builder Reviewe…" at bounding box center [244, 246] width 488 height 492
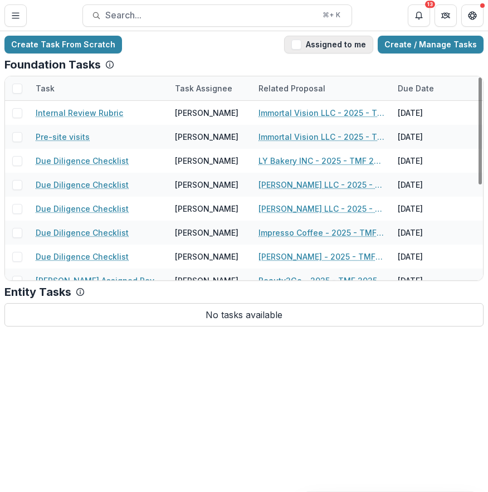
click at [339, 46] on button "Assigned to me" at bounding box center [328, 45] width 89 height 18
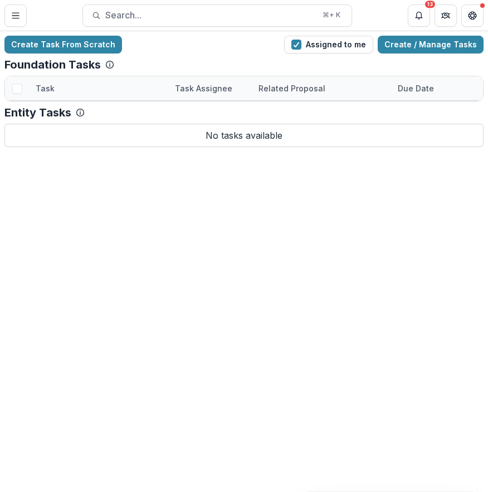
click at [105, 115] on link "Due Diligence Checklist" at bounding box center [82, 113] width 93 height 12
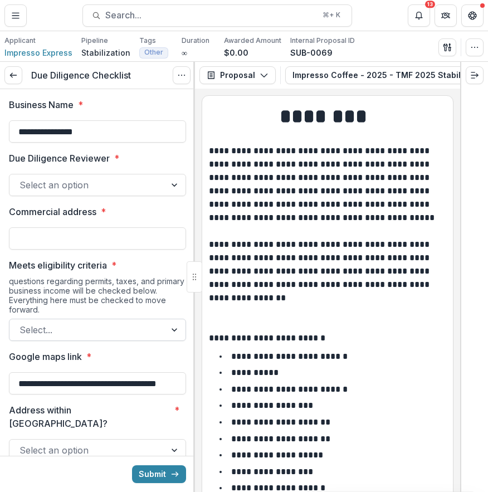
click at [147, 328] on div at bounding box center [87, 330] width 136 height 16
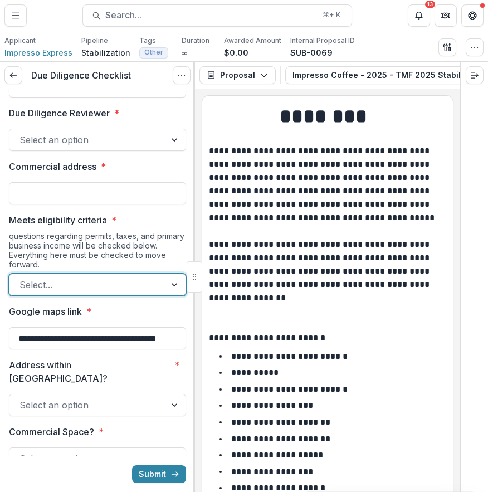
scroll to position [46, 0]
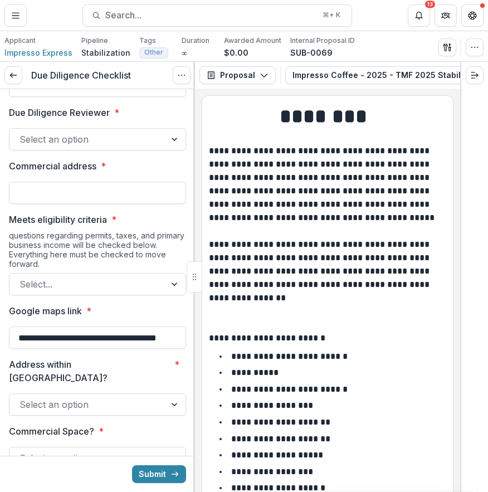
click at [150, 245] on div "questions regarding permits, taxes, and primary business income will be checked…" at bounding box center [97, 252] width 177 height 42
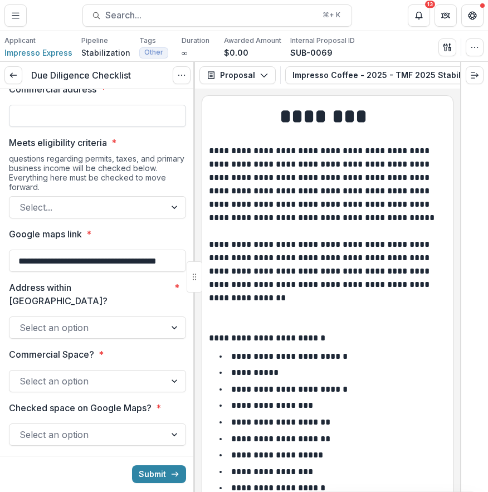
scroll to position [0, 0]
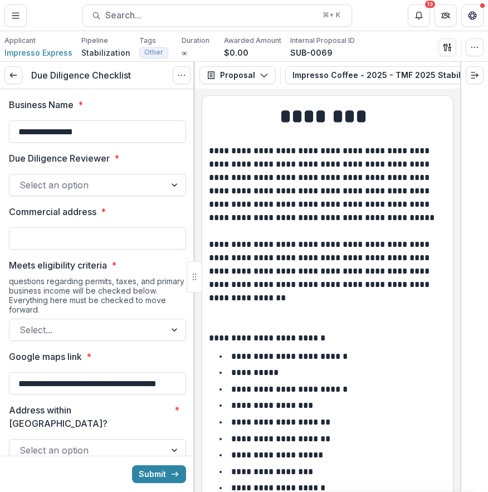
drag, startPoint x: 103, startPoint y: 134, endPoint x: -3, endPoint y: 132, distance: 106.4
click at [0, 132] on html "**********" at bounding box center [244, 246] width 488 height 492
click at [147, 184] on div at bounding box center [87, 185] width 136 height 16
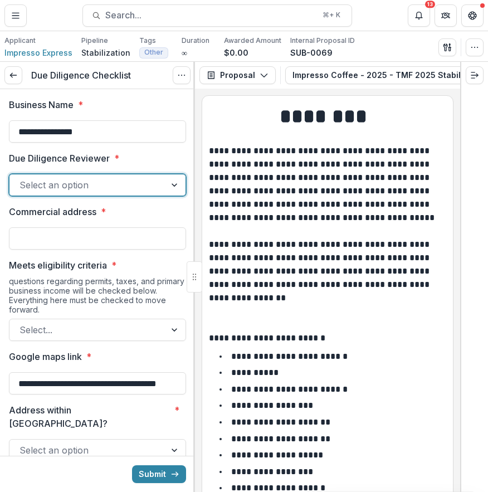
click at [159, 186] on div "Select an option" at bounding box center [87, 185] width 156 height 18
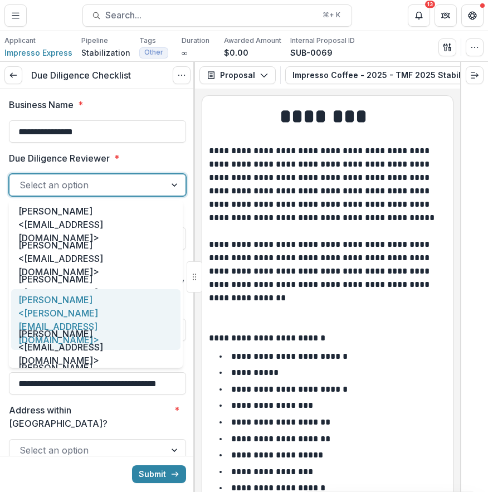
scroll to position [57, 0]
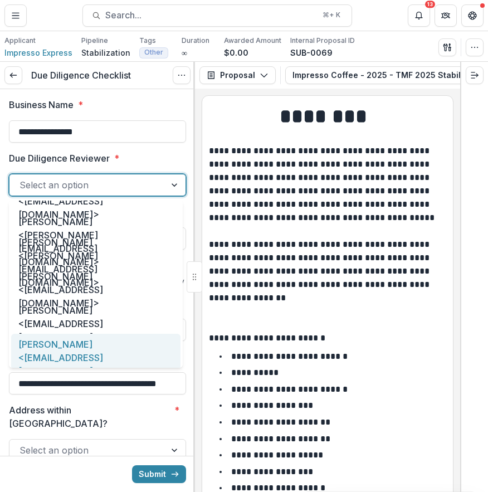
click at [130, 345] on div "[PERSON_NAME] <[EMAIL_ADDRESS][DOMAIN_NAME]>" at bounding box center [95, 357] width 169 height 47
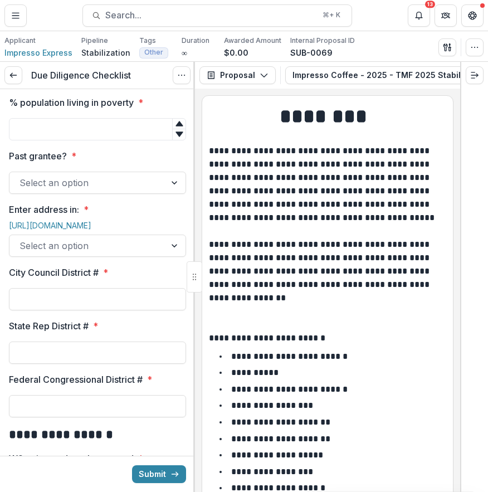
scroll to position [1075, 0]
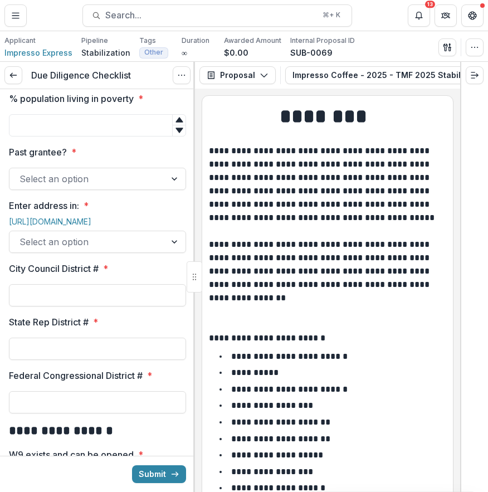
click at [141, 187] on div at bounding box center [87, 179] width 136 height 16
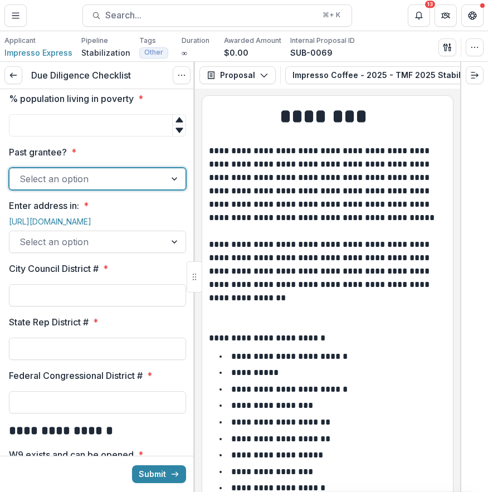
click at [148, 187] on div at bounding box center [87, 179] width 136 height 16
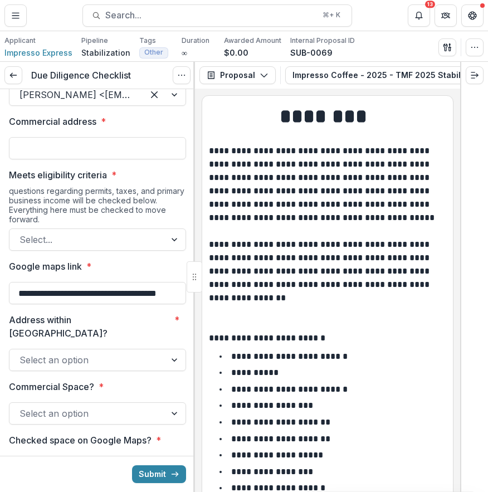
scroll to position [0, 0]
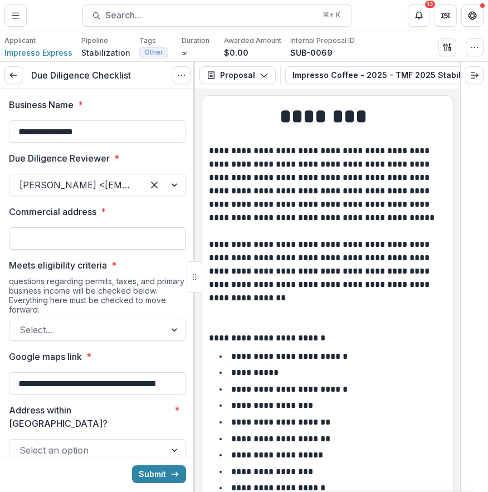
click at [134, 243] on input "Commercial address *" at bounding box center [97, 238] width 177 height 22
click at [333, 163] on p "**********" at bounding box center [326, 224] width 234 height 160
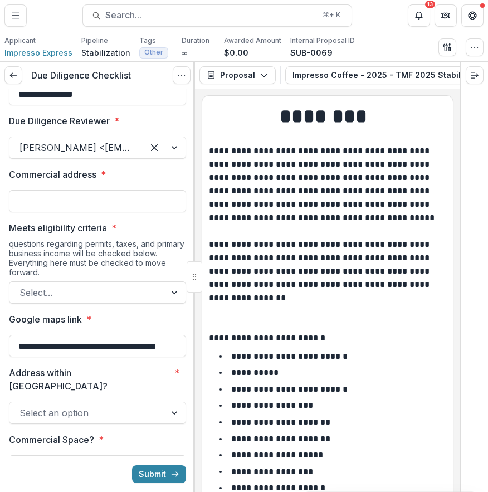
scroll to position [67, 0]
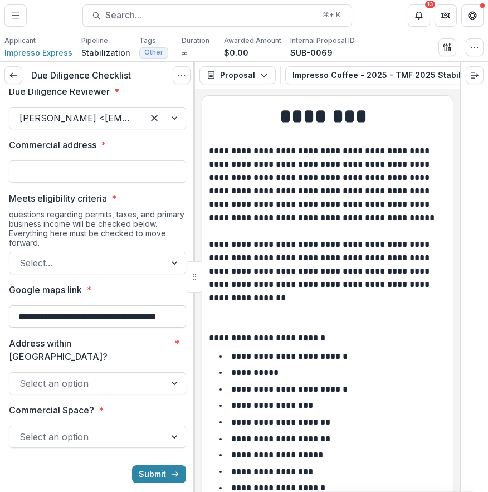
click at [24, 317] on input "**********" at bounding box center [97, 316] width 177 height 22
drag, startPoint x: 13, startPoint y: 316, endPoint x: 348, endPoint y: 318, distance: 334.3
click at [348, 318] on div "**********" at bounding box center [244, 277] width 488 height 430
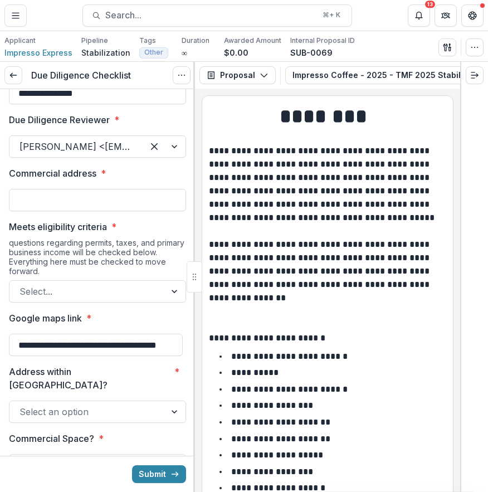
scroll to position [30, 0]
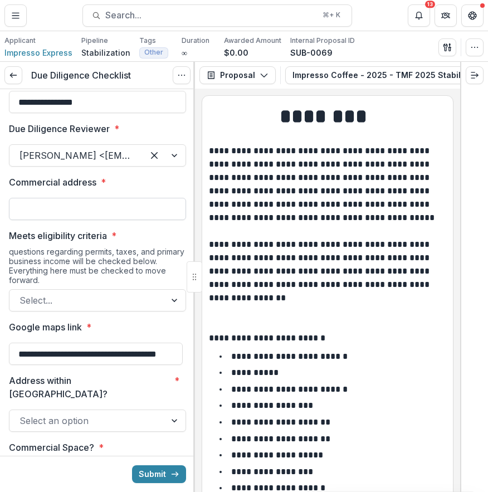
click at [128, 215] on input "Commercial address *" at bounding box center [97, 209] width 177 height 22
paste input "**********"
type input "**********"
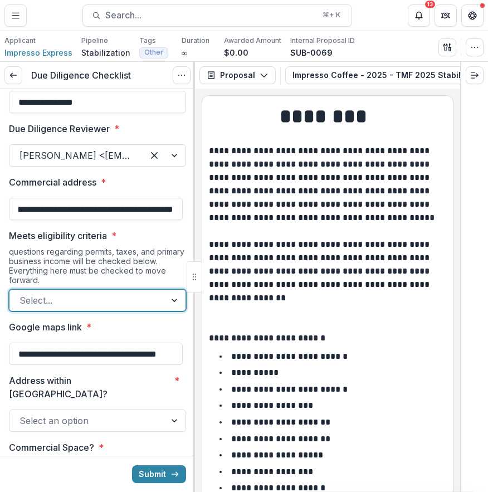
click at [91, 302] on div at bounding box center [87, 300] width 136 height 16
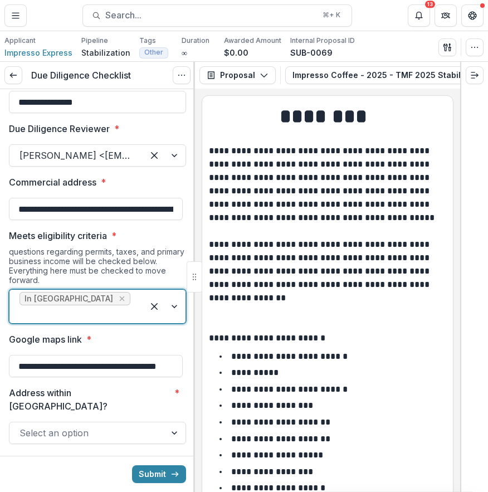
click at [118, 306] on div at bounding box center [76, 314] width 114 height 16
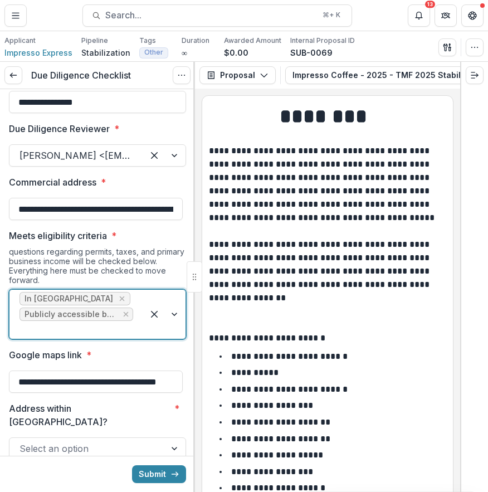
click at [124, 325] on div at bounding box center [76, 330] width 114 height 16
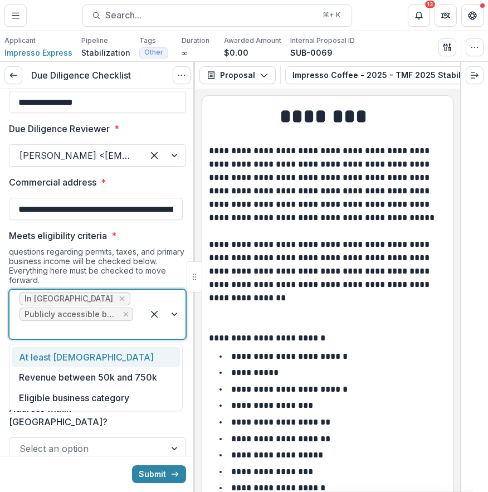
click at [119, 365] on div "At least [DEMOGRAPHIC_DATA]" at bounding box center [96, 357] width 168 height 21
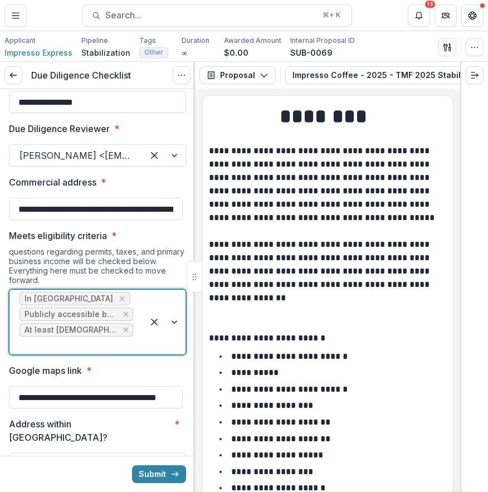
click at [135, 334] on div "In [GEOGRAPHIC_DATA] Publicly accessible business At least [DEMOGRAPHIC_DATA]" at bounding box center [76, 322] width 134 height 65
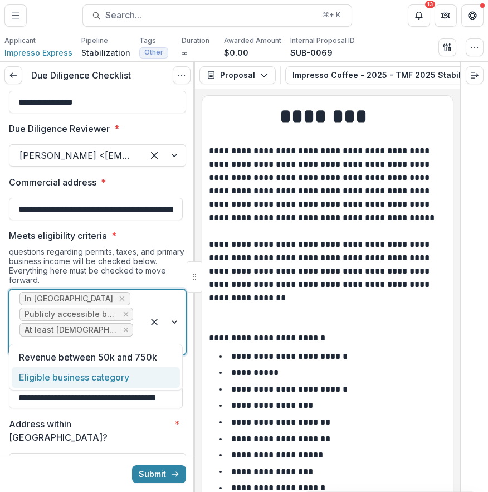
click at [129, 377] on div "Eligible business category" at bounding box center [96, 377] width 168 height 21
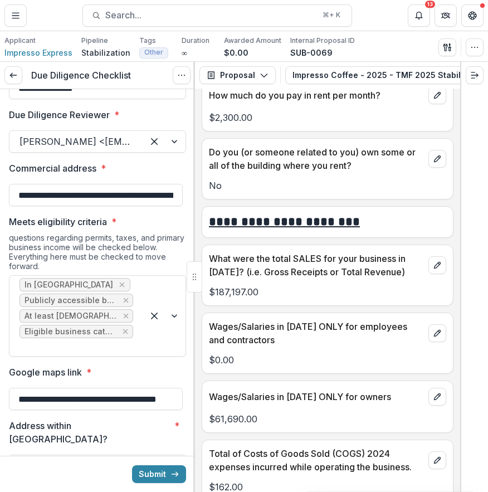
scroll to position [5626, 0]
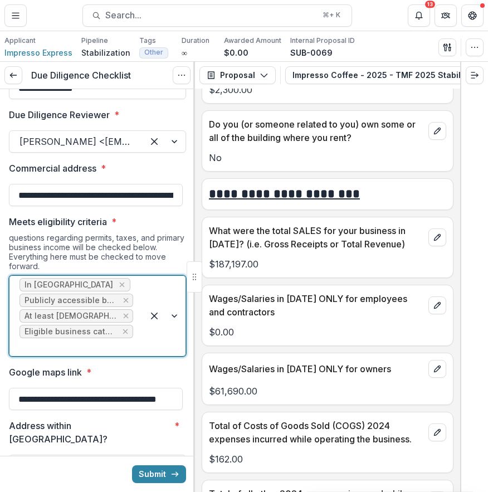
click at [124, 340] on div at bounding box center [76, 347] width 114 height 16
click at [114, 349] on div at bounding box center [76, 347] width 114 height 16
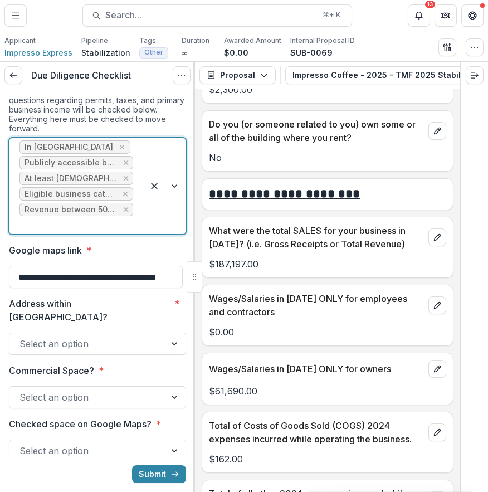
scroll to position [182, 0]
click at [121, 335] on div at bounding box center [87, 343] width 136 height 16
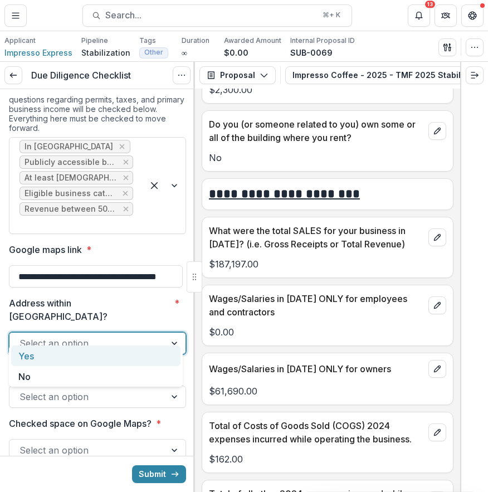
click at [113, 350] on div "Yes" at bounding box center [95, 355] width 169 height 21
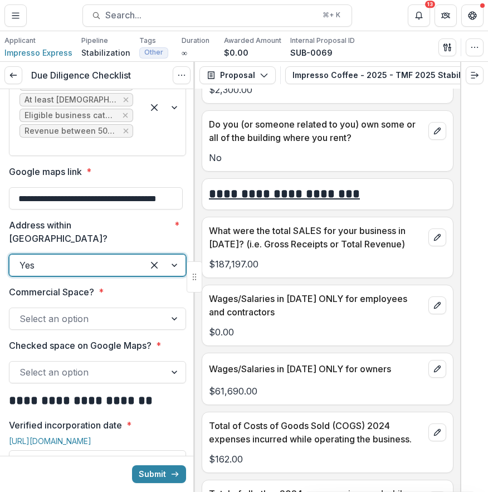
scroll to position [284, 0]
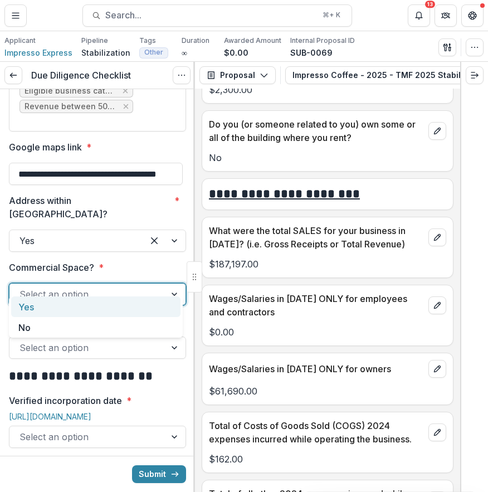
click at [154, 286] on div "Select an option" at bounding box center [87, 294] width 156 height 18
click at [125, 316] on div "Yes" at bounding box center [95, 306] width 169 height 21
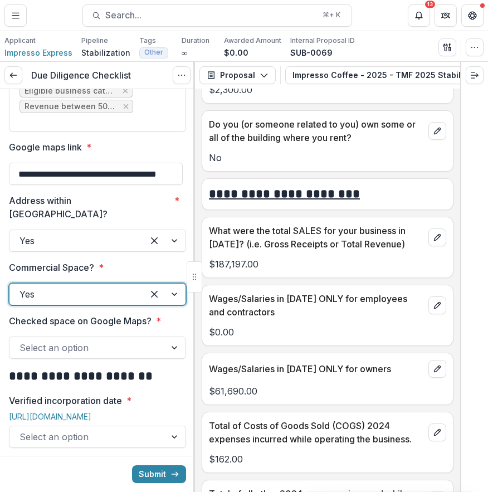
click at [118, 339] on div "Select an option" at bounding box center [87, 348] width 156 height 18
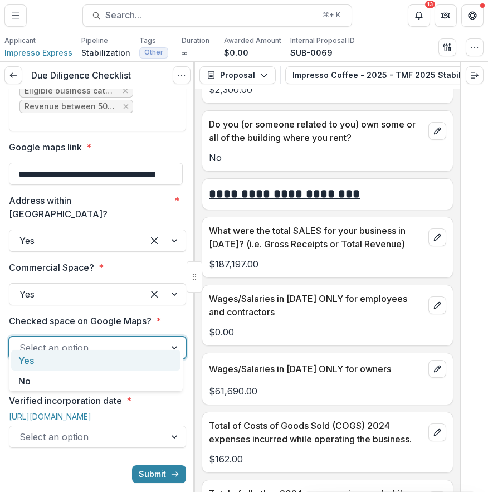
click at [108, 356] on div "Yes" at bounding box center [95, 360] width 169 height 21
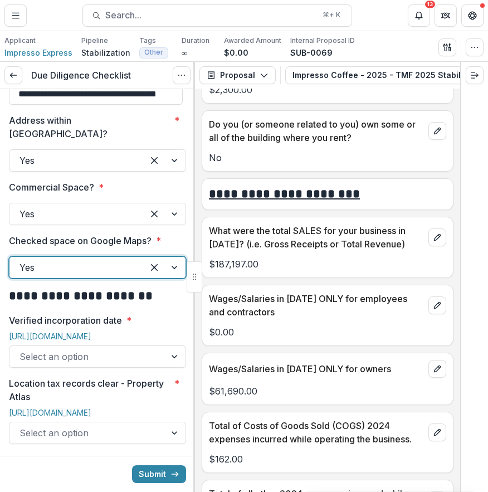
scroll to position [374, 0]
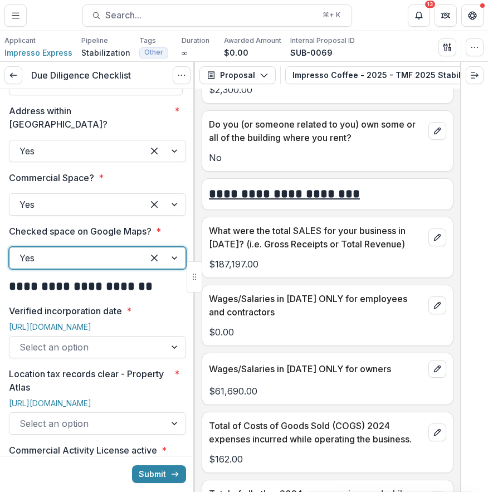
click at [108, 339] on div at bounding box center [87, 347] width 136 height 16
click at [91, 322] on link "[URL][DOMAIN_NAME]" at bounding box center [50, 326] width 82 height 9
click at [139, 340] on div at bounding box center [87, 347] width 136 height 16
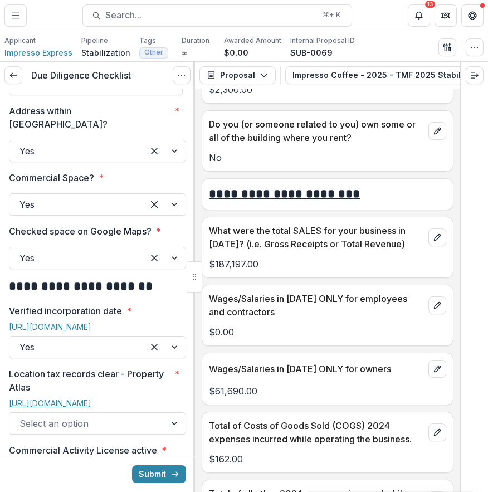
click at [55, 398] on link "[URL][DOMAIN_NAME]" at bounding box center [50, 402] width 82 height 9
click at [120, 416] on div at bounding box center [87, 424] width 136 height 16
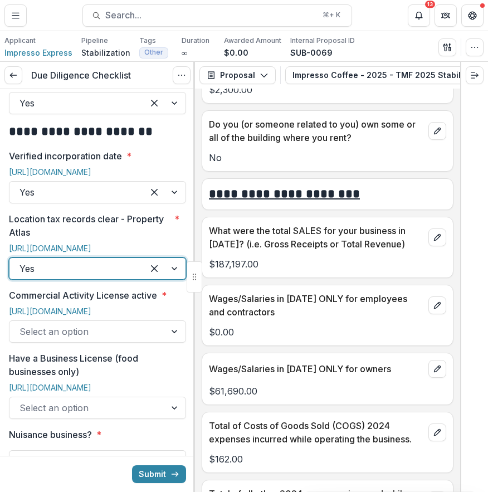
scroll to position [535, 0]
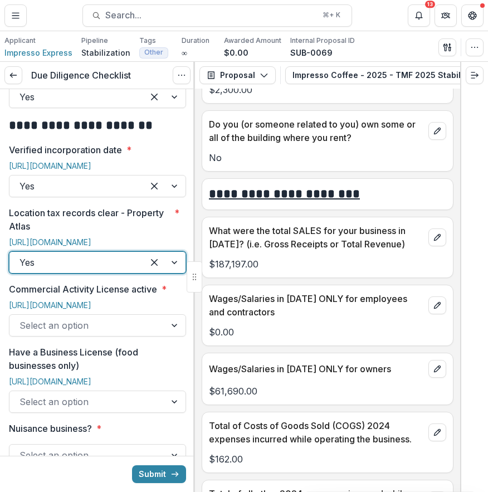
click at [165, 332] on div at bounding box center [175, 325] width 20 height 21
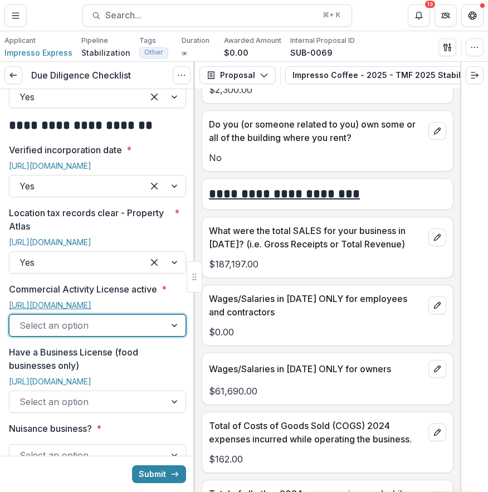
click at [91, 300] on link "[URL][DOMAIN_NAME]" at bounding box center [50, 304] width 82 height 9
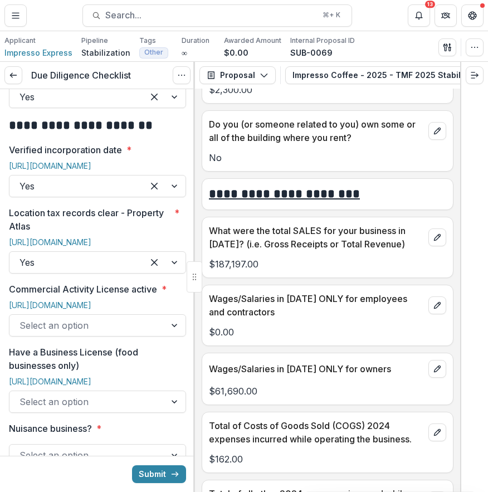
click at [113, 314] on div "[URL][DOMAIN_NAME]" at bounding box center [97, 307] width 177 height 14
click at [102, 333] on div at bounding box center [87, 326] width 136 height 16
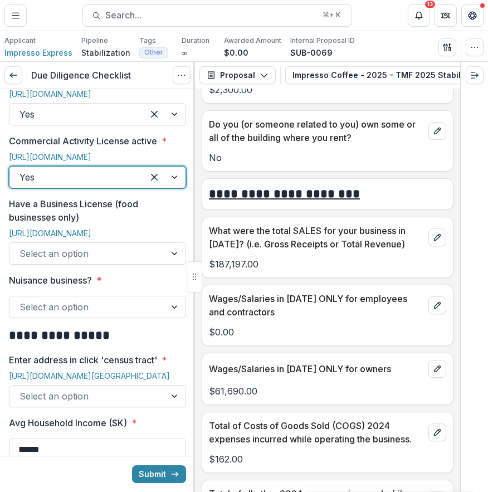
scroll to position [691, 0]
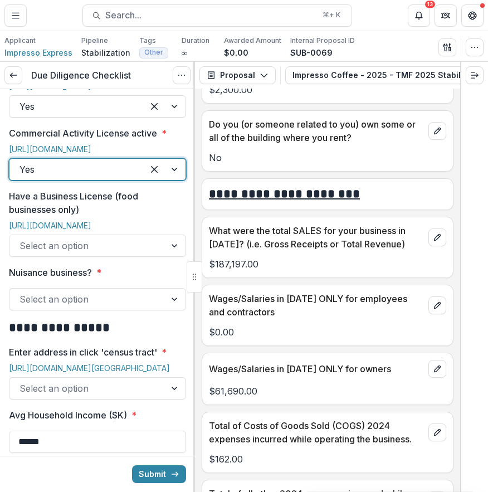
click at [154, 255] on div "Select an option" at bounding box center [87, 246] width 156 height 18
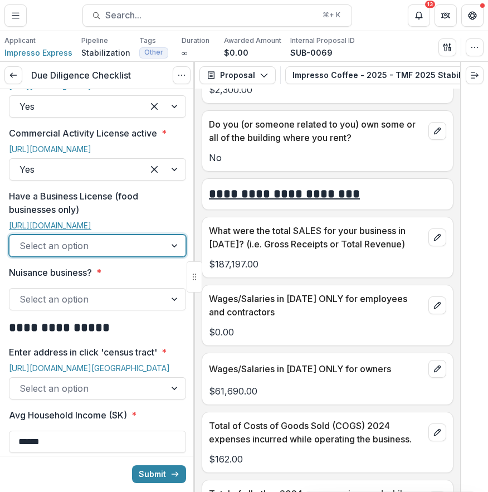
click at [65, 230] on link "[URL][DOMAIN_NAME]" at bounding box center [50, 225] width 82 height 9
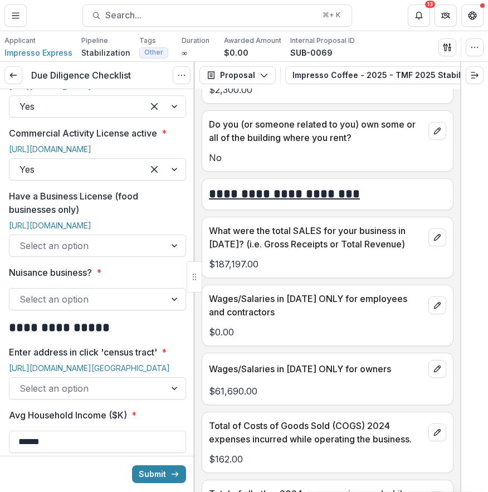
click at [128, 253] on div at bounding box center [87, 246] width 136 height 16
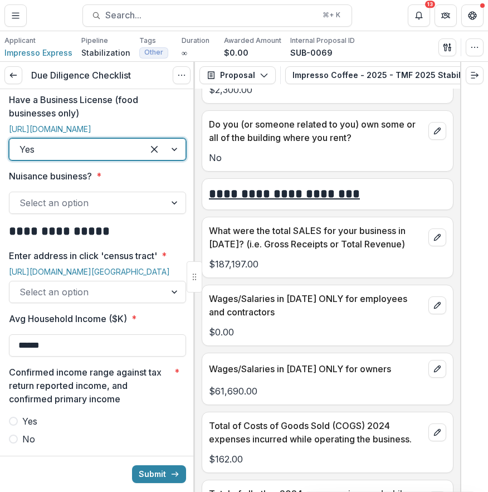
scroll to position [790, 0]
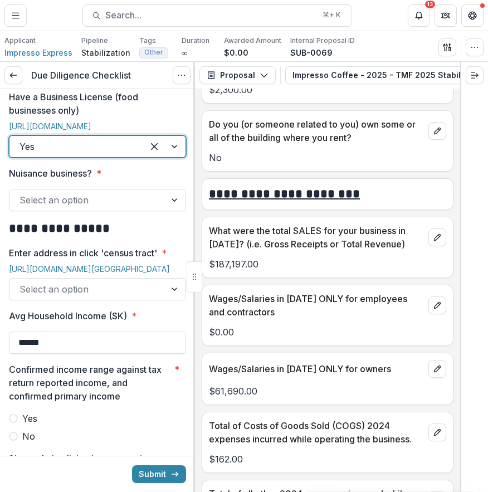
click at [135, 208] on div at bounding box center [87, 200] width 136 height 16
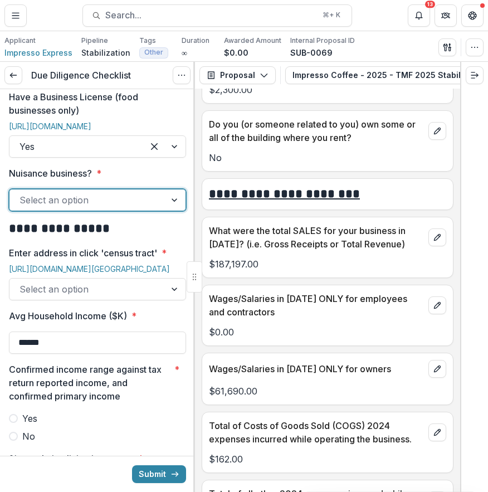
click at [134, 260] on p "Enter address in click 'census tract'" at bounding box center [83, 252] width 148 height 13
click at [22, 296] on input "Enter address in click 'census tract' *" at bounding box center [20, 288] width 3 height 13
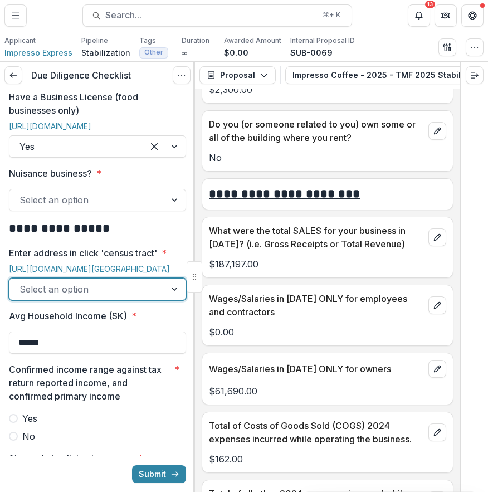
click at [154, 209] on div "Select an option" at bounding box center [87, 200] width 156 height 18
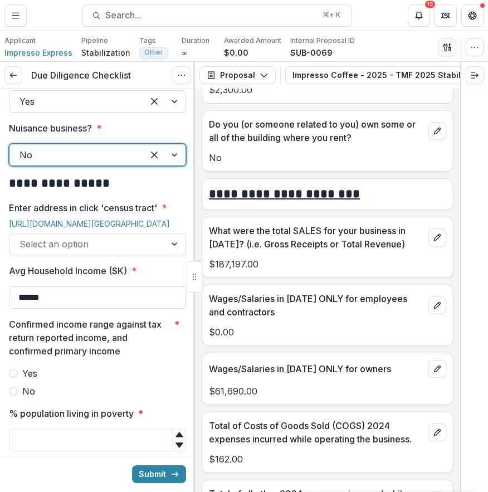
scroll to position [837, 0]
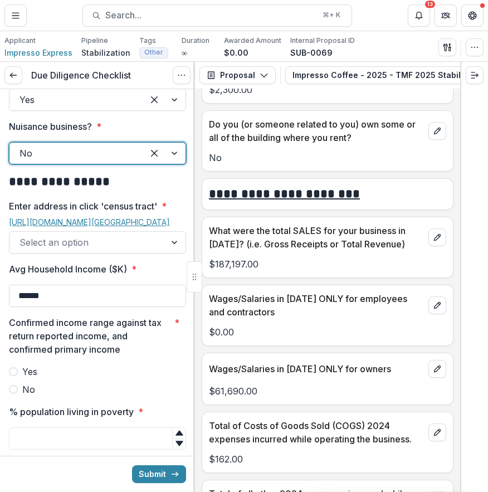
click at [121, 227] on link "[URL][DOMAIN_NAME][GEOGRAPHIC_DATA]" at bounding box center [89, 221] width 161 height 9
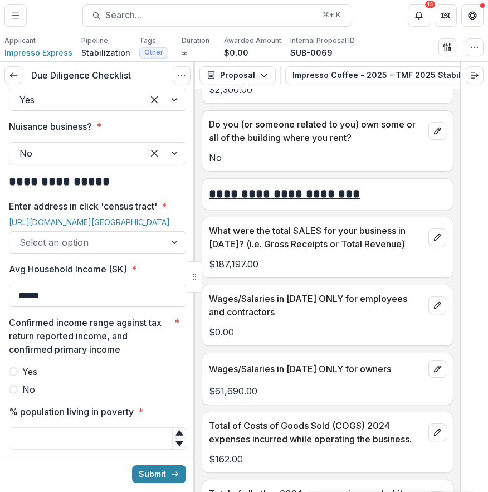
click at [100, 250] on div at bounding box center [87, 243] width 136 height 16
drag, startPoint x: 86, startPoint y: 361, endPoint x: 165, endPoint y: 392, distance: 84.3
type input "********"
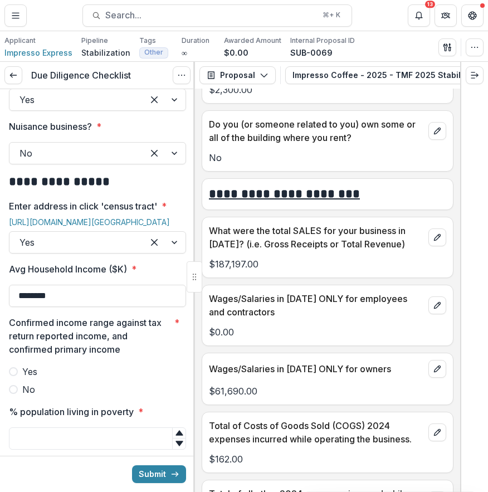
click at [132, 465] on button "Submit" at bounding box center [159, 474] width 54 height 18
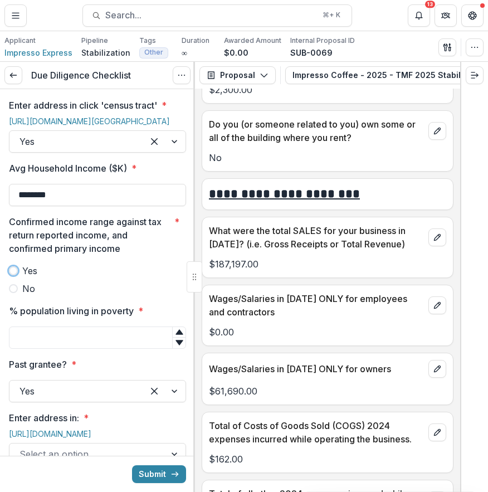
scroll to position [941, 0]
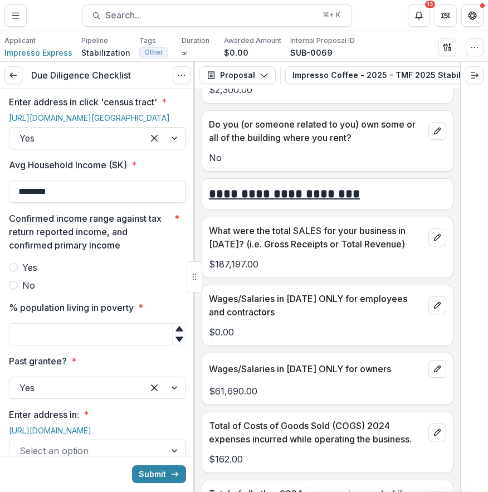
click at [150, 261] on div at bounding box center [97, 258] width 177 height 4
click at [136, 345] on input "% population living in poverty *" at bounding box center [97, 334] width 177 height 22
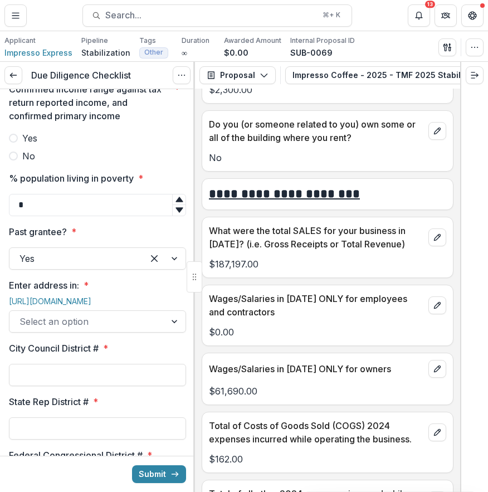
scroll to position [1083, 0]
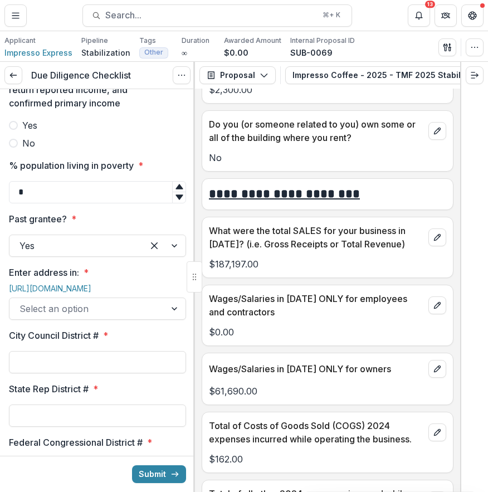
type input "*"
click at [109, 316] on div at bounding box center [87, 309] width 136 height 16
click at [84, 293] on link "[URL][DOMAIN_NAME]" at bounding box center [50, 288] width 82 height 9
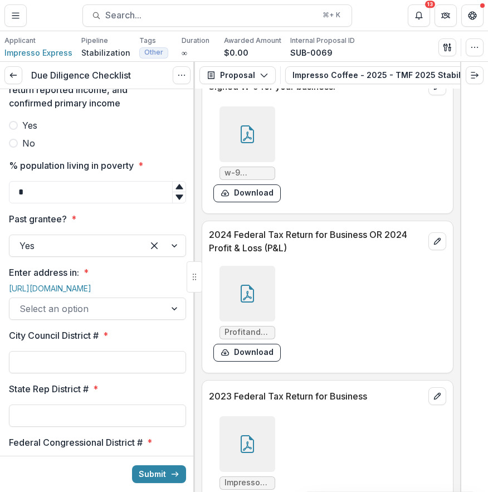
scroll to position [7921, 0]
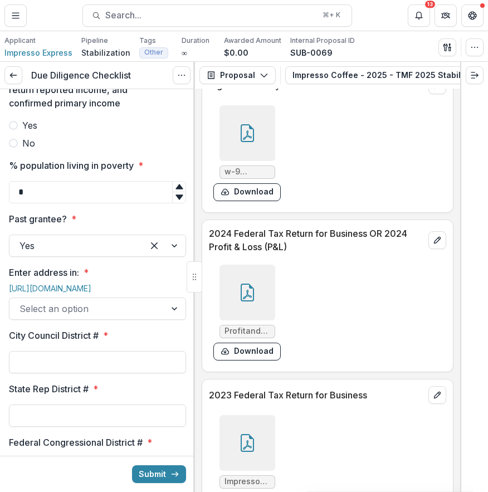
click at [271, 291] on div at bounding box center [247, 293] width 56 height 56
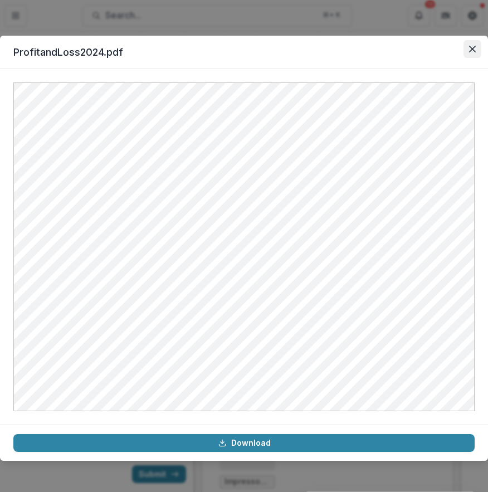
click at [474, 50] on icon "Close" at bounding box center [472, 49] width 7 height 7
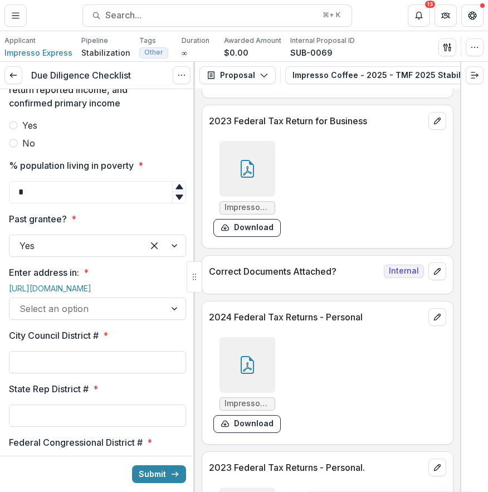
scroll to position [8238, 0]
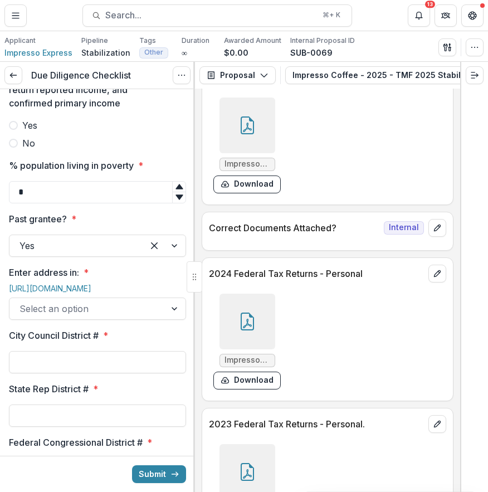
click at [251, 313] on icon at bounding box center [247, 322] width 18 height 18
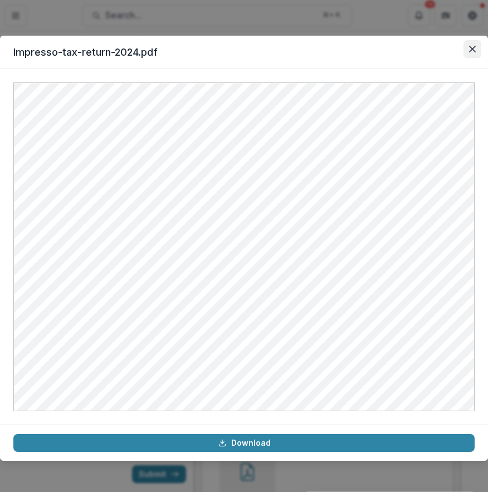
click at [474, 47] on icon "Close" at bounding box center [472, 49] width 7 height 7
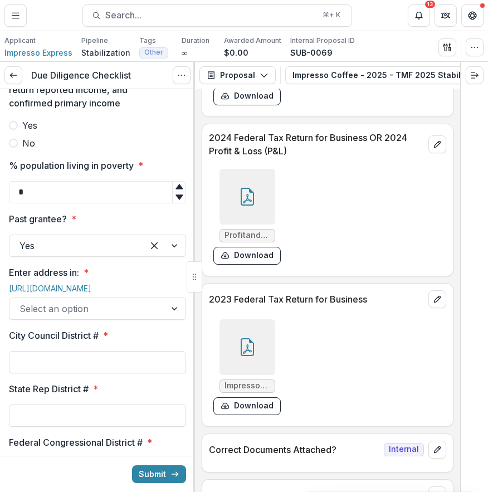
scroll to position [8011, 0]
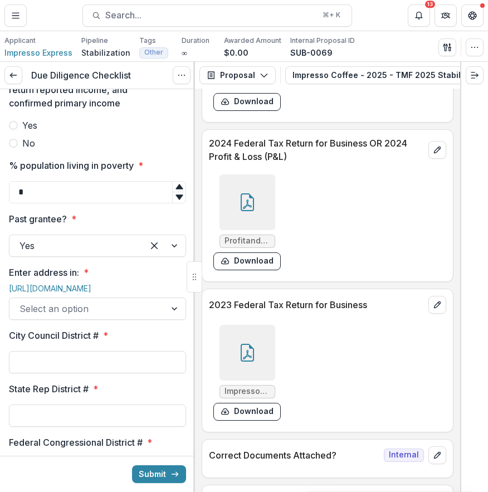
click at [232, 184] on div at bounding box center [247, 202] width 56 height 56
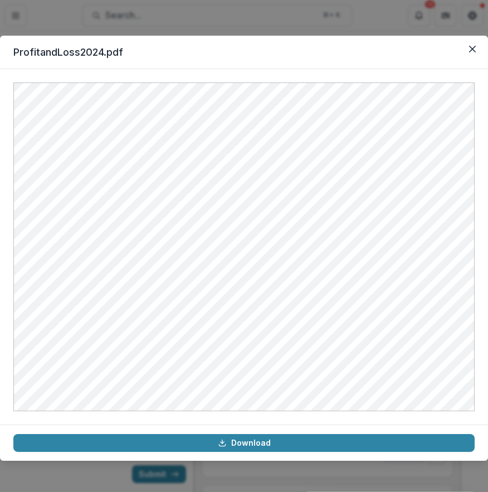
click at [329, 12] on div "ProfitandLoss2024.pdf Download" at bounding box center [244, 246] width 488 height 492
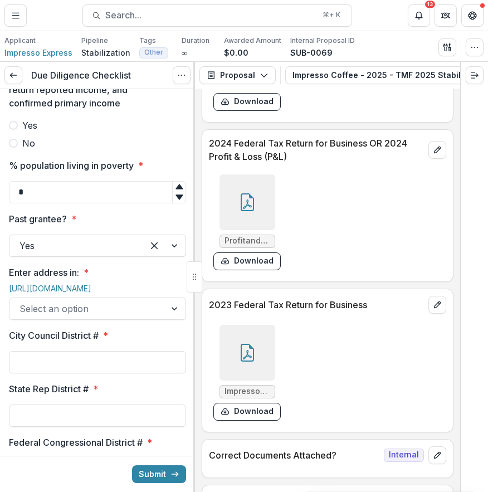
scroll to position [8045, 0]
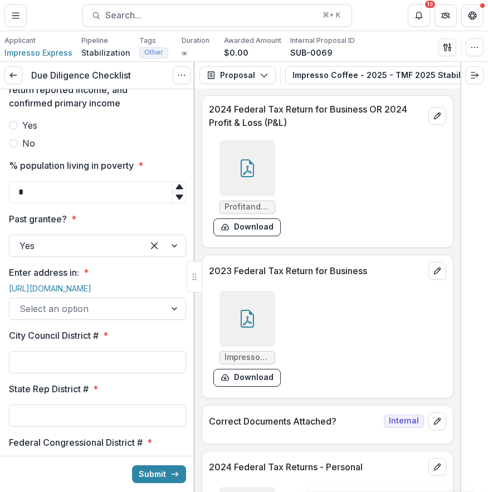
click at [268, 300] on div at bounding box center [247, 319] width 56 height 56
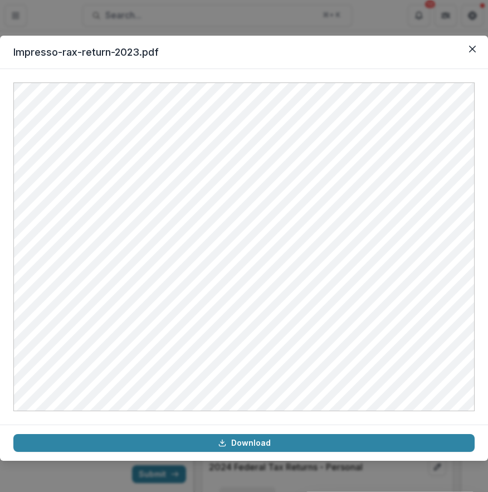
click at [434, 15] on div "Impresso-rax-return-2023.pdf Download" at bounding box center [244, 246] width 488 height 492
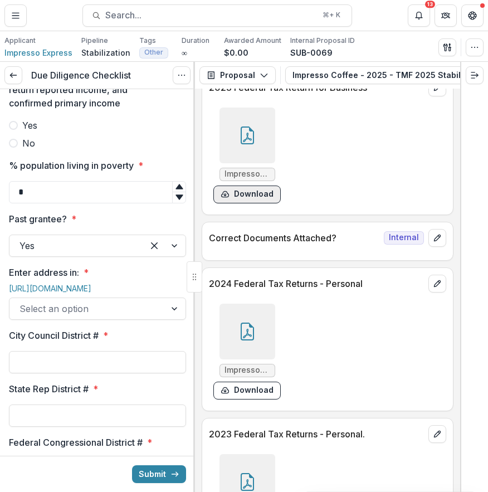
scroll to position [8272, 0]
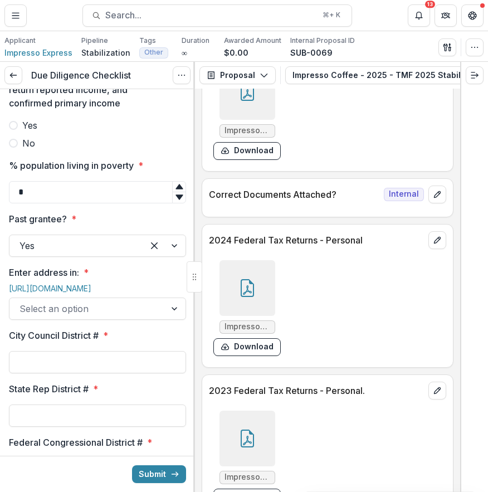
click at [256, 280] on div at bounding box center [247, 288] width 56 height 56
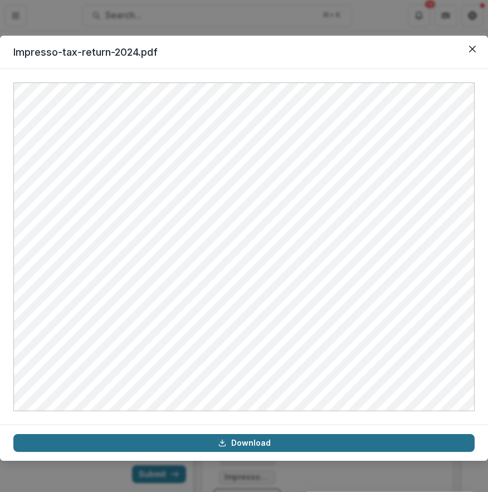
click at [349, 448] on link "Download" at bounding box center [243, 443] width 461 height 18
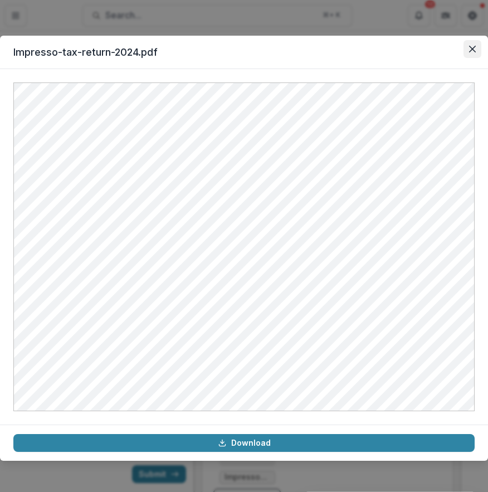
click at [471, 46] on icon "Close" at bounding box center [472, 49] width 7 height 7
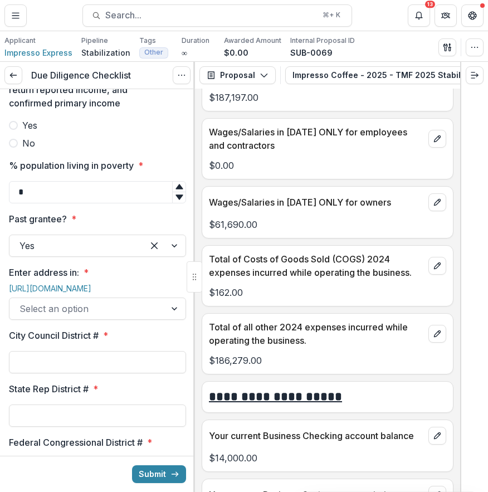
scroll to position [5804, 0]
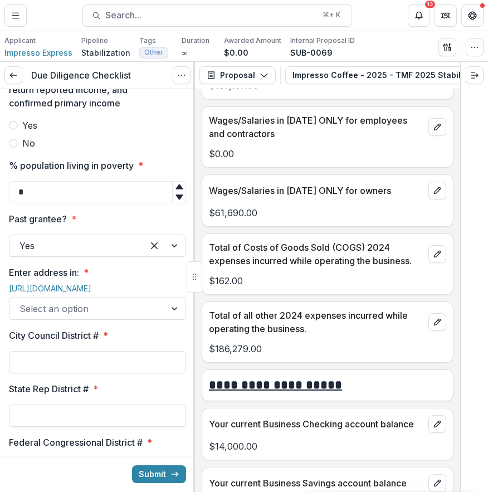
click at [25, 132] on span "Yes" at bounding box center [29, 125] width 15 height 13
click at [122, 316] on div at bounding box center [87, 309] width 136 height 16
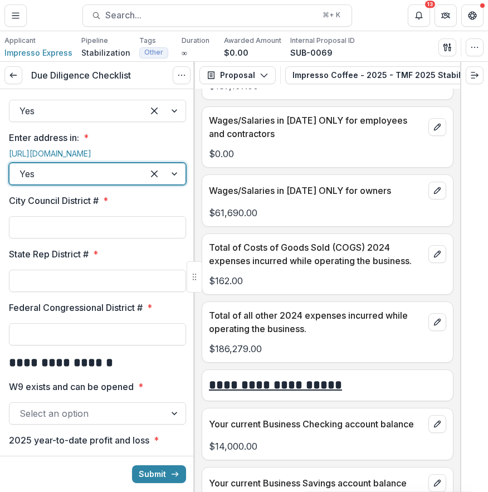
scroll to position [1225, 0]
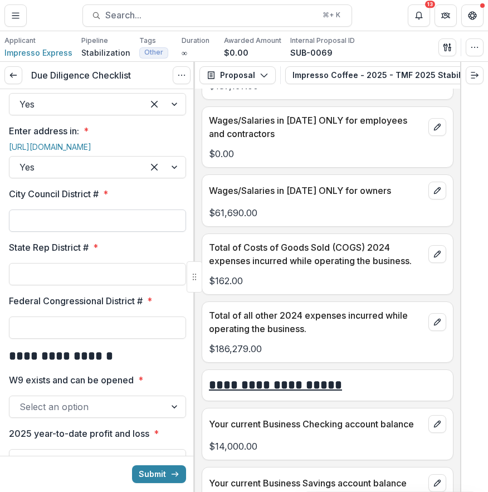
click at [137, 232] on input "City Council District # *" at bounding box center [97, 220] width 177 height 22
type input "*"
click at [109, 285] on input "State Rep District # *" at bounding box center [97, 274] width 177 height 22
type input "***"
click at [142, 339] on input "Federal Congressional District # *" at bounding box center [97, 327] width 177 height 22
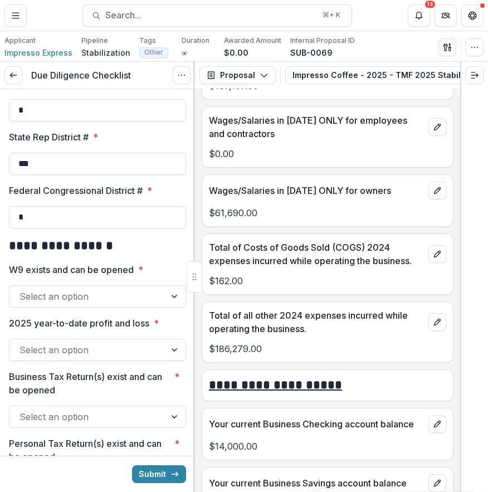
scroll to position [1369, 0]
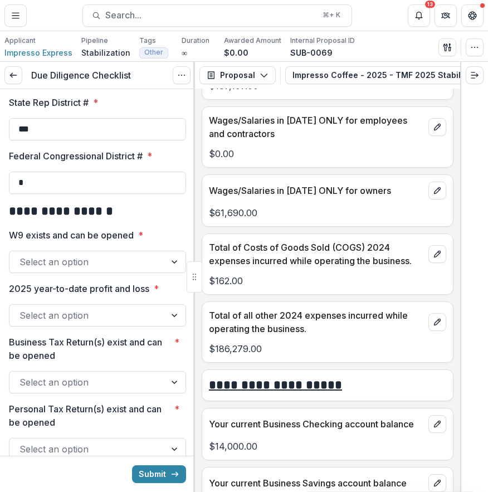
type input "*"
click at [103, 270] on div at bounding box center [87, 262] width 136 height 16
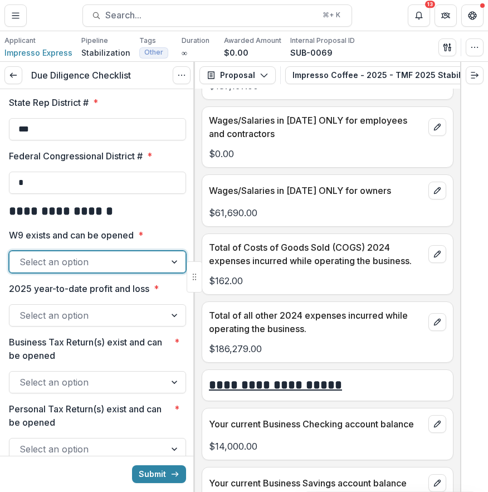
click at [103, 270] on div at bounding box center [87, 262] width 136 height 16
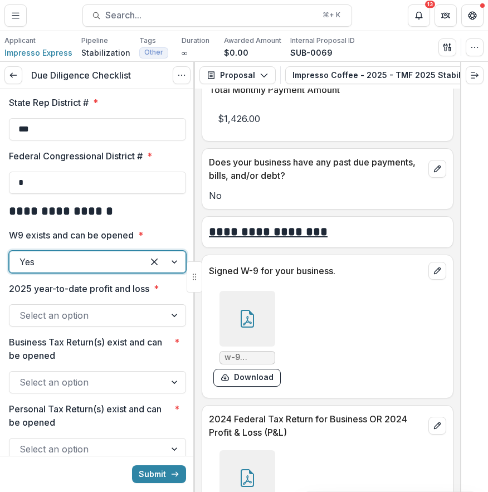
scroll to position [7860, 0]
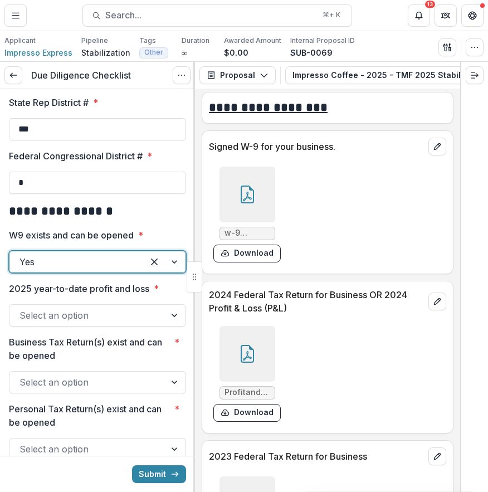
click at [264, 195] on div at bounding box center [247, 195] width 56 height 56
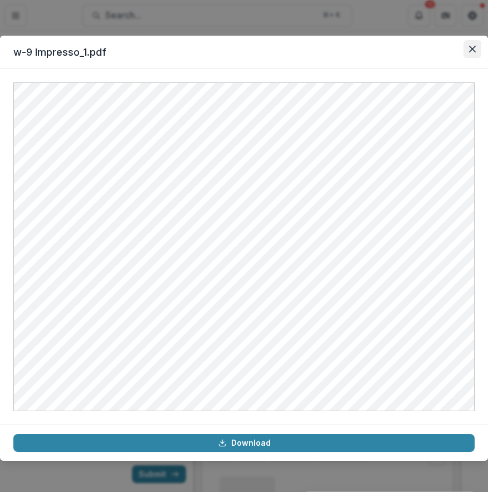
click at [465, 43] on button "Close" at bounding box center [473, 49] width 18 height 18
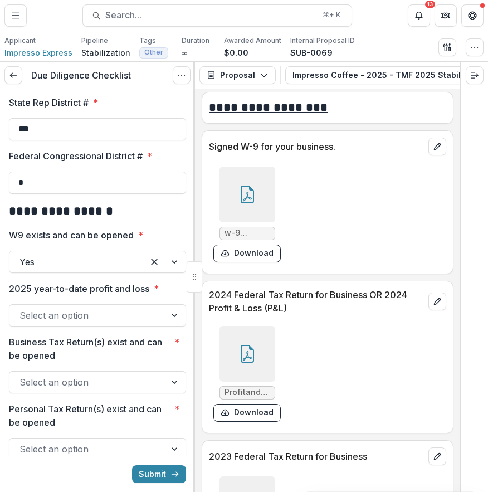
click at [101, 399] on div "**********" at bounding box center [97, 124] width 177 height 2809
click at [119, 323] on div at bounding box center [87, 316] width 136 height 16
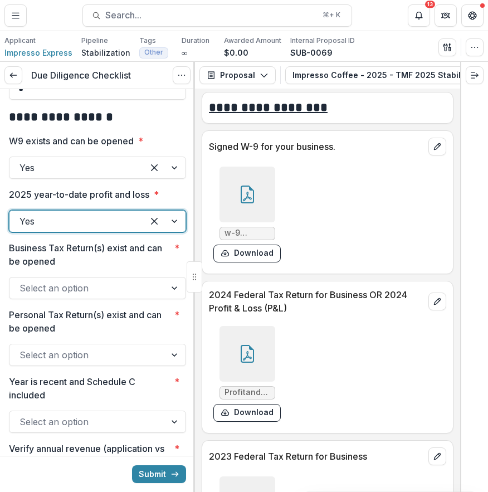
scroll to position [1473, 0]
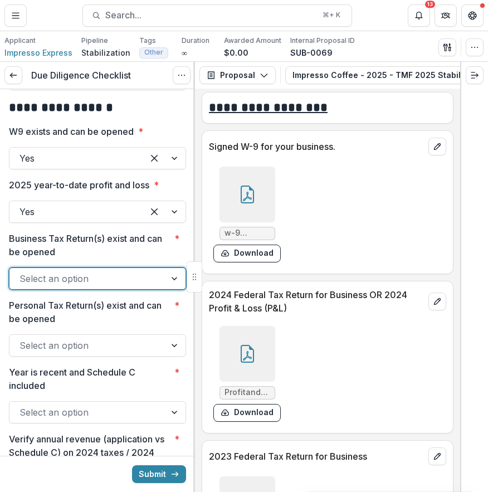
click at [150, 287] on div "Select an option" at bounding box center [87, 279] width 156 height 18
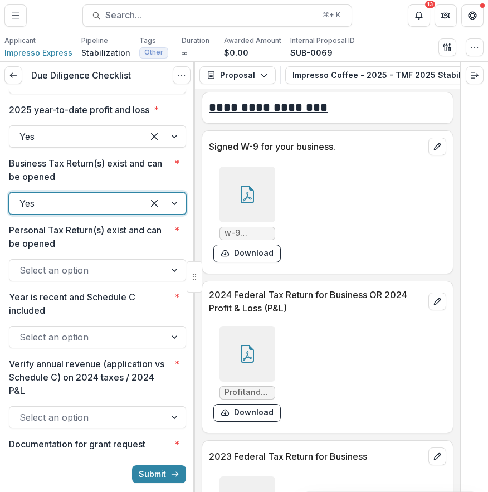
scroll to position [1554, 0]
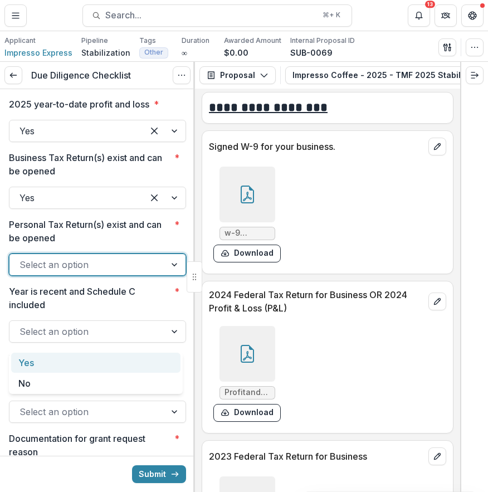
click at [145, 272] on div at bounding box center [87, 265] width 136 height 16
click at [143, 365] on div "Yes" at bounding box center [95, 363] width 169 height 21
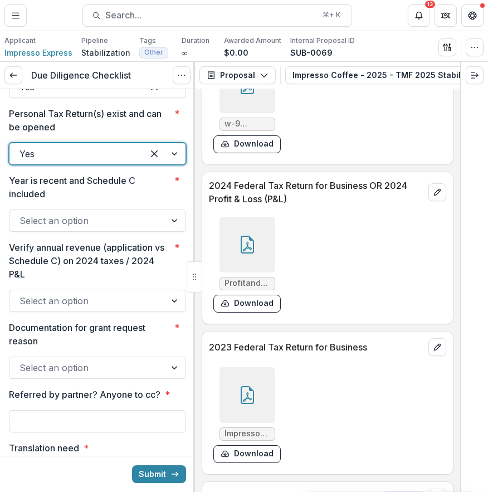
scroll to position [7996, 0]
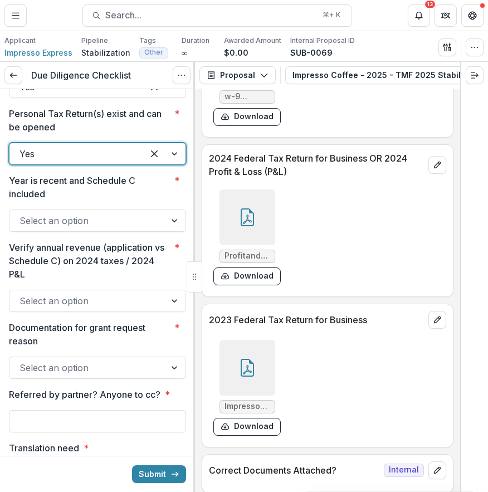
click at [255, 194] on div at bounding box center [247, 217] width 56 height 56
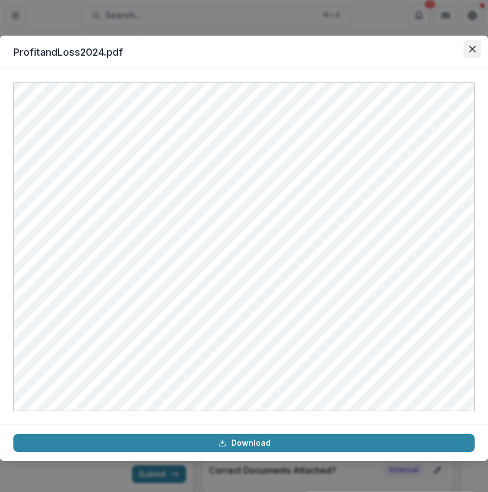
click at [469, 52] on button "Close" at bounding box center [473, 49] width 18 height 18
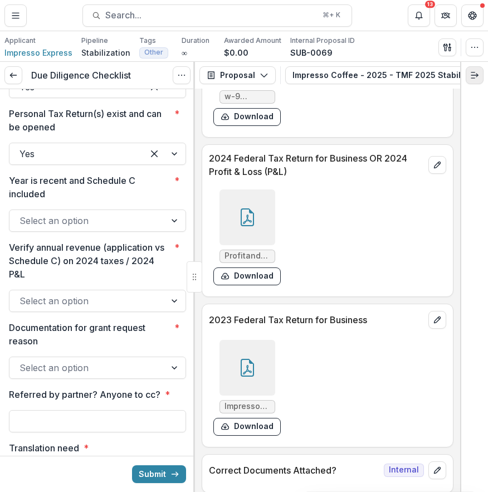
click at [474, 69] on button "Expand right" at bounding box center [475, 75] width 18 height 18
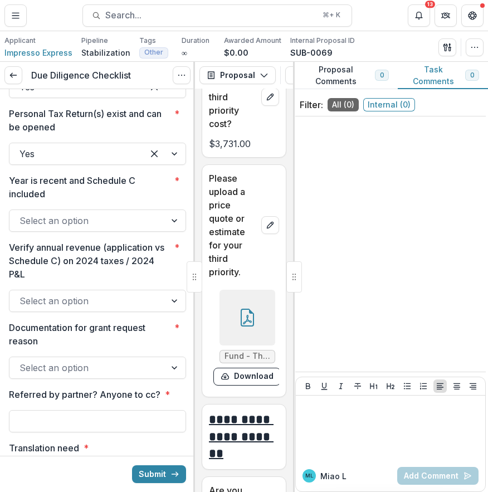
scroll to position [17921, 0]
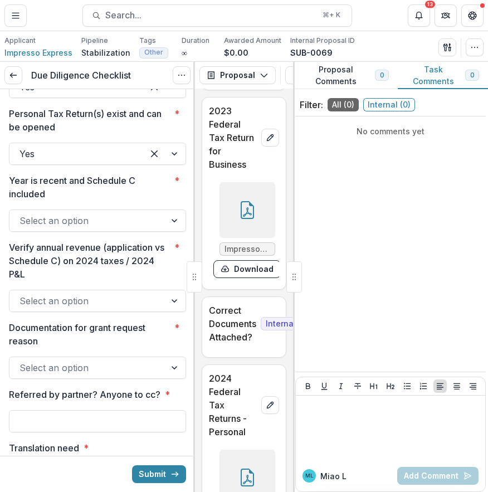
drag, startPoint x: 209, startPoint y: 153, endPoint x: 237, endPoint y: 259, distance: 109.9
copy p "2024 Federal Tax Return for Business OR 2024 Profit & Loss (P&L)"
click at [355, 436] on div at bounding box center [390, 428] width 181 height 56
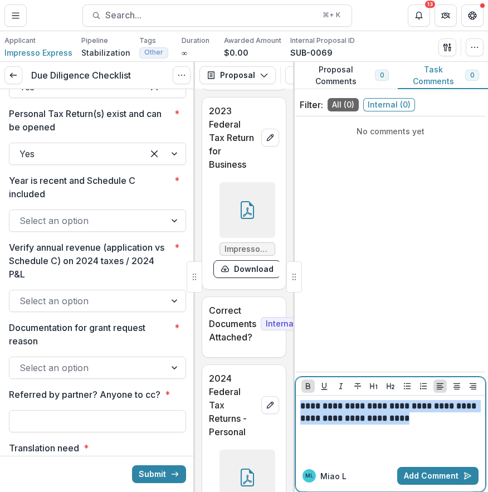
drag, startPoint x: 301, startPoint y: 403, endPoint x: 418, endPoint y: 428, distance: 119.0
click at [418, 428] on div "**********" at bounding box center [390, 428] width 181 height 56
click at [308, 387] on icon "Bold" at bounding box center [308, 386] width 9 height 9
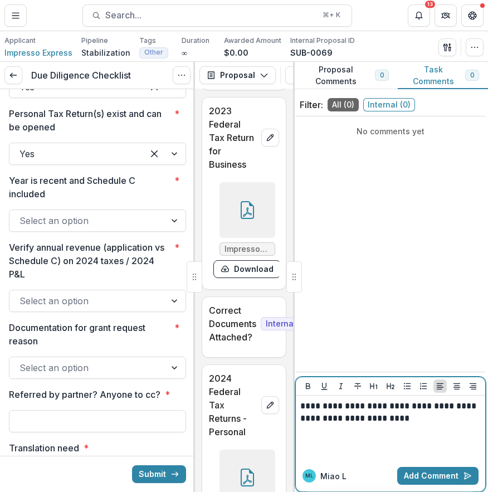
click at [319, 413] on p "**********" at bounding box center [390, 412] width 181 height 25
drag, startPoint x: 355, startPoint y: 419, endPoint x: 470, endPoint y: 430, distance: 114.7
click at [470, 430] on div "**********" at bounding box center [390, 428] width 181 height 56
drag, startPoint x: 357, startPoint y: 421, endPoint x: 355, endPoint y: 408, distance: 13.5
click at [355, 408] on p "**********" at bounding box center [390, 412] width 181 height 25
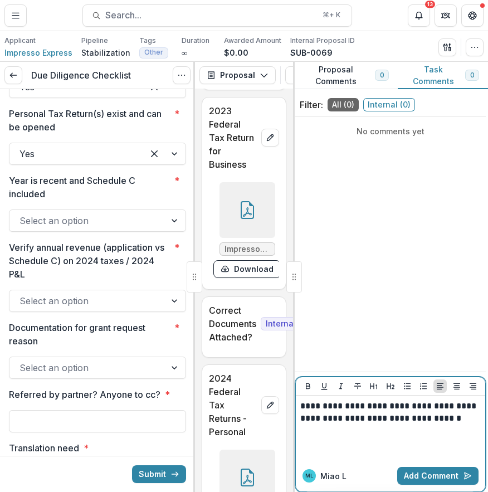
click at [402, 432] on div "**********" at bounding box center [390, 428] width 181 height 56
drag, startPoint x: 383, startPoint y: 418, endPoint x: 472, endPoint y: 418, distance: 89.7
click at [472, 418] on p "**********" at bounding box center [390, 412] width 181 height 25
drag, startPoint x: 404, startPoint y: 417, endPoint x: 386, endPoint y: 416, distance: 19.0
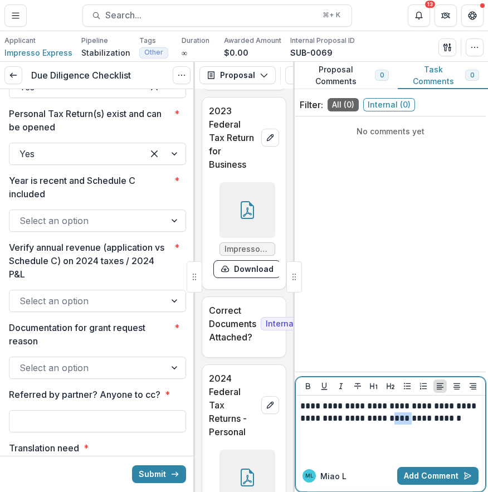
click at [386, 416] on p "**********" at bounding box center [390, 412] width 181 height 25
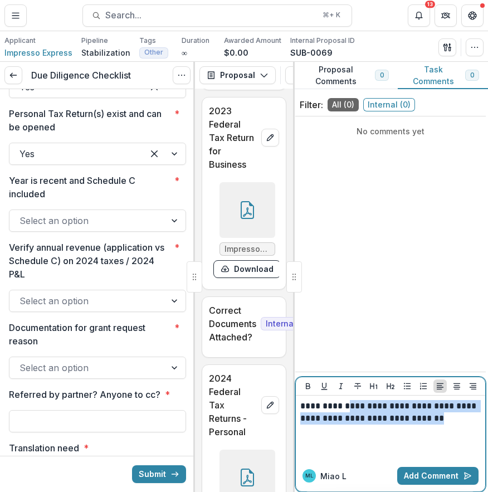
drag, startPoint x: 469, startPoint y: 426, endPoint x: 353, endPoint y: 412, distance: 116.7
click at [353, 412] on div "**********" at bounding box center [390, 428] width 181 height 56
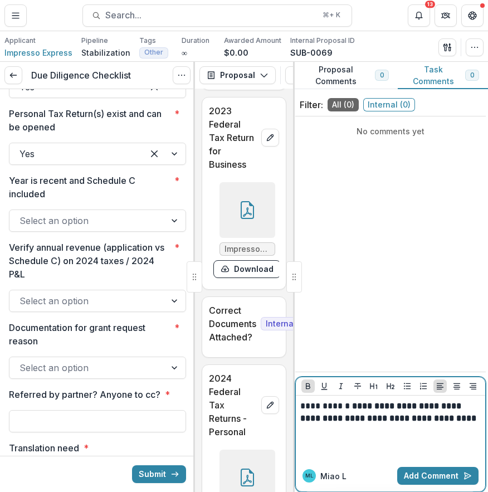
click at [362, 423] on p "**********" at bounding box center [390, 412] width 181 height 25
drag, startPoint x: 357, startPoint y: 421, endPoint x: 494, endPoint y: 426, distance: 136.6
click at [487, 426] on html "**********" at bounding box center [244, 246] width 488 height 492
click at [324, 422] on strong "**********" at bounding box center [386, 412] width 173 height 21
click at [379, 420] on strong "**********" at bounding box center [389, 418] width 178 height 33
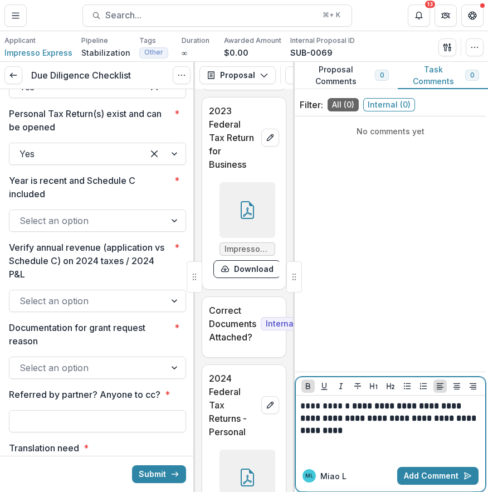
click at [370, 430] on p "**********" at bounding box center [390, 418] width 181 height 37
drag, startPoint x: 460, startPoint y: 406, endPoint x: 322, endPoint y: 418, distance: 138.8
click at [322, 418] on strong "**********" at bounding box center [389, 418] width 178 height 33
click at [306, 383] on icon "Bold" at bounding box center [308, 386] width 4 height 6
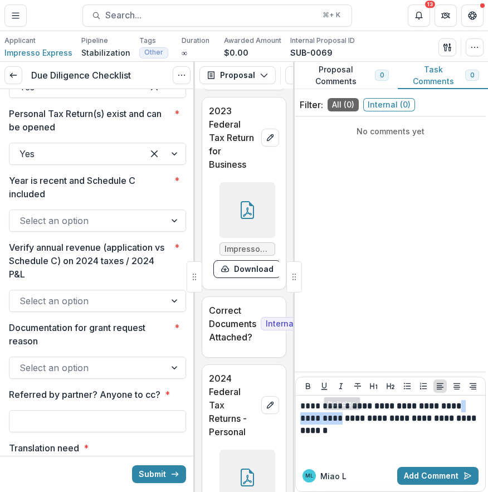
click at [425, 324] on div "No comments yet" at bounding box center [390, 244] width 191 height 246
click at [401, 464] on div "[PERSON_NAME] L Add Comment" at bounding box center [390, 475] width 189 height 31
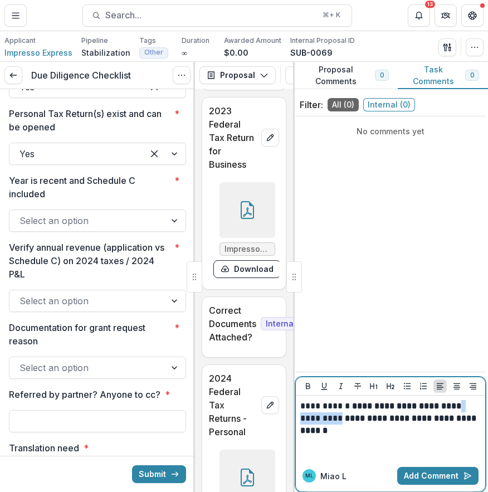
click at [394, 433] on p "**********" at bounding box center [390, 418] width 181 height 37
click at [438, 474] on button "Add Comment" at bounding box center [437, 476] width 81 height 18
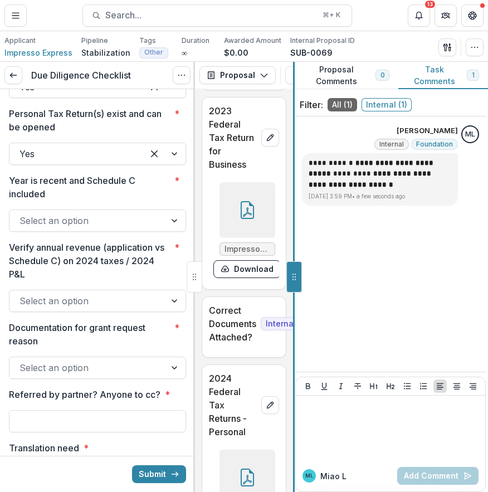
scroll to position [7996, 0]
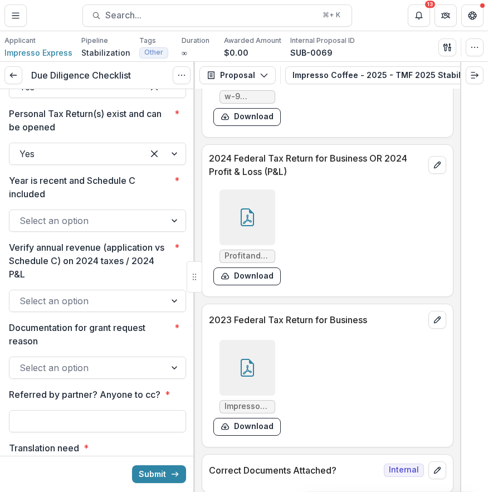
click at [119, 228] on div at bounding box center [87, 221] width 136 height 16
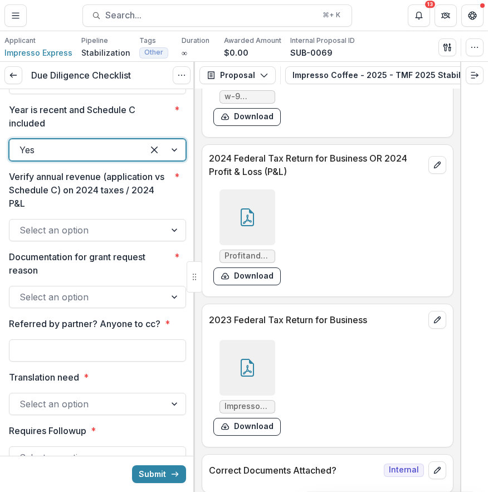
scroll to position [1740, 0]
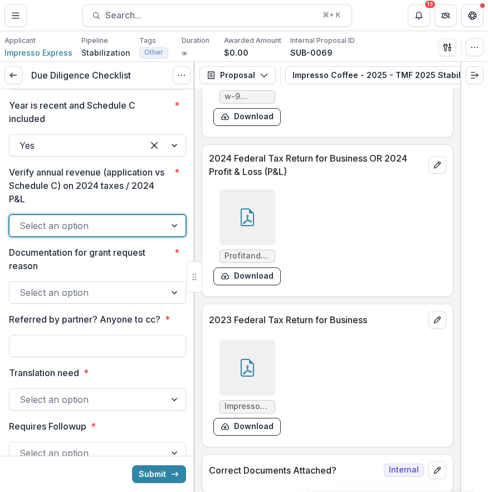
click at [128, 233] on div at bounding box center [87, 226] width 136 height 16
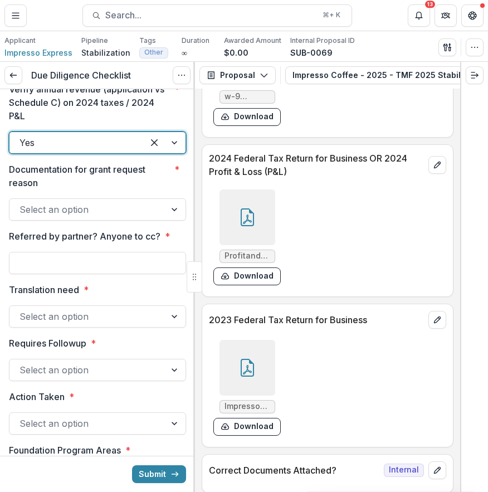
scroll to position [1847, 0]
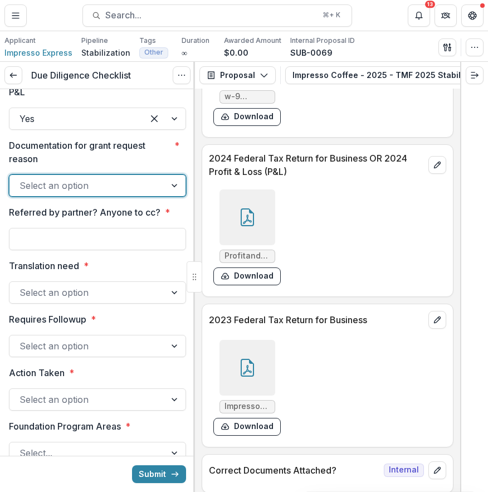
click at [114, 193] on div at bounding box center [87, 186] width 136 height 16
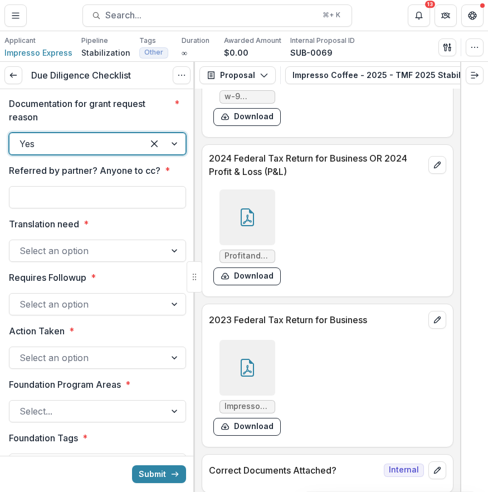
scroll to position [1907, 0]
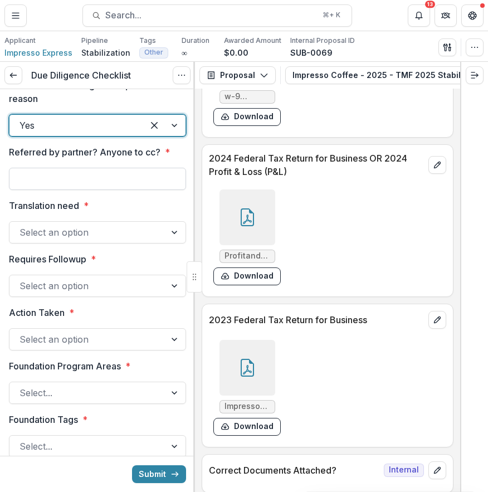
click at [118, 190] on input "Referred by partner? Anyone to cc? *" at bounding box center [97, 179] width 177 height 22
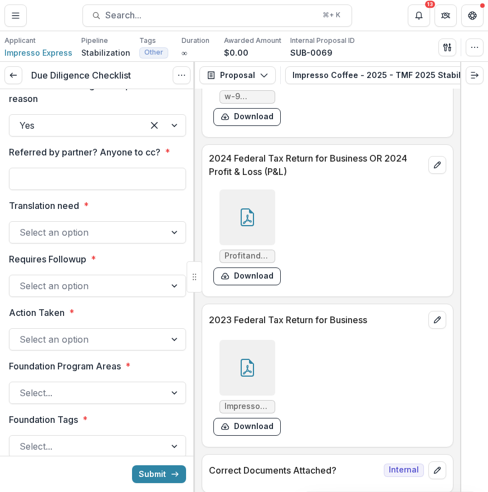
type input "*****"
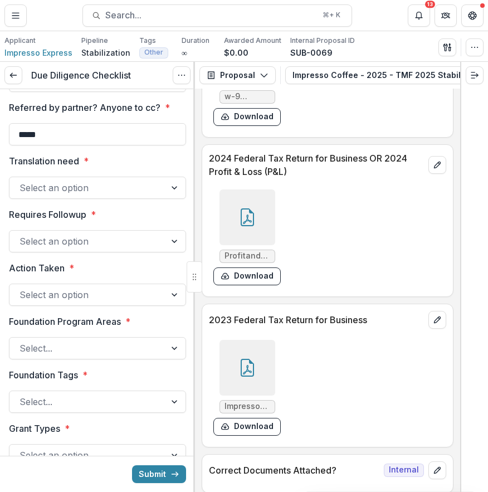
scroll to position [1957, 0]
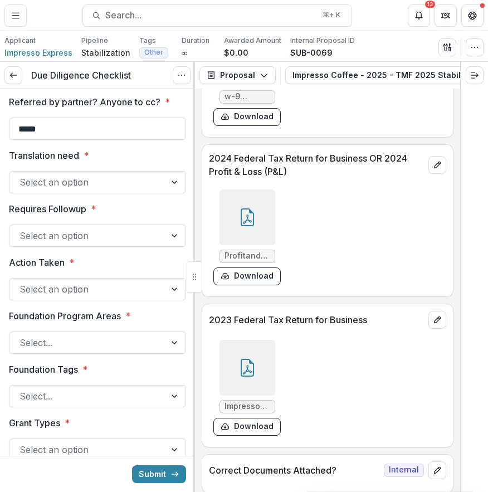
click at [136, 193] on div "Select an option" at bounding box center [97, 182] width 177 height 22
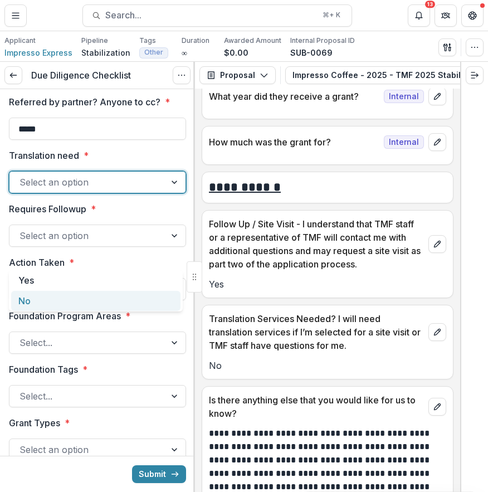
scroll to position [9672, 0]
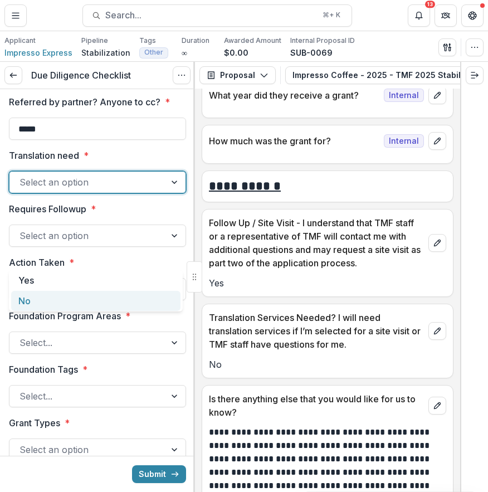
click at [111, 301] on div "No" at bounding box center [95, 301] width 169 height 21
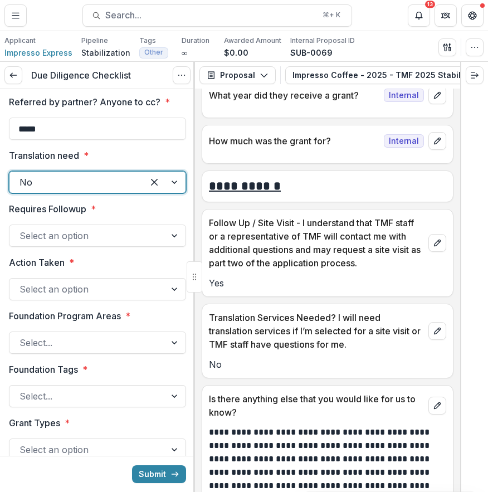
scroll to position [1970, 0]
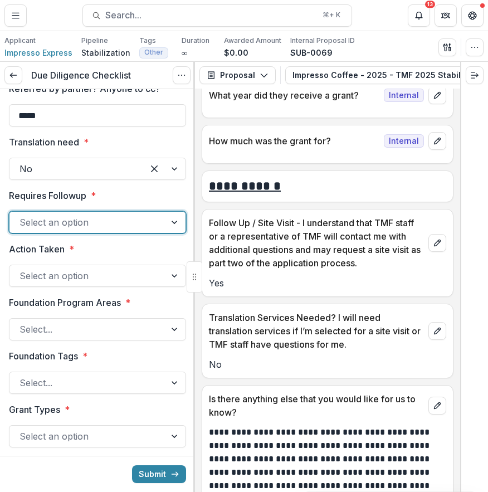
click at [113, 230] on div at bounding box center [87, 222] width 136 height 16
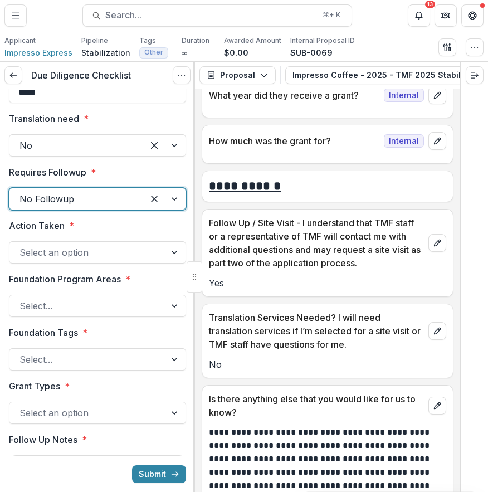
click at [140, 260] on div at bounding box center [87, 253] width 136 height 16
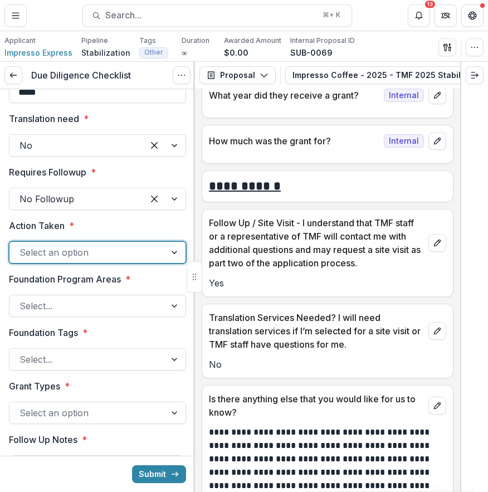
click at [138, 314] on div at bounding box center [87, 306] width 136 height 16
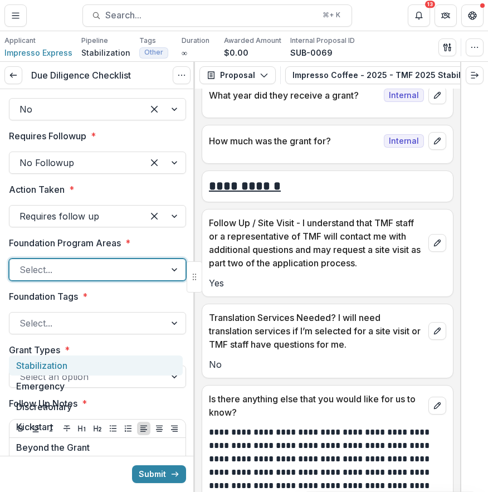
scroll to position [2033, 0]
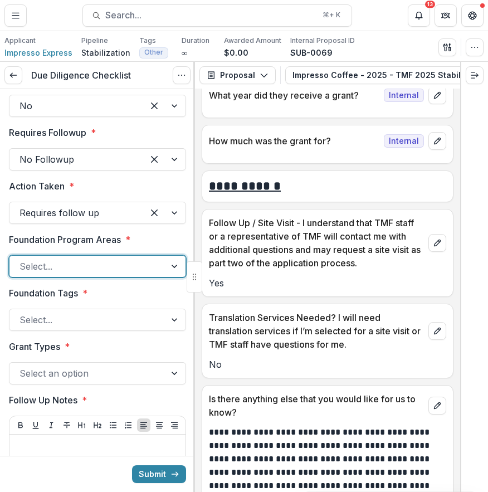
click at [118, 167] on div at bounding box center [76, 160] width 114 height 16
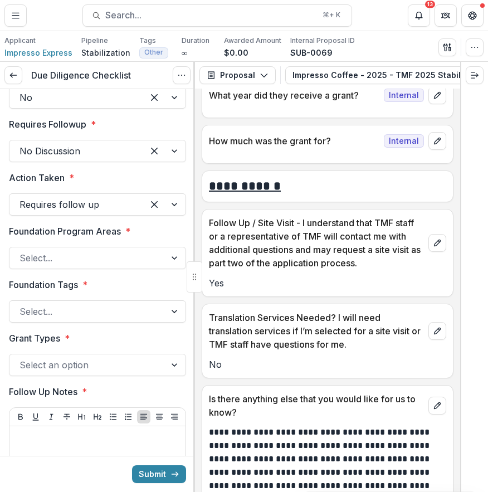
click at [116, 247] on div at bounding box center [97, 244] width 177 height 4
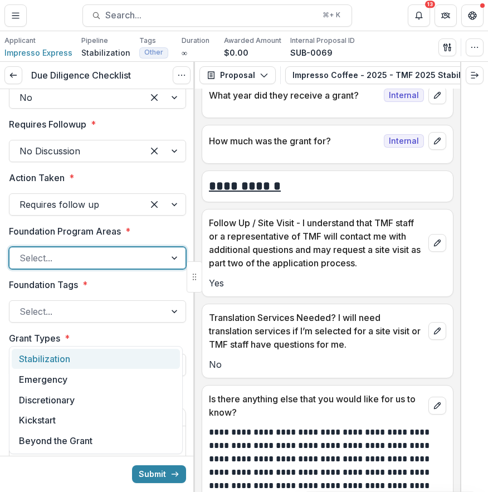
click at [118, 266] on div at bounding box center [87, 258] width 136 height 16
drag, startPoint x: 122, startPoint y: 373, endPoint x: 130, endPoint y: 356, distance: 18.4
click at [130, 356] on div "Stabilization Emergency Discretionary Kickstart Beyond the Grant" at bounding box center [96, 400] width 174 height 108
click at [130, 356] on div "Stabilization" at bounding box center [96, 359] width 168 height 21
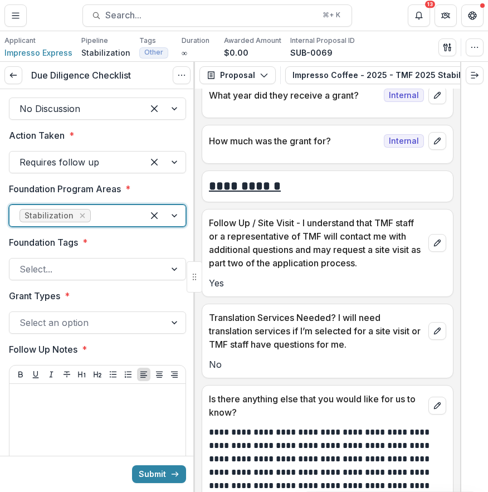
scroll to position [2118, 0]
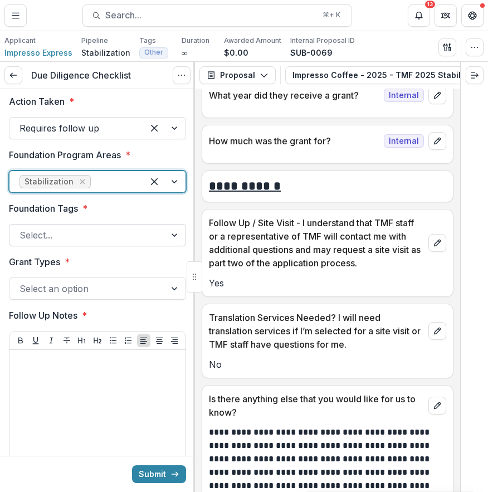
click at [141, 243] on div at bounding box center [87, 235] width 136 height 16
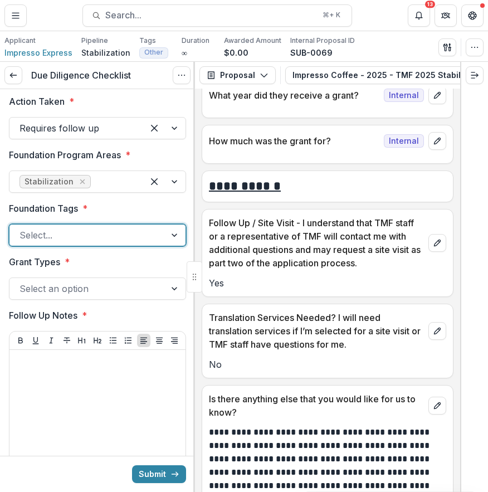
scroll to position [64, 0]
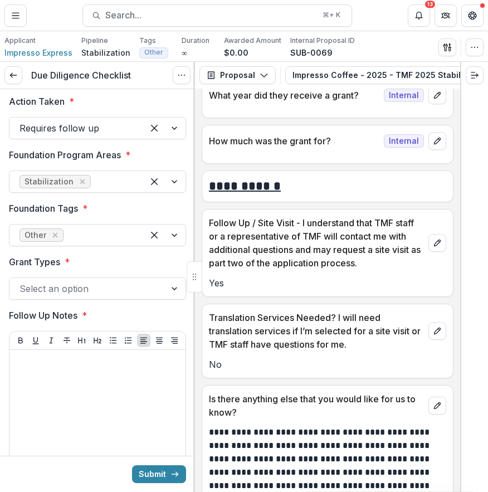
click at [131, 296] on div at bounding box center [87, 289] width 136 height 16
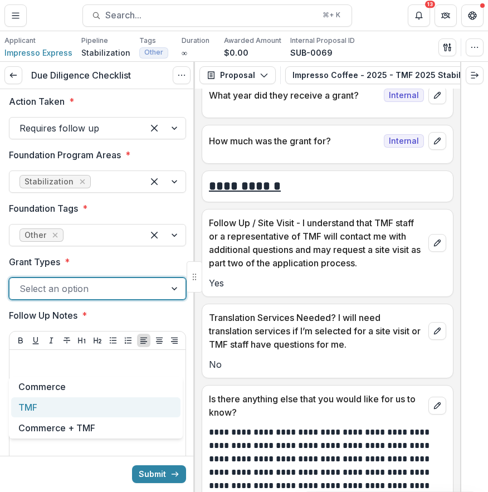
click at [134, 414] on div "TMF" at bounding box center [95, 407] width 169 height 21
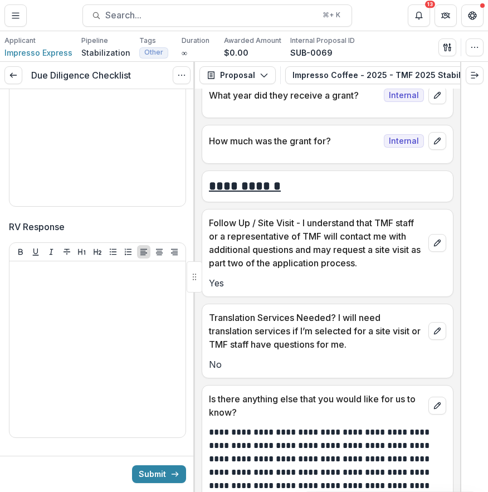
scroll to position [2445, 0]
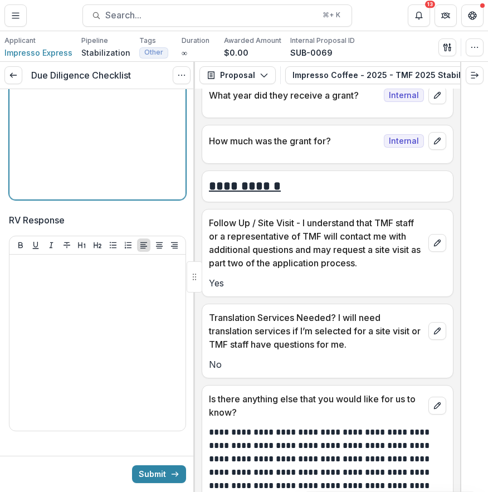
click at [135, 195] on div at bounding box center [97, 111] width 167 height 167
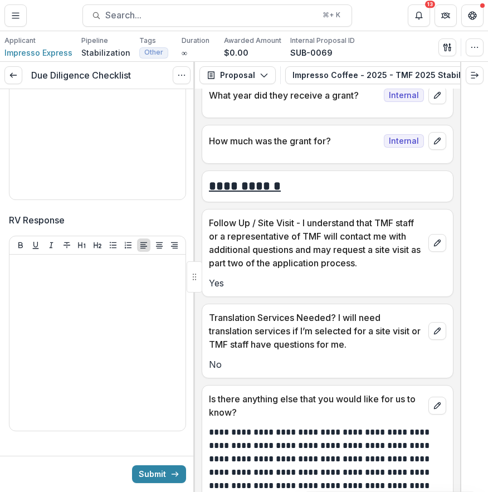
click at [159, 227] on span "RV Response" at bounding box center [94, 219] width 170 height 13
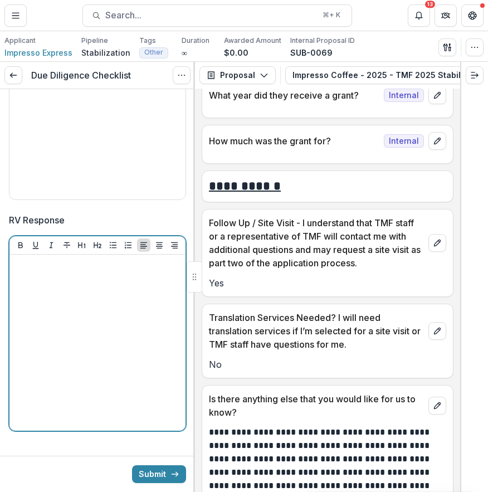
scroll to position [2532, 0]
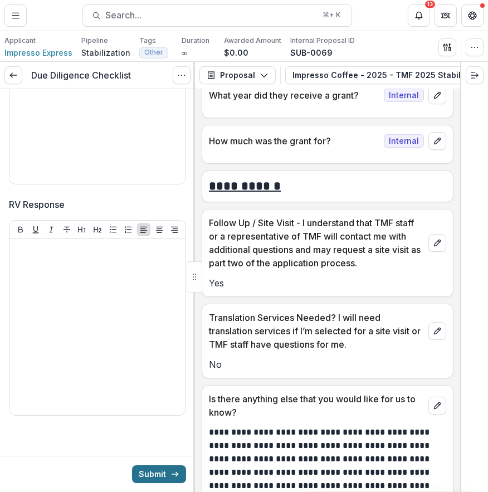
click at [164, 469] on button "Submit" at bounding box center [159, 474] width 54 height 18
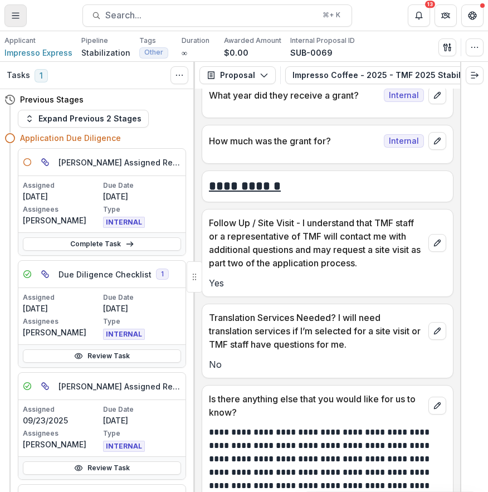
click at [22, 16] on button "Toggle Menu" at bounding box center [15, 15] width 22 height 22
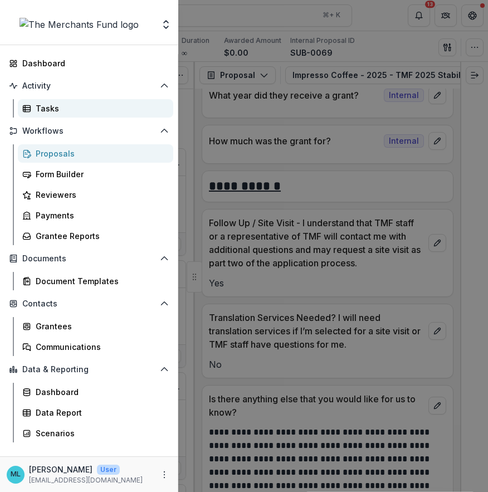
click at [76, 110] on div "Tasks" at bounding box center [100, 109] width 129 height 12
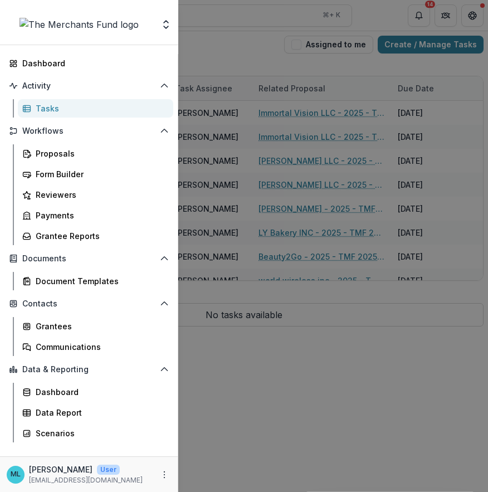
click at [291, 90] on div "Team Settings Dashboard Activity Tasks Workflows Proposals Form Builder Reviewe…" at bounding box center [244, 246] width 488 height 492
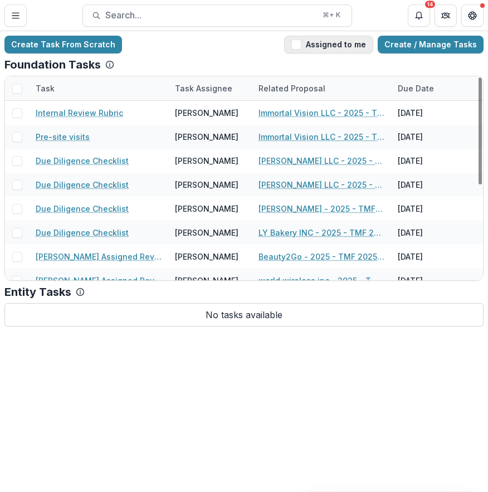
click at [355, 41] on button "Assigned to me" at bounding box center [328, 45] width 89 height 18
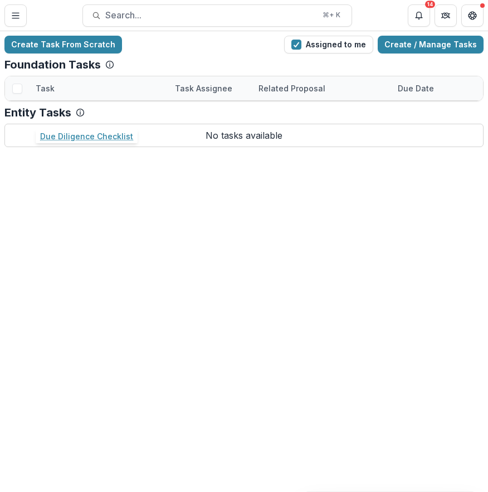
click at [100, 112] on link "Due Diligence Checklist" at bounding box center [82, 113] width 93 height 12
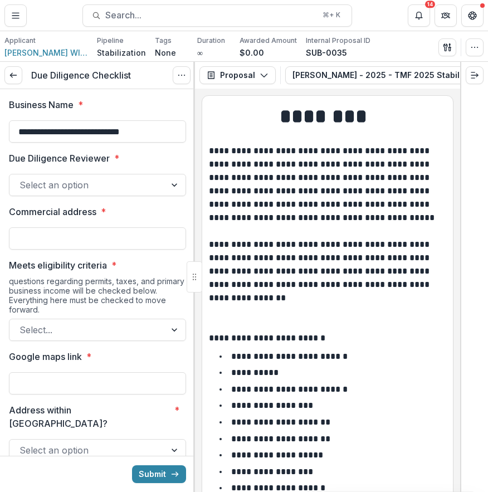
click at [158, 194] on div "Select an option" at bounding box center [97, 185] width 177 height 22
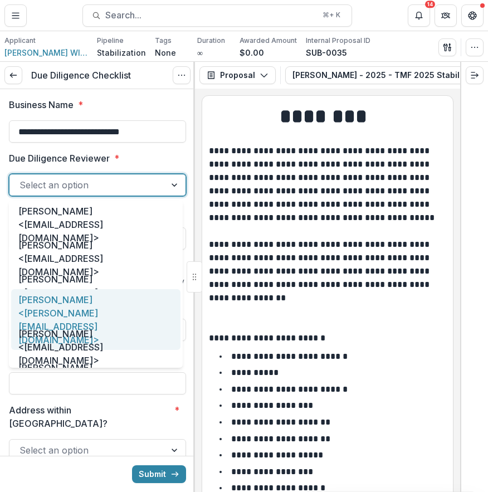
scroll to position [57, 0]
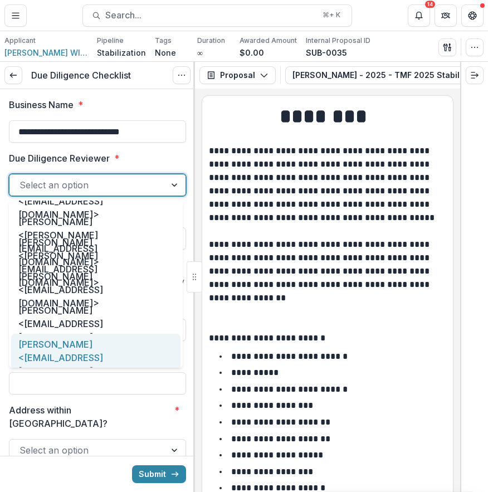
click at [130, 339] on div "[PERSON_NAME] <[EMAIL_ADDRESS][DOMAIN_NAME]>" at bounding box center [95, 357] width 169 height 47
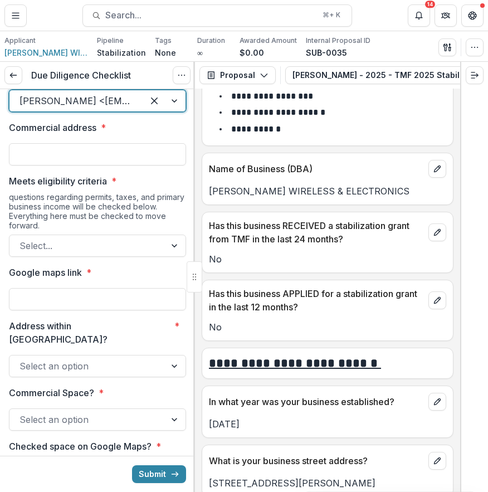
scroll to position [0, 0]
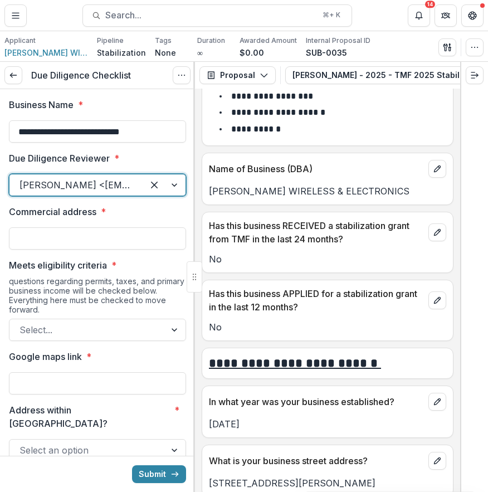
click at [271, 196] on p "[PERSON_NAME] WIRELESS & ELECTRONICS" at bounding box center [327, 190] width 237 height 13
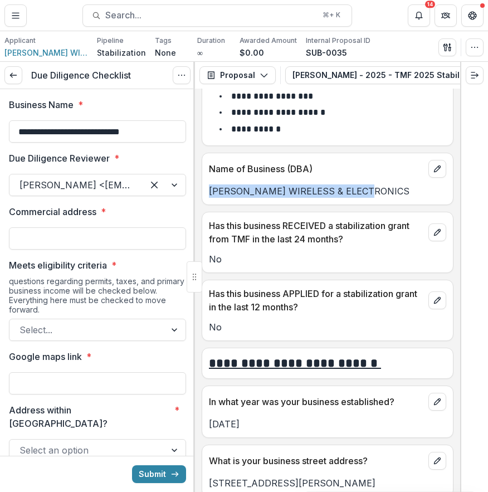
drag, startPoint x: 208, startPoint y: 193, endPoint x: 386, endPoint y: 205, distance: 177.6
click at [386, 205] on div "Name of Business (DBA) [PERSON_NAME] WIRELESS & ELECTRONICS" at bounding box center [328, 179] width 252 height 52
copy p "[PERSON_NAME] WIRELESS & ELECTRONICS"
click at [473, 74] on icon "Expand right" at bounding box center [474, 75] width 9 height 9
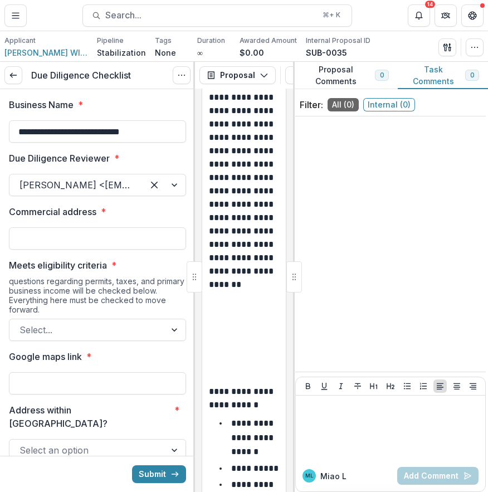
scroll to position [989, 0]
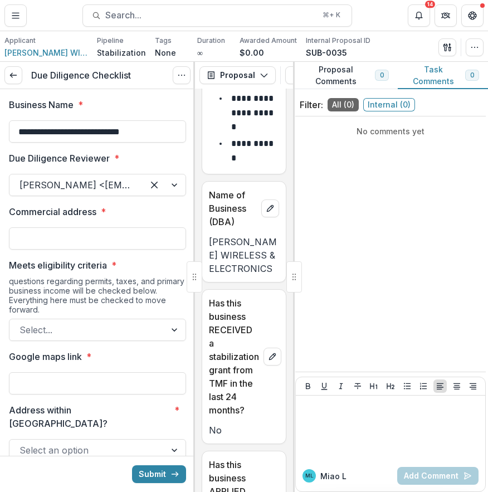
click at [368, 183] on div "No comments yet" at bounding box center [390, 244] width 191 height 246
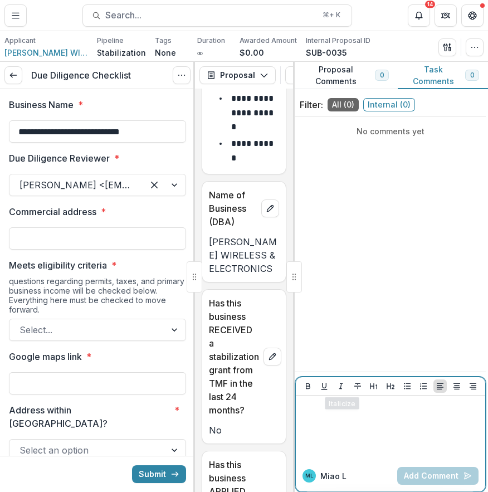
click at [344, 429] on div at bounding box center [390, 428] width 181 height 56
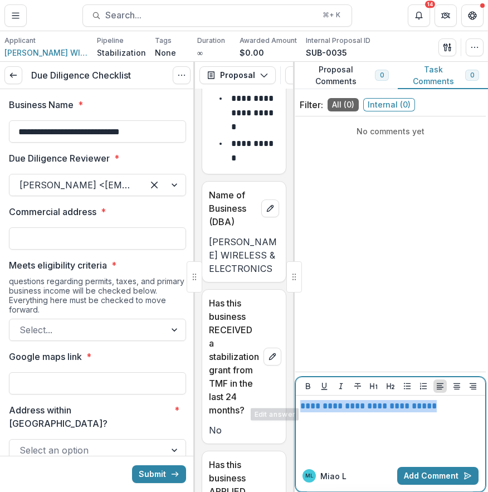
drag, startPoint x: 465, startPoint y: 404, endPoint x: 258, endPoint y: 396, distance: 206.3
click at [258, 396] on div "**********" at bounding box center [244, 277] width 488 height 430
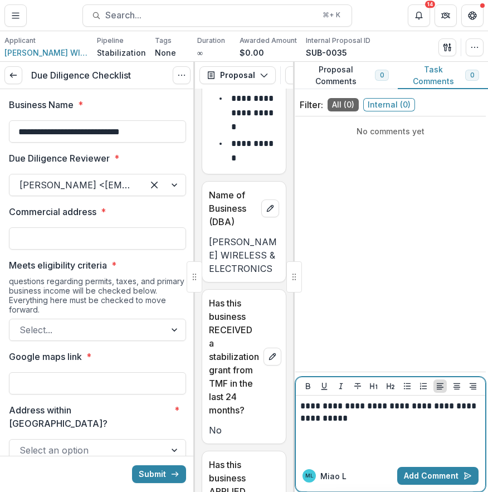
click at [316, 417] on p "**********" at bounding box center [390, 412] width 181 height 25
click at [326, 422] on p "**********" at bounding box center [390, 412] width 181 height 25
drag, startPoint x: 296, startPoint y: 418, endPoint x: 370, endPoint y: 425, distance: 75.0
click at [370, 425] on div "**********" at bounding box center [390, 428] width 189 height 65
drag, startPoint x: 372, startPoint y: 425, endPoint x: 294, endPoint y: 425, distance: 78.0
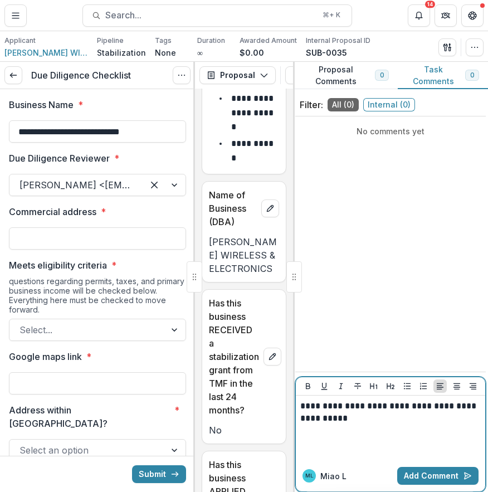
click at [294, 425] on div "**********" at bounding box center [390, 277] width 195 height 430
click at [359, 421] on p "**********" at bounding box center [390, 412] width 181 height 25
click at [374, 432] on div "**********" at bounding box center [390, 428] width 181 height 56
click at [397, 423] on p "**********" at bounding box center [390, 412] width 181 height 25
click at [422, 419] on p "**********" at bounding box center [390, 412] width 181 height 25
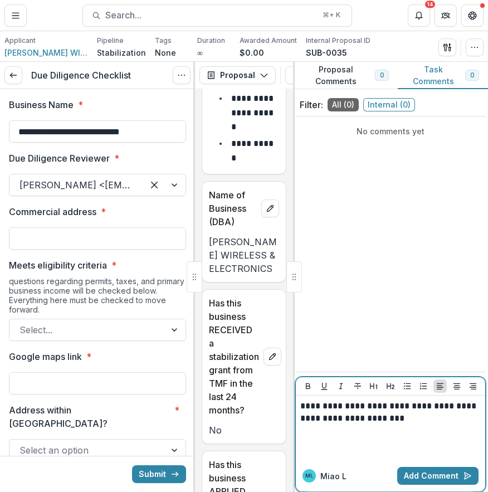
click at [377, 420] on p "**********" at bounding box center [390, 412] width 181 height 25
click at [423, 418] on p "**********" at bounding box center [390, 412] width 181 height 25
click at [439, 432] on div "**********" at bounding box center [390, 428] width 181 height 56
click at [465, 416] on p "**********" at bounding box center [390, 412] width 181 height 25
click at [419, 451] on div "**********" at bounding box center [390, 428] width 181 height 56
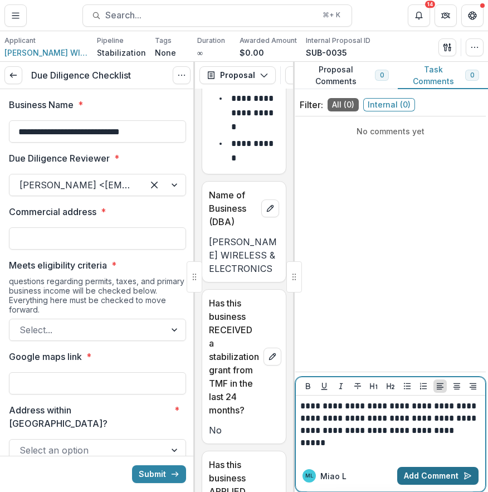
click at [447, 483] on button "Add Comment" at bounding box center [437, 476] width 81 height 18
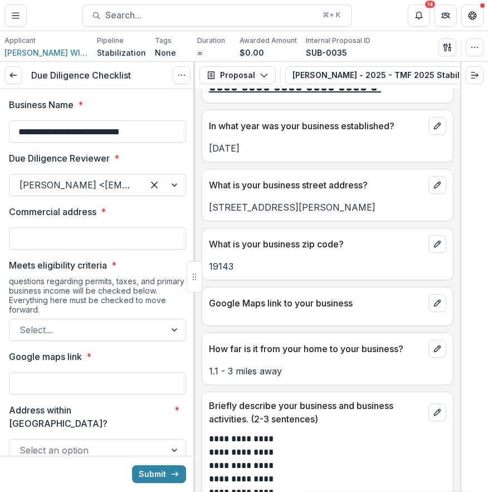
scroll to position [423, 0]
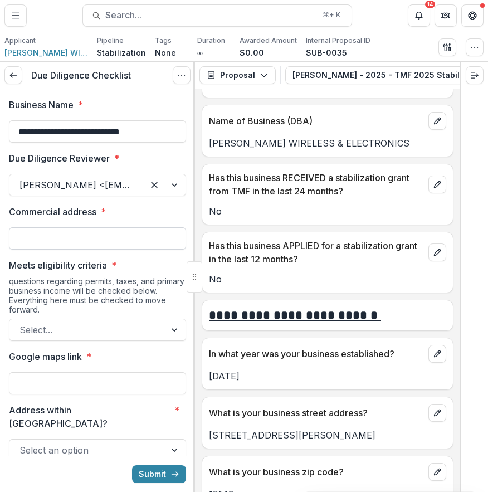
click at [118, 245] on input "Commercial address *" at bounding box center [97, 238] width 177 height 22
